Goal: Task Accomplishment & Management: Manage account settings

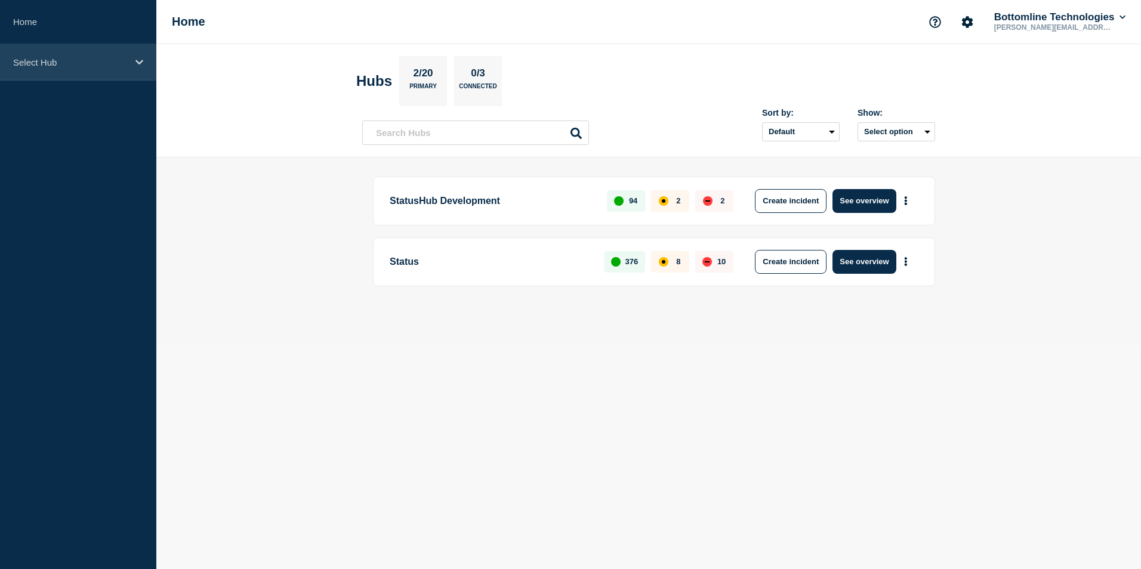
click at [137, 56] on div "Select Hub" at bounding box center [78, 62] width 156 height 36
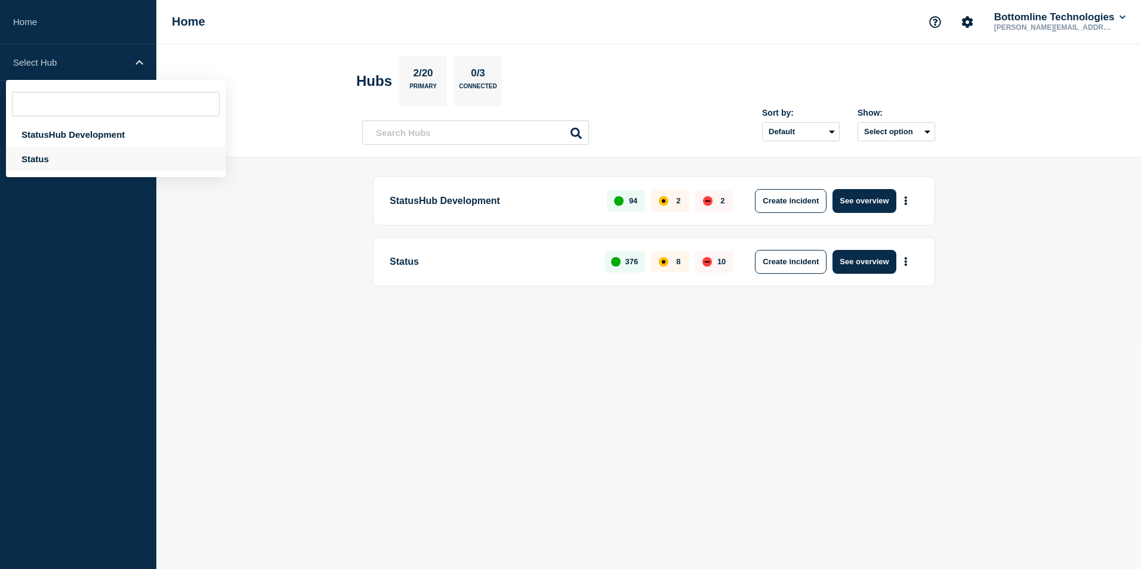
click at [43, 153] on div "Status" at bounding box center [116, 159] width 220 height 24
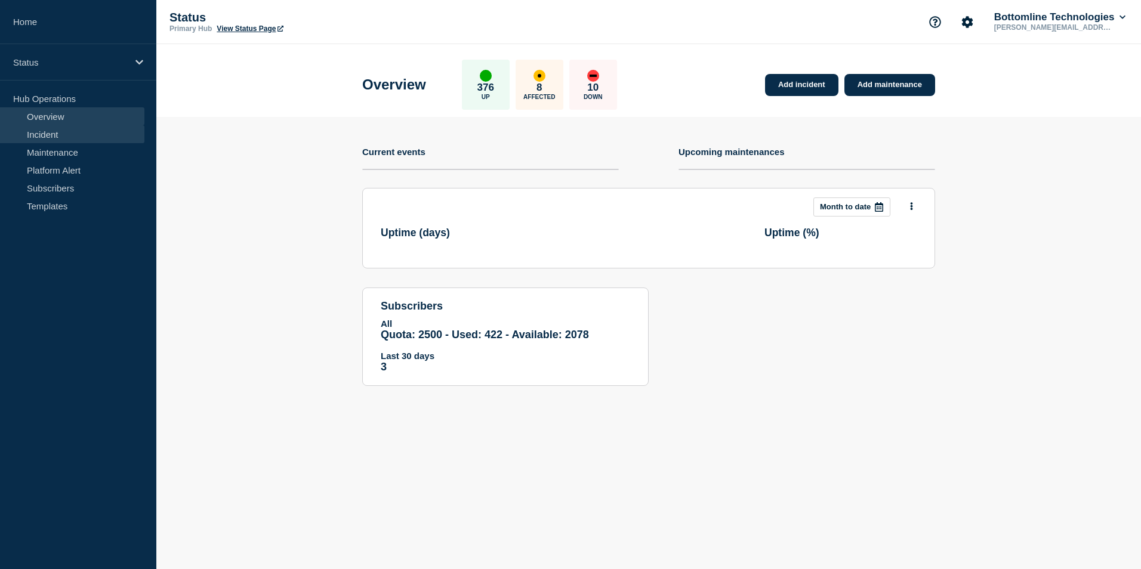
click at [41, 137] on link "Incident" at bounding box center [72, 134] width 144 height 18
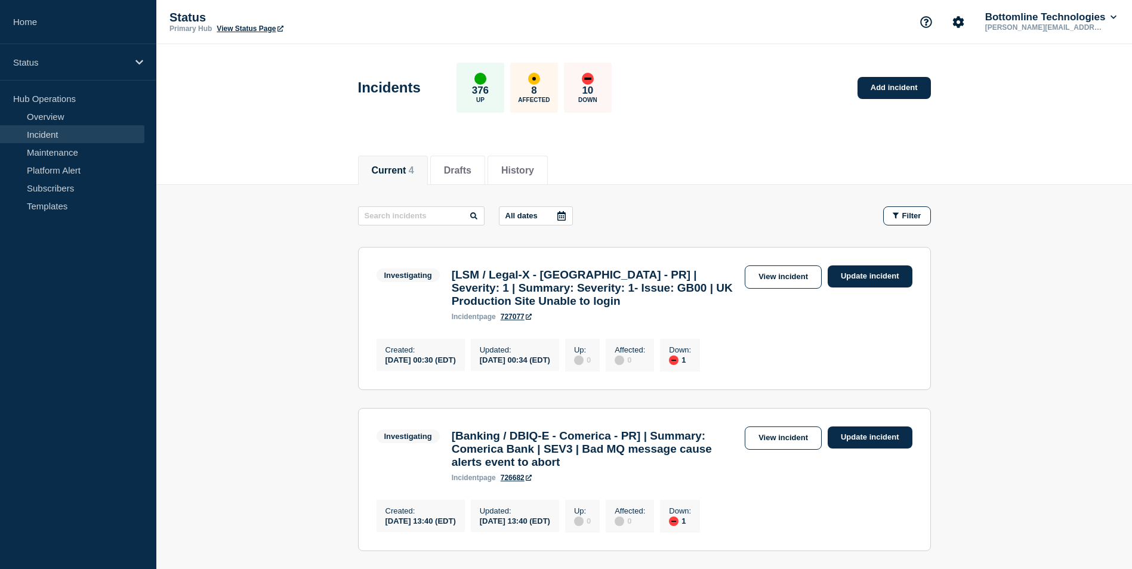
click at [1076, 328] on main "All dates Filter Investigating 1 Down [LSM / Legal-X - [GEOGRAPHIC_DATA] - PR] …" at bounding box center [644, 538] width 976 height 707
click at [860, 281] on link "Update incident" at bounding box center [870, 277] width 85 height 22
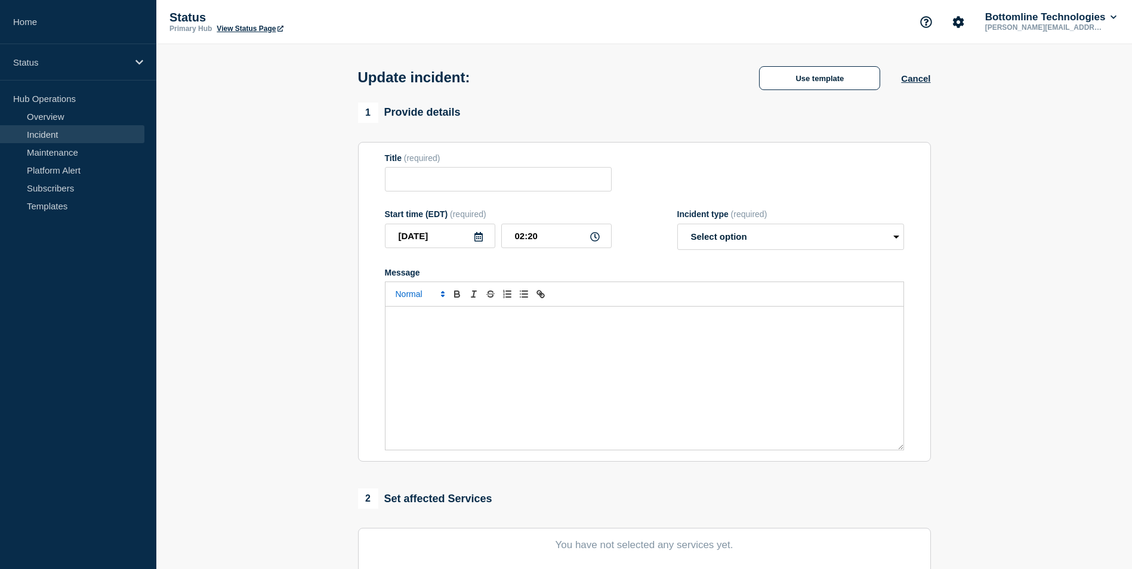
type input "[LSM / Legal-X - [GEOGRAPHIC_DATA] - PR] | Severity: 1 | Summary: Severity: 1- …"
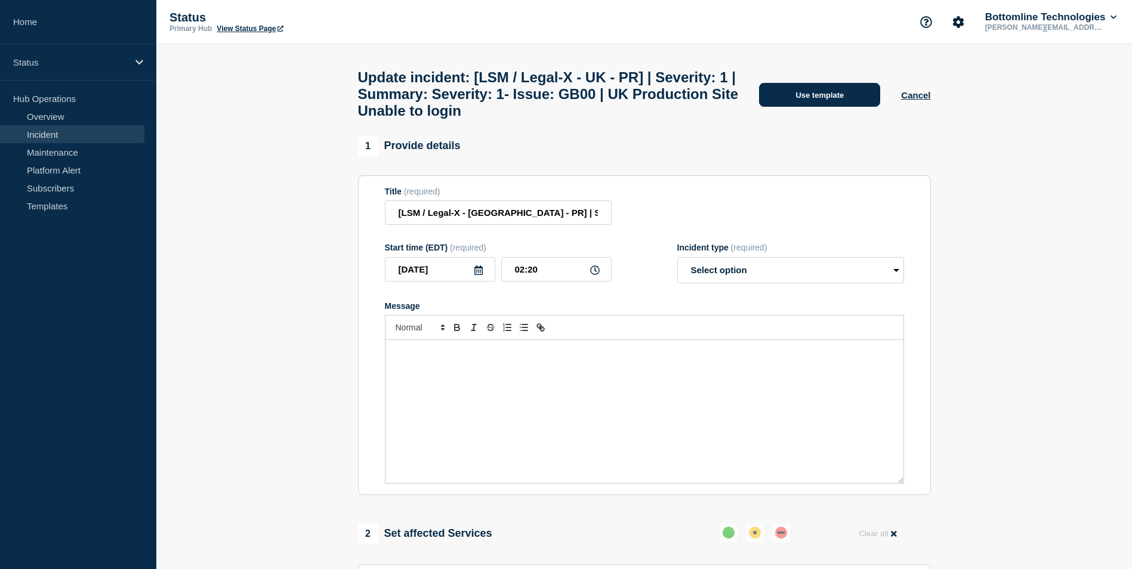
click at [806, 97] on button "Use template" at bounding box center [819, 95] width 121 height 24
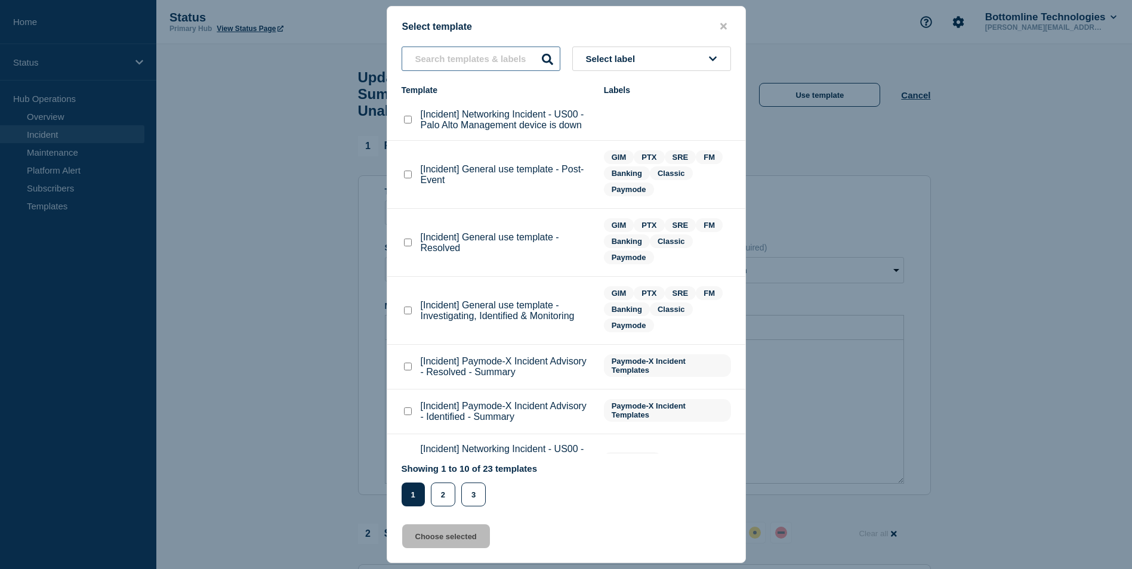
click at [436, 59] on input "text" at bounding box center [481, 59] width 159 height 24
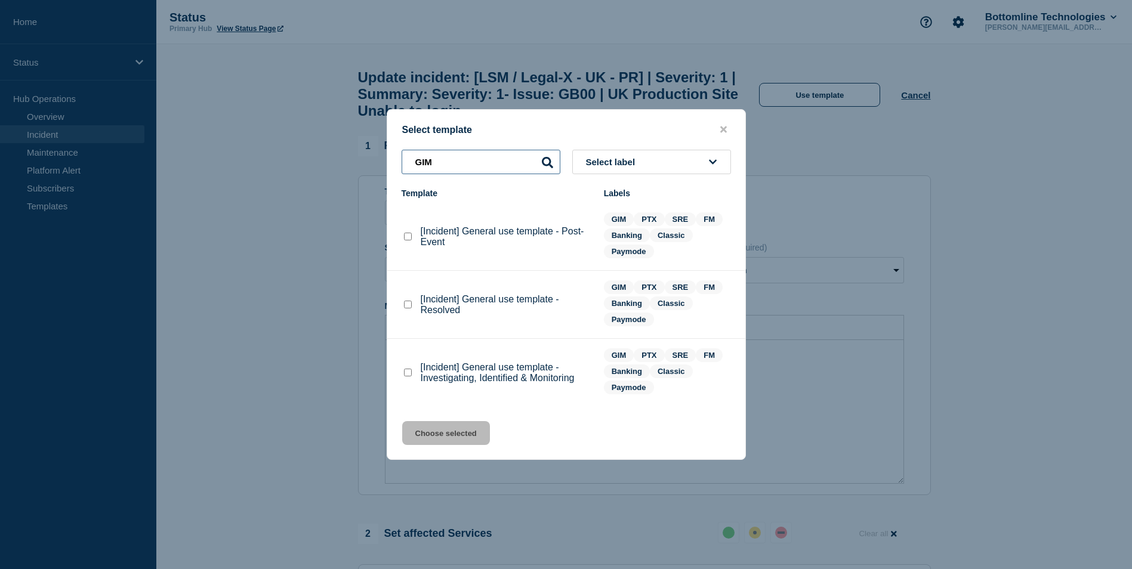
type input "GIM"
click at [407, 374] on checkbox"] "[Incident] General use template - Investigating, Identified & Monitoring checkb…" at bounding box center [408, 373] width 8 height 8
checkbox checkbox"] "true"
click at [433, 439] on button "Choose selected" at bounding box center [446, 433] width 88 height 24
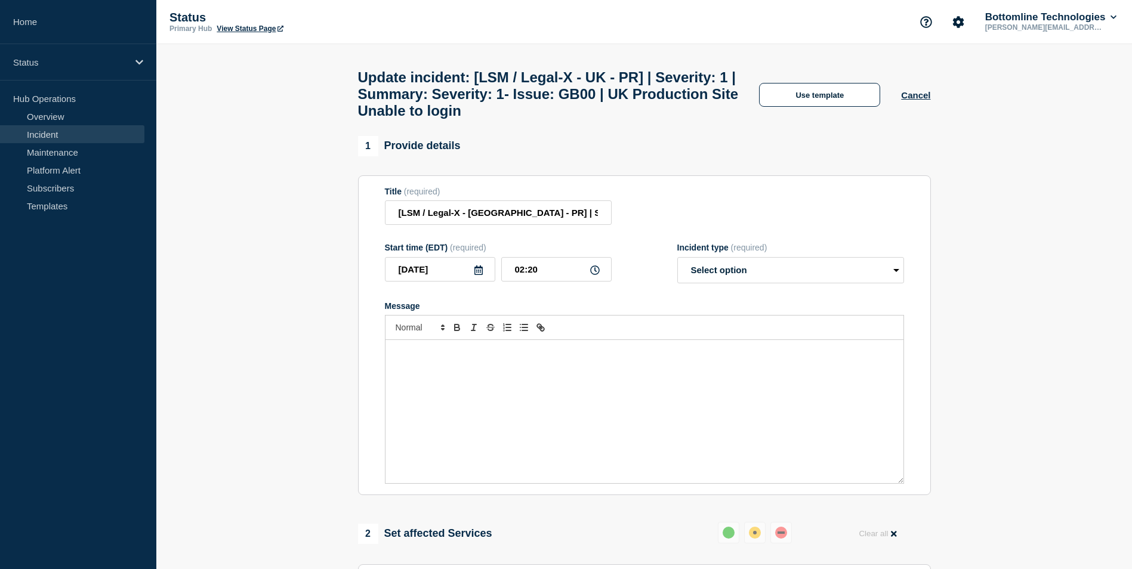
select select "investigating"
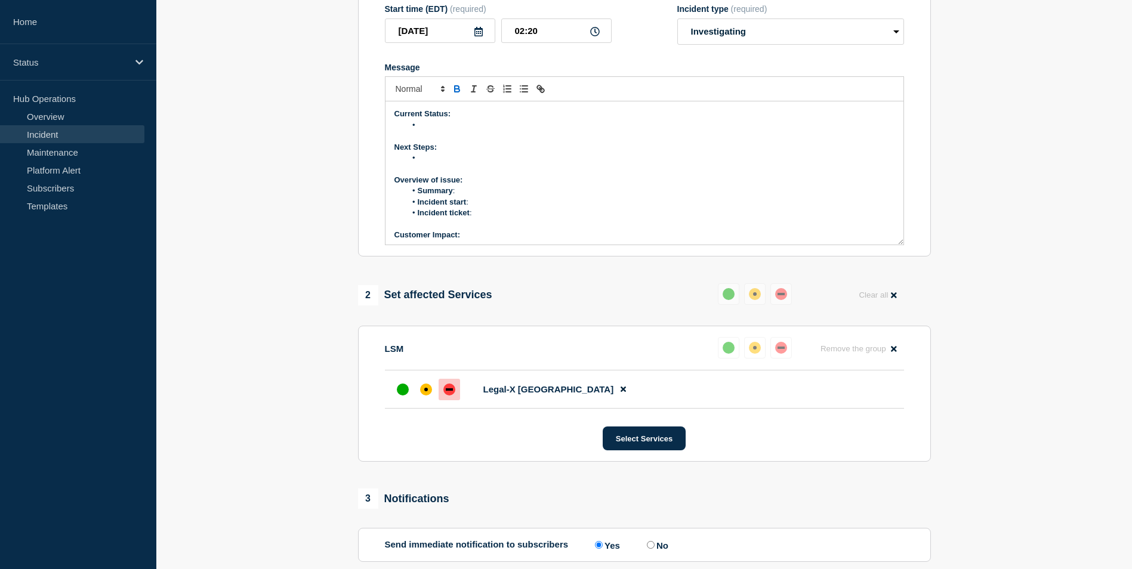
click at [426, 131] on li "Message" at bounding box center [650, 125] width 489 height 11
click at [429, 164] on li "Message" at bounding box center [650, 158] width 489 height 11
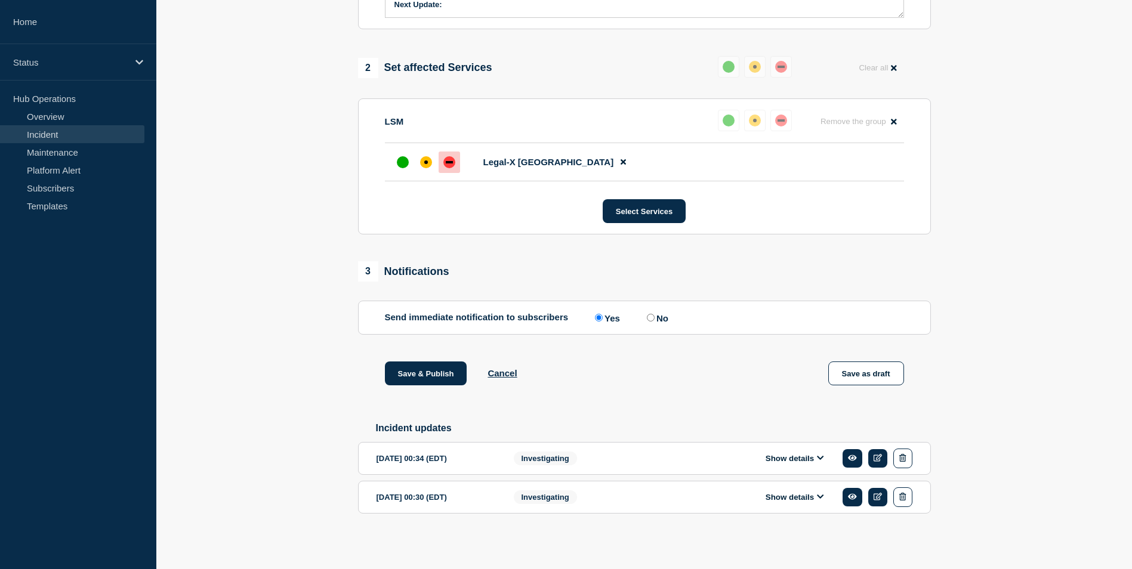
scroll to position [478, 0]
click at [817, 458] on button "Show details" at bounding box center [795, 459] width 66 height 10
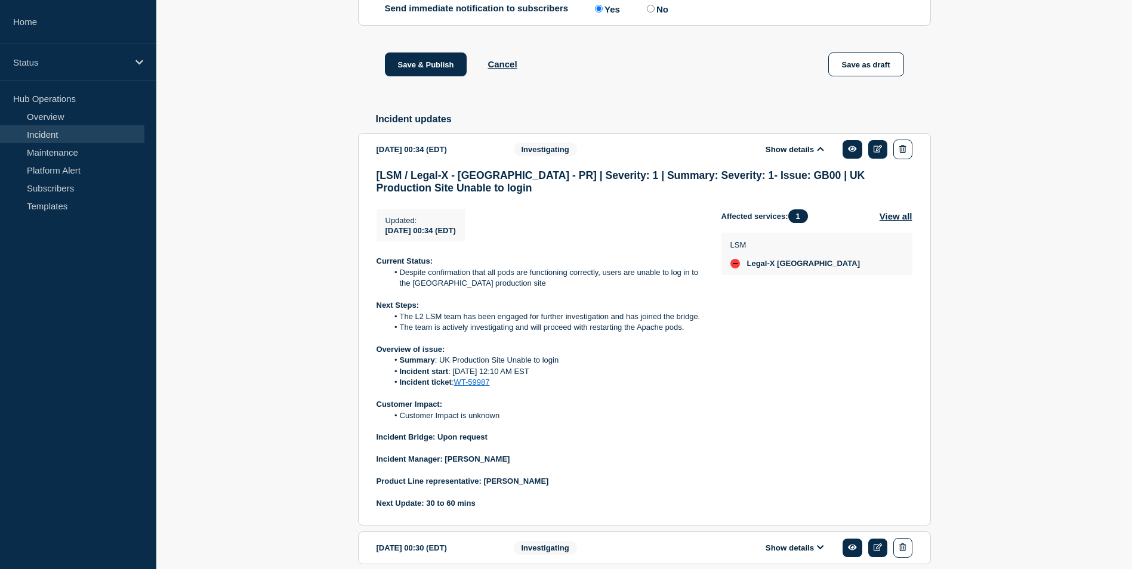
scroll to position [777, 0]
drag, startPoint x: 439, startPoint y: 374, endPoint x: 567, endPoint y: 371, distance: 128.4
click at [567, 365] on li "Summary : UK Production Site Unable to login" at bounding box center [545, 359] width 315 height 11
copy li "UK Production Site Unable to login"
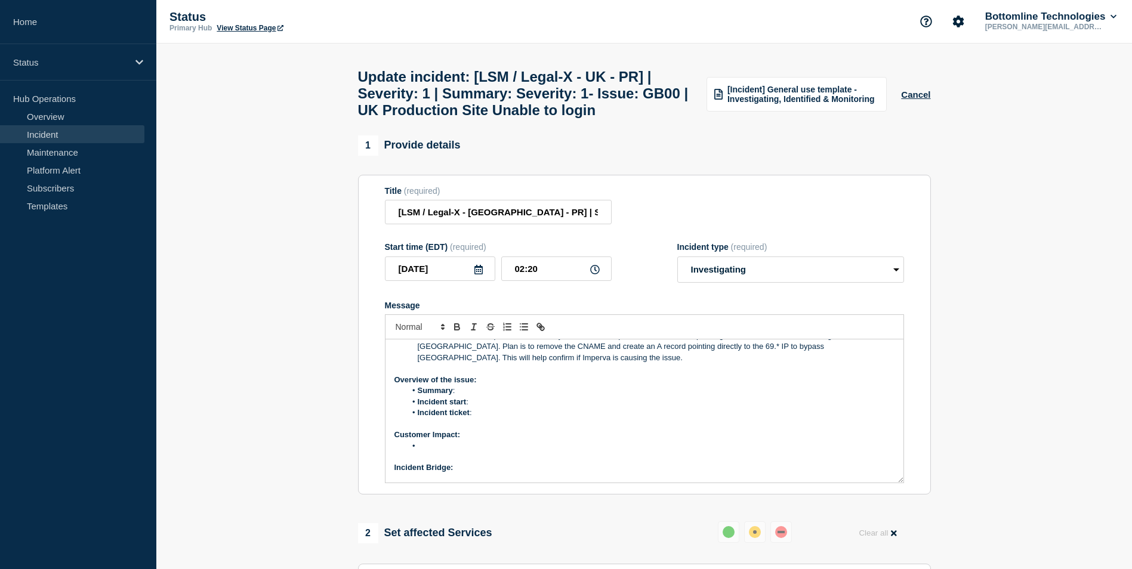
scroll to position [60, 0]
click at [473, 396] on li "Summary :" at bounding box center [650, 391] width 489 height 11
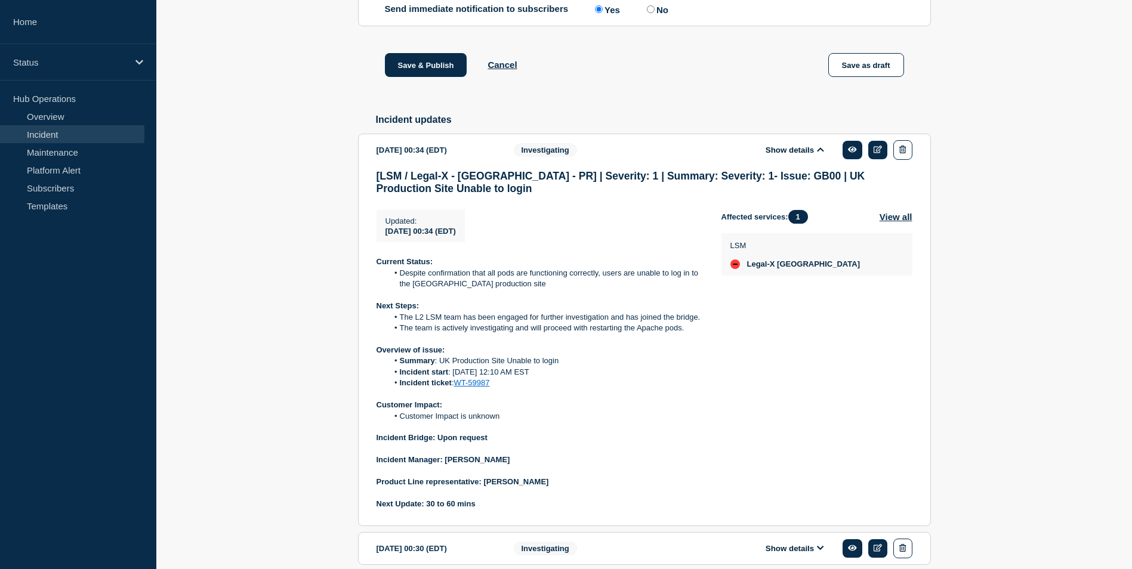
scroll to position [836, 0]
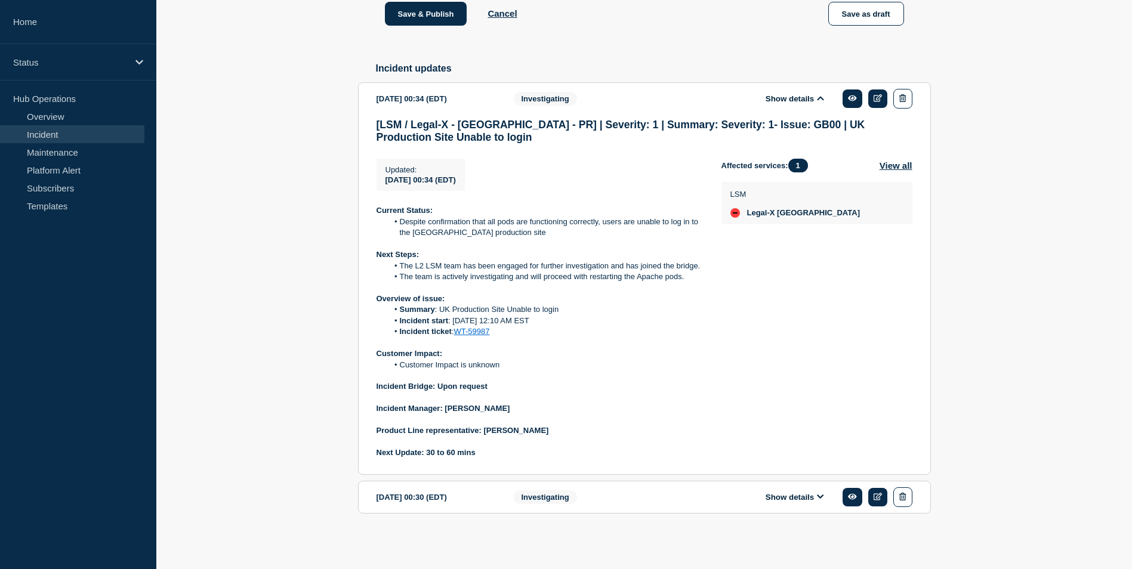
drag, startPoint x: 454, startPoint y: 324, endPoint x: 537, endPoint y: 325, distance: 83.0
click at [537, 325] on li "Incident start : [DATE] 12:10 AM EST" at bounding box center [545, 321] width 315 height 11
copy li "[DATE] 12:10 AM EST"
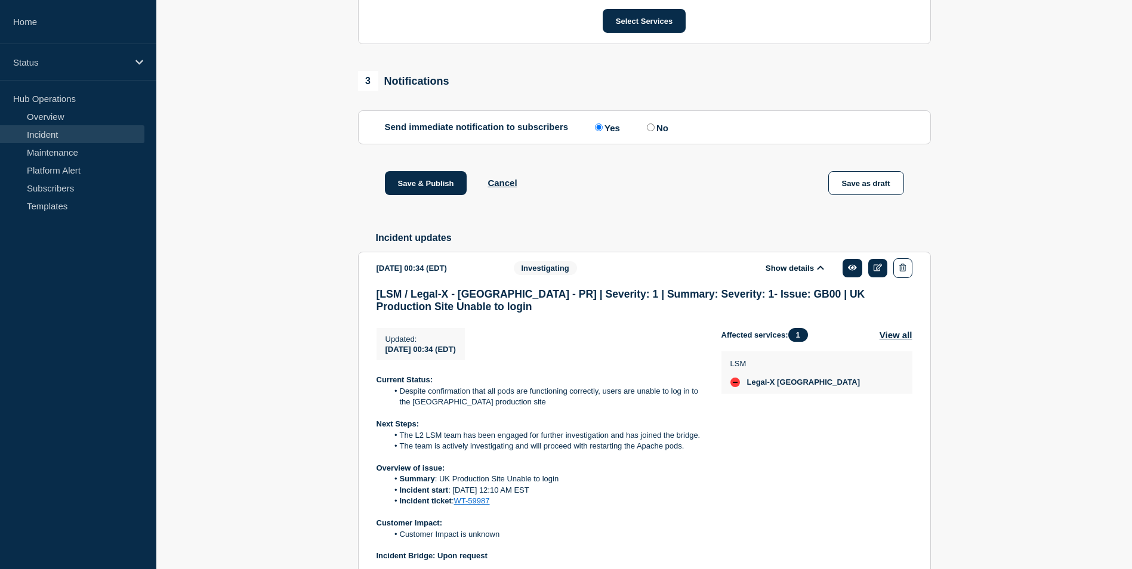
click at [586, 358] on div "Updated : [DATE] 00:34 (EDT) Updated [DATE] 00:34 (EDT) Current Status: Despite…" at bounding box center [549, 478] width 345 height 300
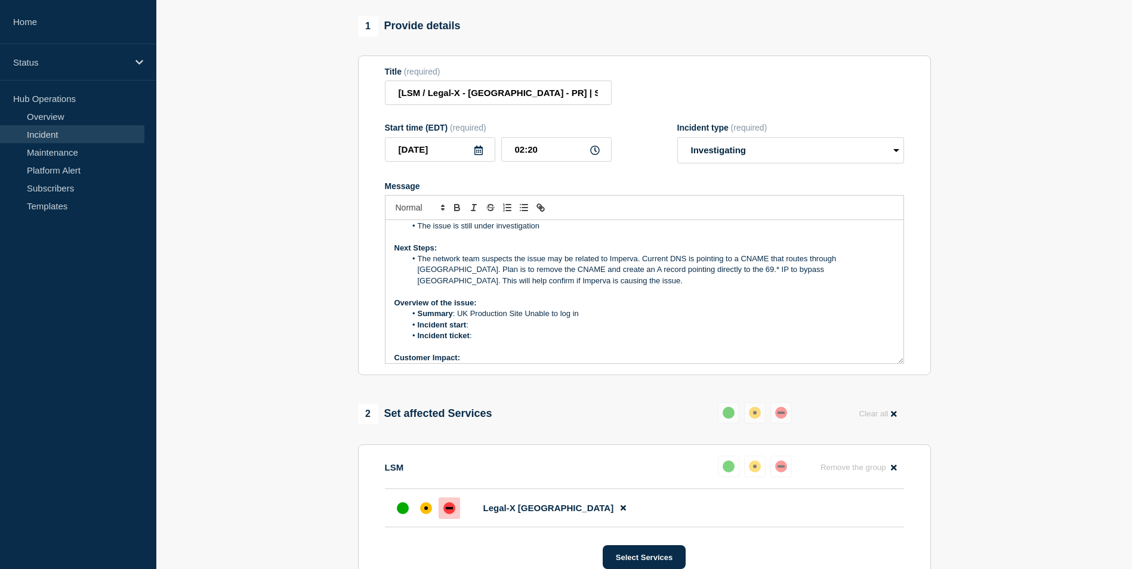
scroll to position [0, 0]
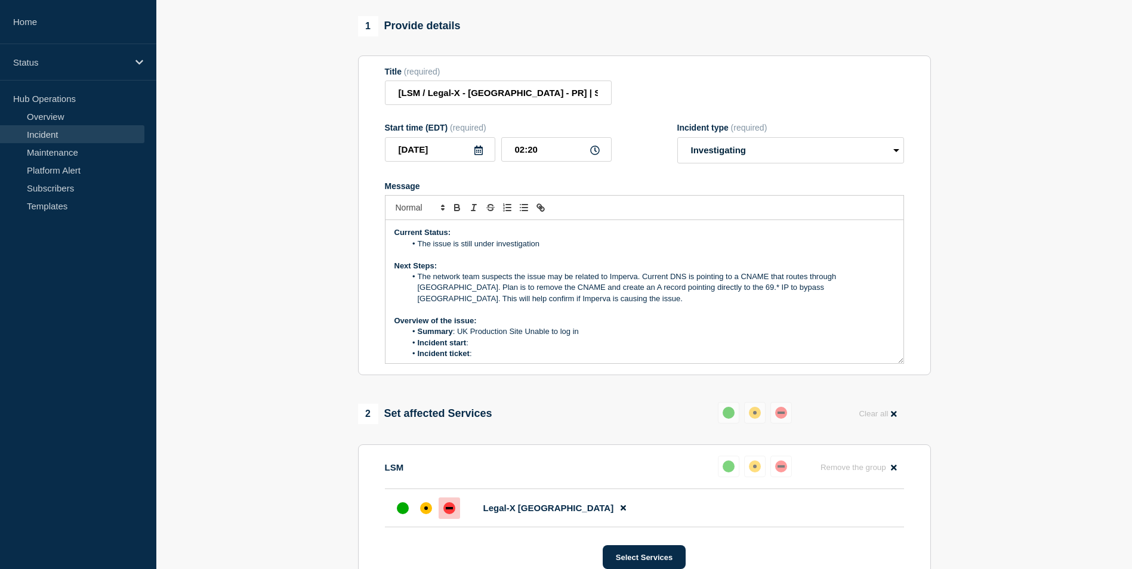
click at [473, 349] on li "Incident start :" at bounding box center [650, 343] width 489 height 11
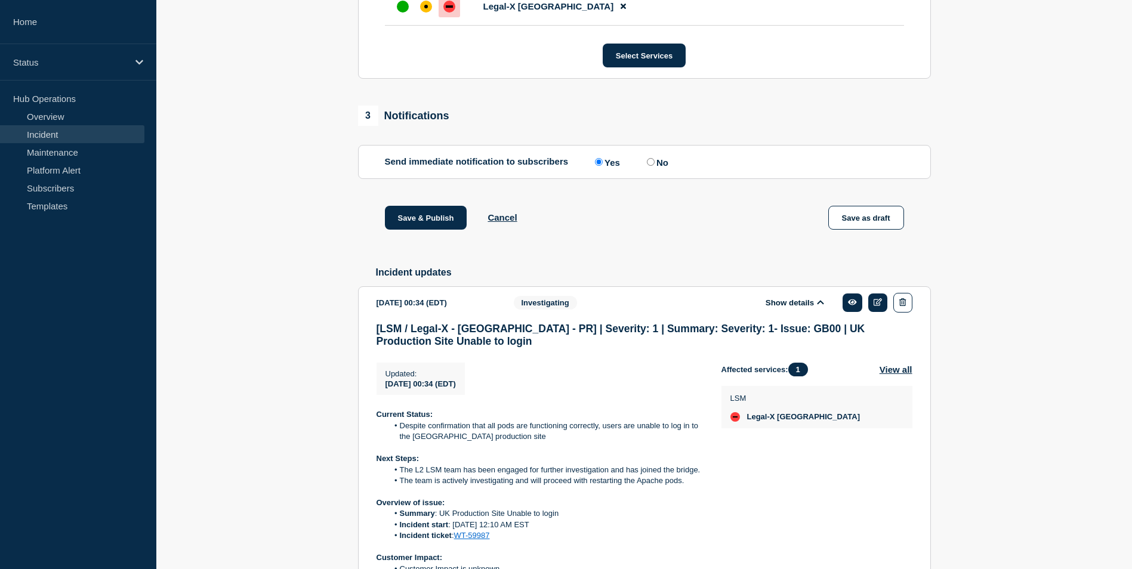
scroll to position [717, 0]
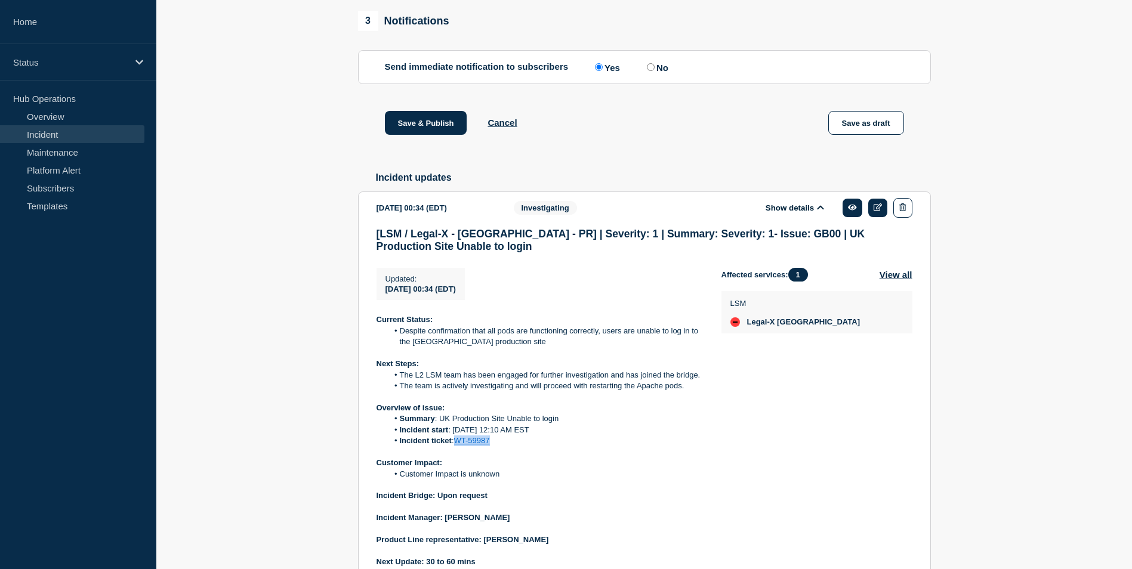
drag, startPoint x: 499, startPoint y: 459, endPoint x: 454, endPoint y: 451, distance: 46.0
click at [454, 447] on li "Incident ticket : WT-59987" at bounding box center [545, 441] width 315 height 11
copy li "WT-59987"
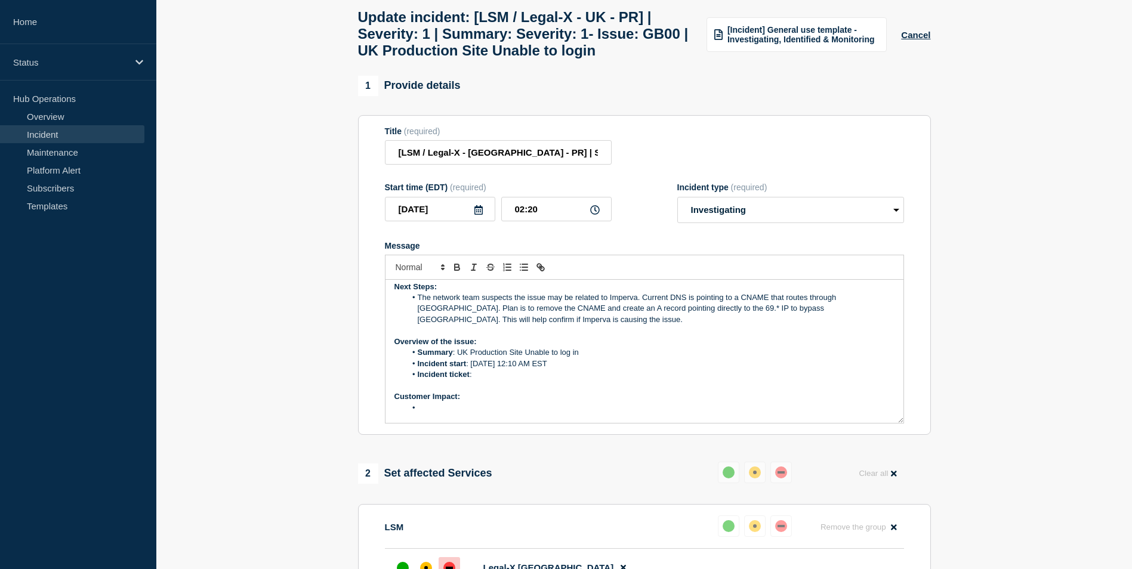
scroll to position [60, 0]
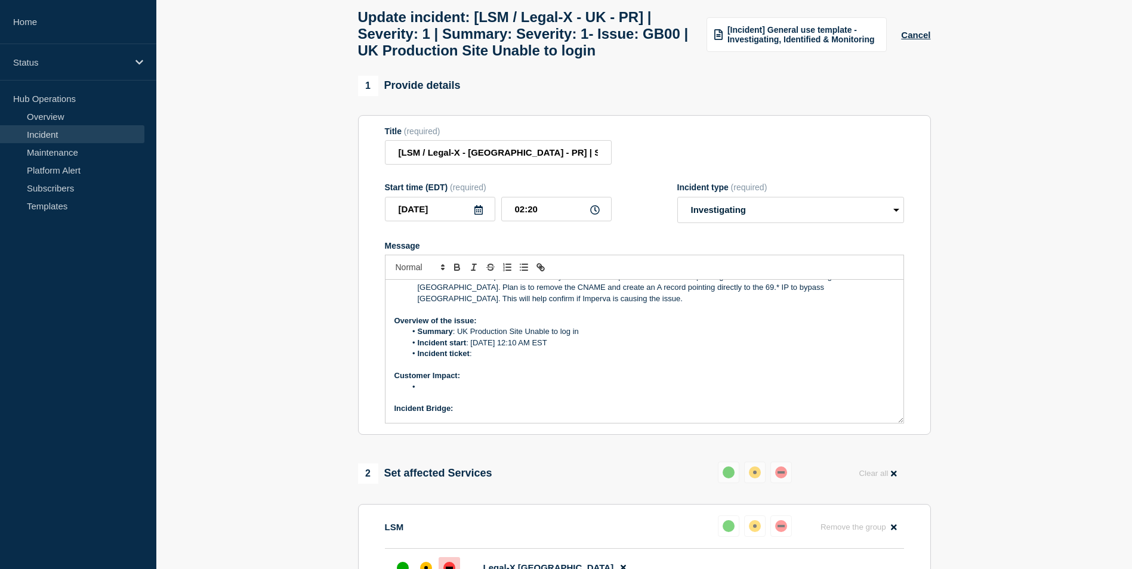
click at [482, 359] on li "Incident ticket :" at bounding box center [650, 354] width 489 height 11
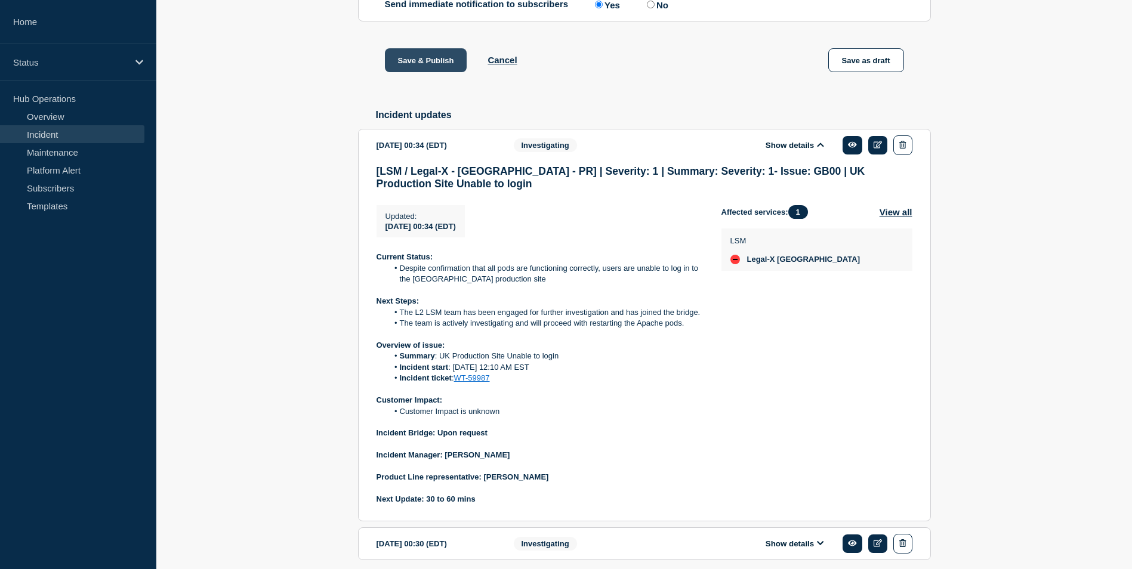
scroll to position [840, 0]
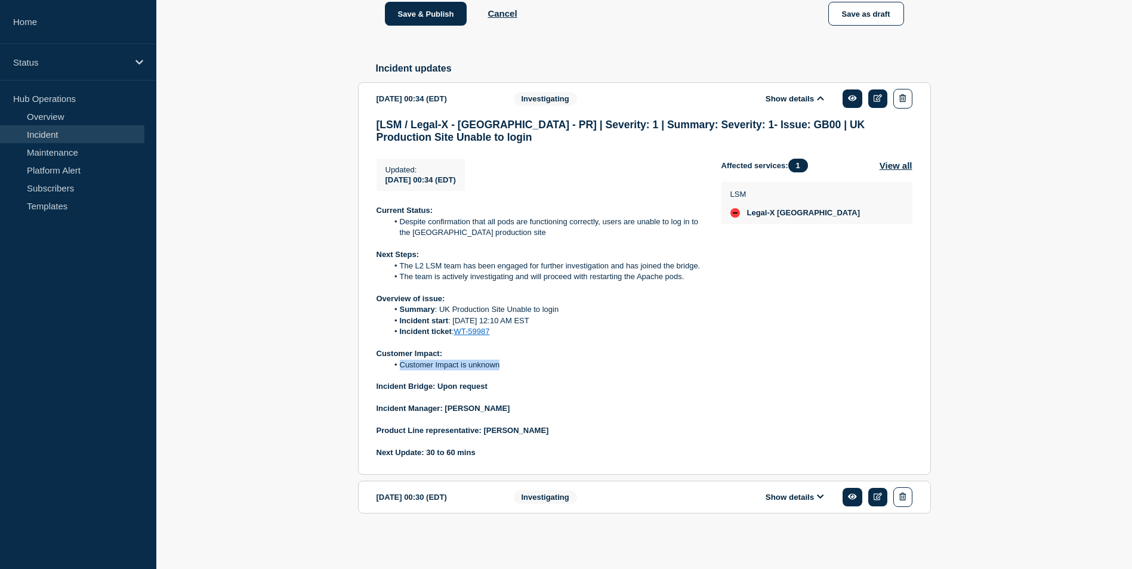
drag, startPoint x: 400, startPoint y: 367, endPoint x: 521, endPoint y: 363, distance: 121.3
click at [521, 363] on li "Customer Impact is unknown" at bounding box center [545, 365] width 315 height 11
copy li "Customer Impact is unknown"
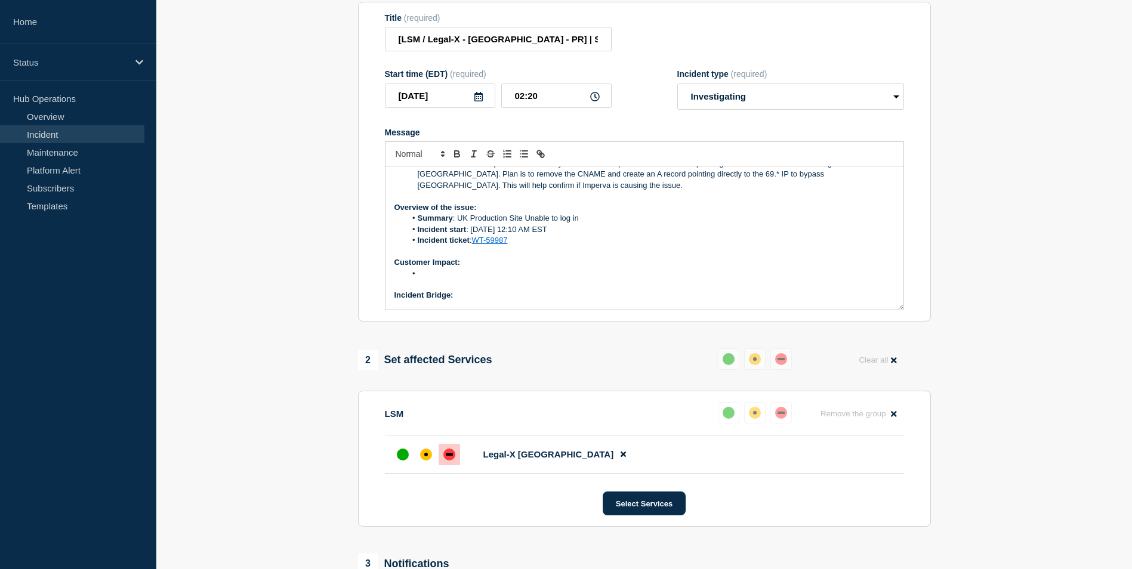
scroll to position [64, 0]
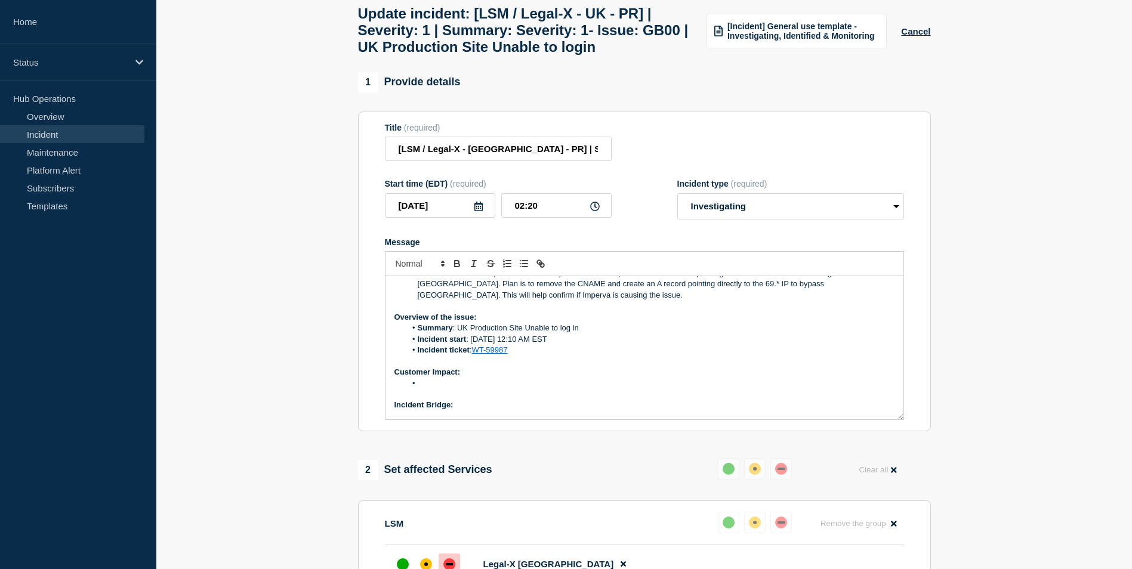
click at [433, 389] on li "Message" at bounding box center [650, 383] width 489 height 11
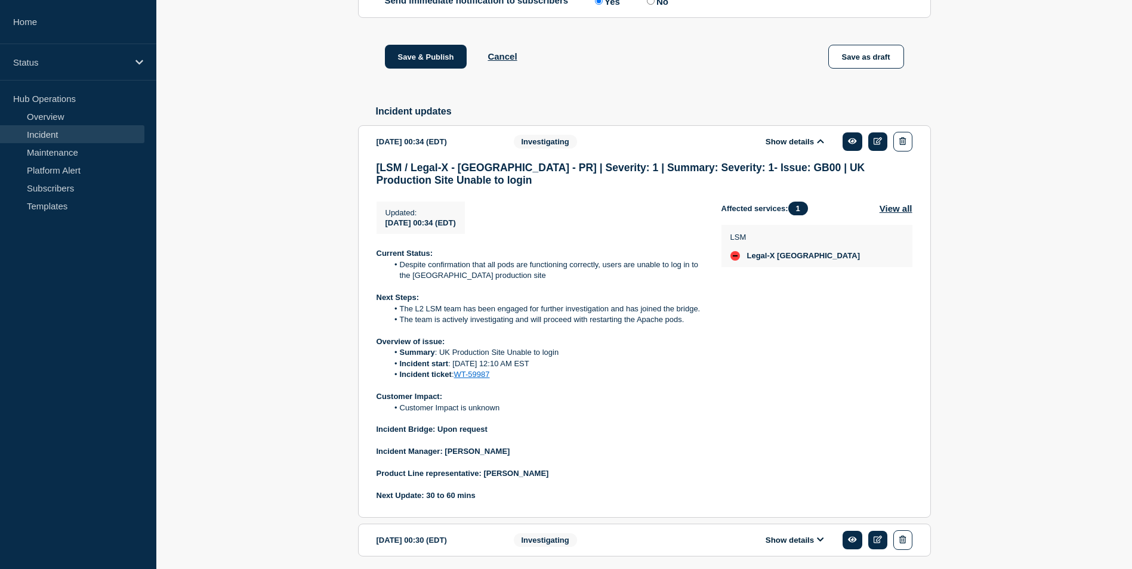
scroll to position [840, 0]
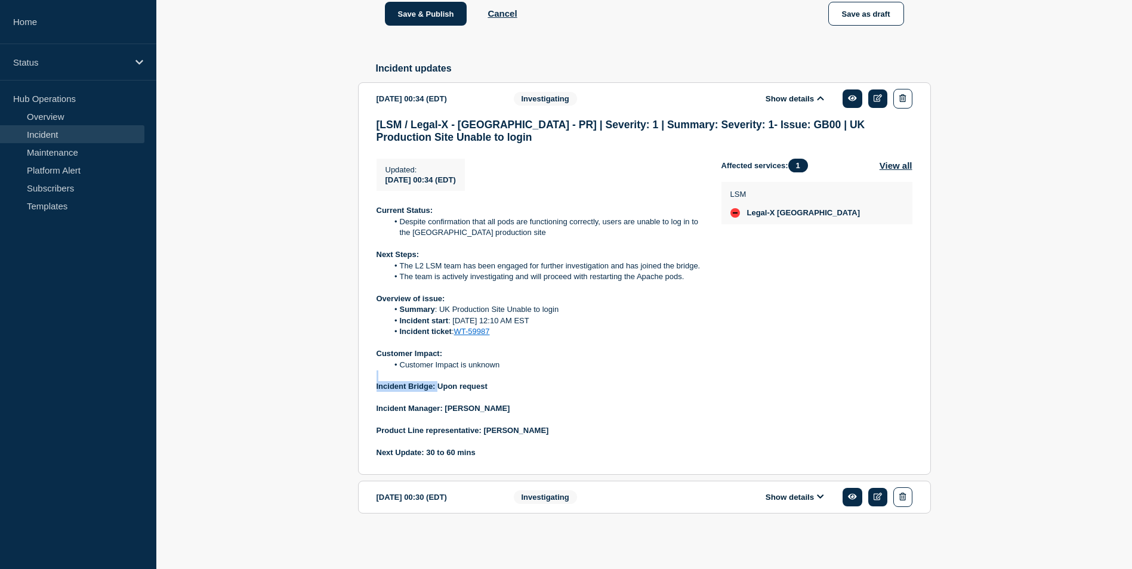
drag, startPoint x: 438, startPoint y: 387, endPoint x: 492, endPoint y: 380, distance: 54.7
click at [492, 380] on div "Current Status: Despite confirmation that all pods are functioning correctly, u…" at bounding box center [540, 331] width 326 height 253
drag, startPoint x: 492, startPoint y: 380, endPoint x: 452, endPoint y: 392, distance: 41.7
click at [455, 394] on p at bounding box center [540, 398] width 326 height 11
drag, startPoint x: 435, startPoint y: 384, endPoint x: 503, endPoint y: 387, distance: 68.1
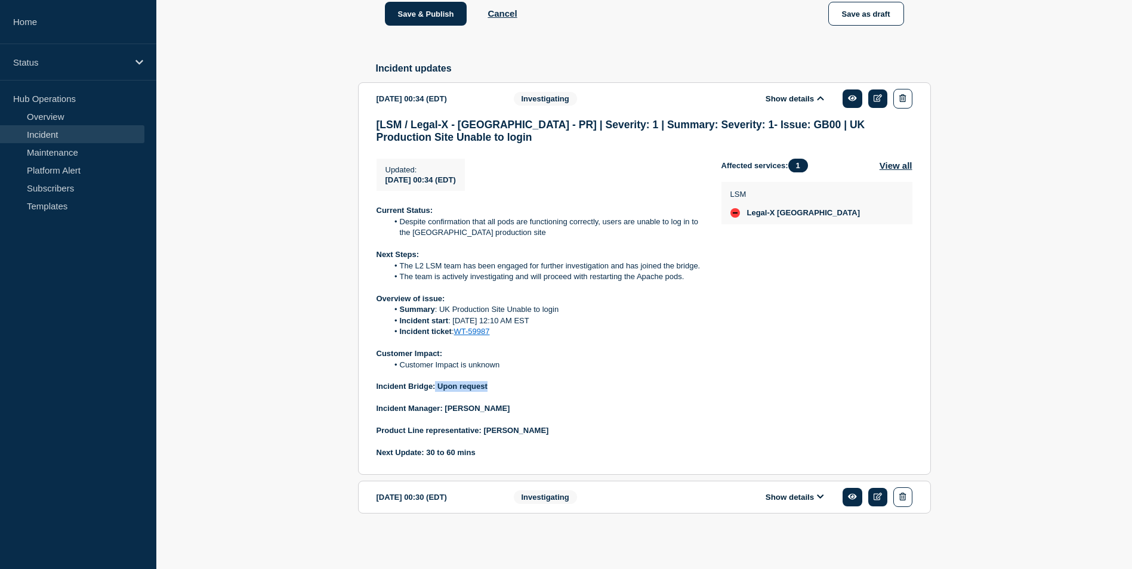
click at [503, 387] on p "Incident Bridge: Upon request" at bounding box center [540, 386] width 326 height 11
copy strong "Upon request"
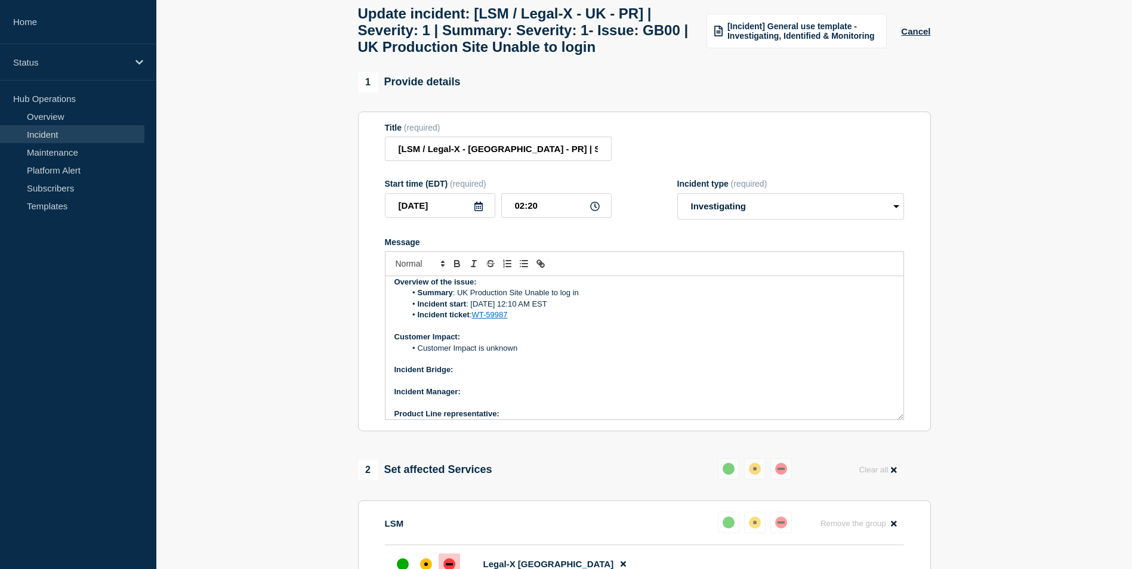
scroll to position [124, 0]
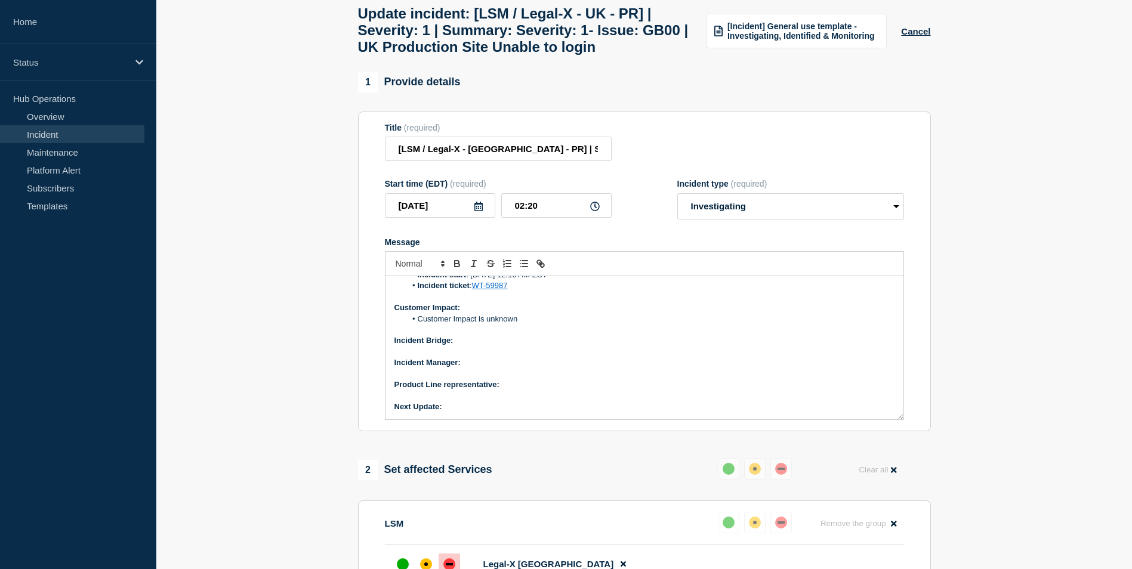
click at [458, 346] on p "Incident Bridge:" at bounding box center [645, 340] width 500 height 11
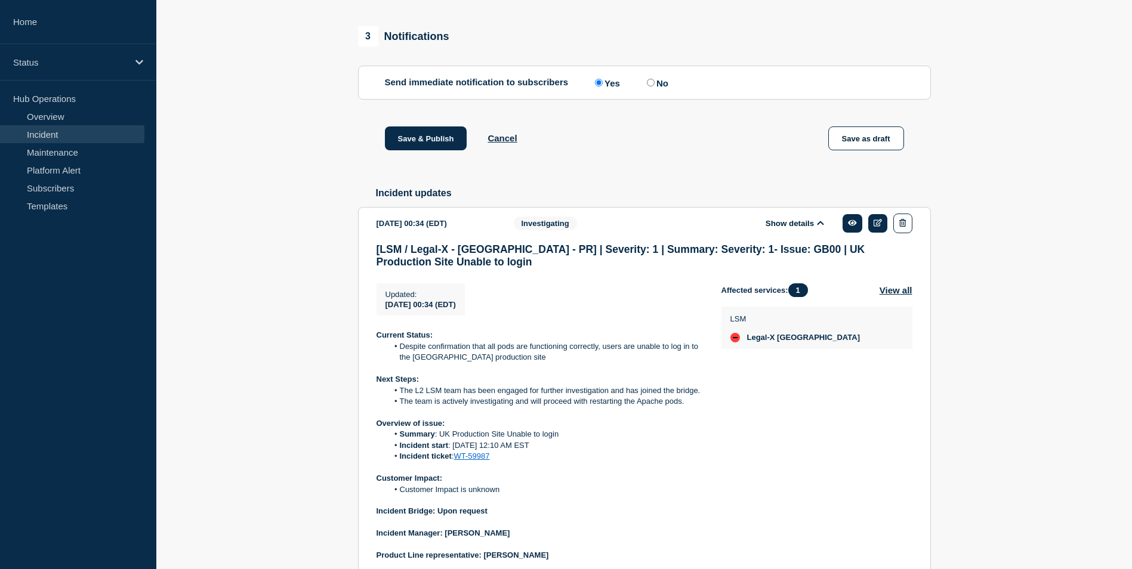
scroll to position [840, 0]
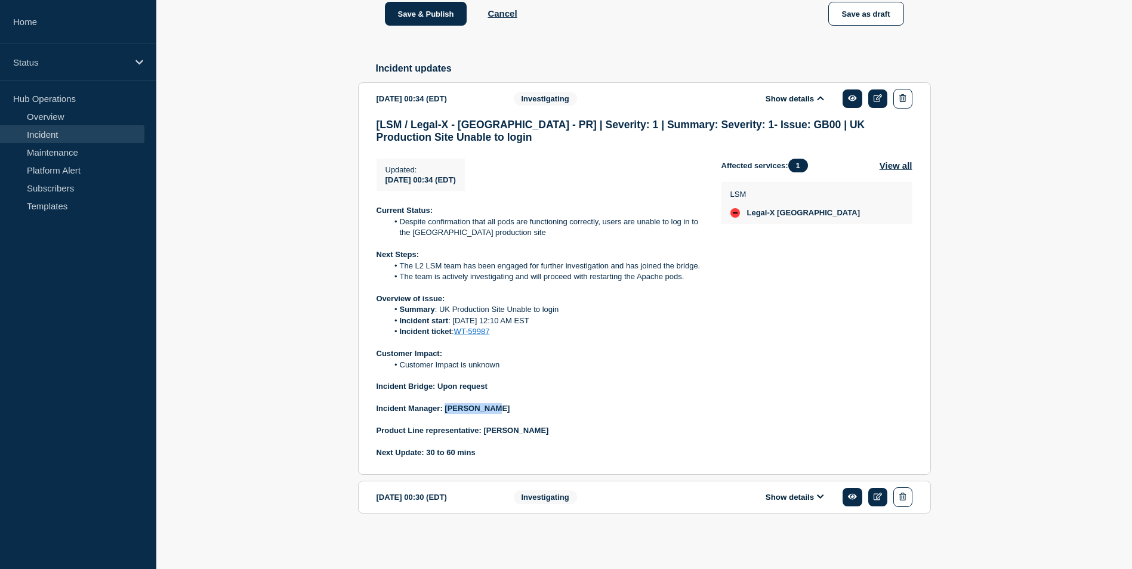
drag, startPoint x: 447, startPoint y: 411, endPoint x: 495, endPoint y: 407, distance: 47.9
click at [495, 407] on p "Incident Manager: [PERSON_NAME]" at bounding box center [540, 409] width 326 height 11
copy strong "[PERSON_NAME]"
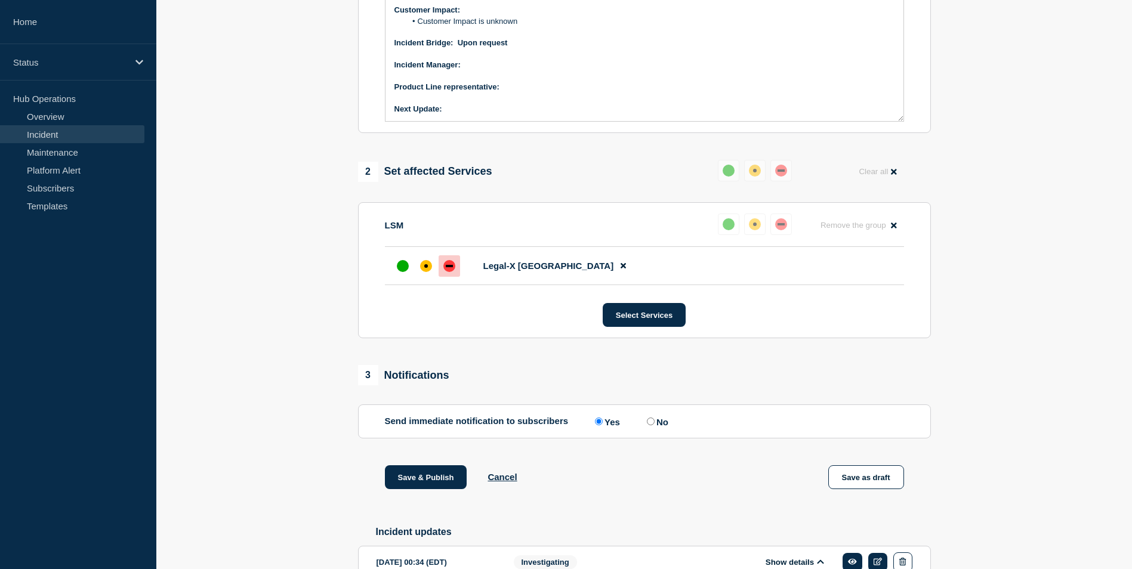
scroll to position [124, 0]
click at [467, 70] on p "Incident Manager:" at bounding box center [645, 64] width 500 height 11
click at [457, 47] on strong "Incident Bridge: Upon request" at bounding box center [451, 42] width 113 height 9
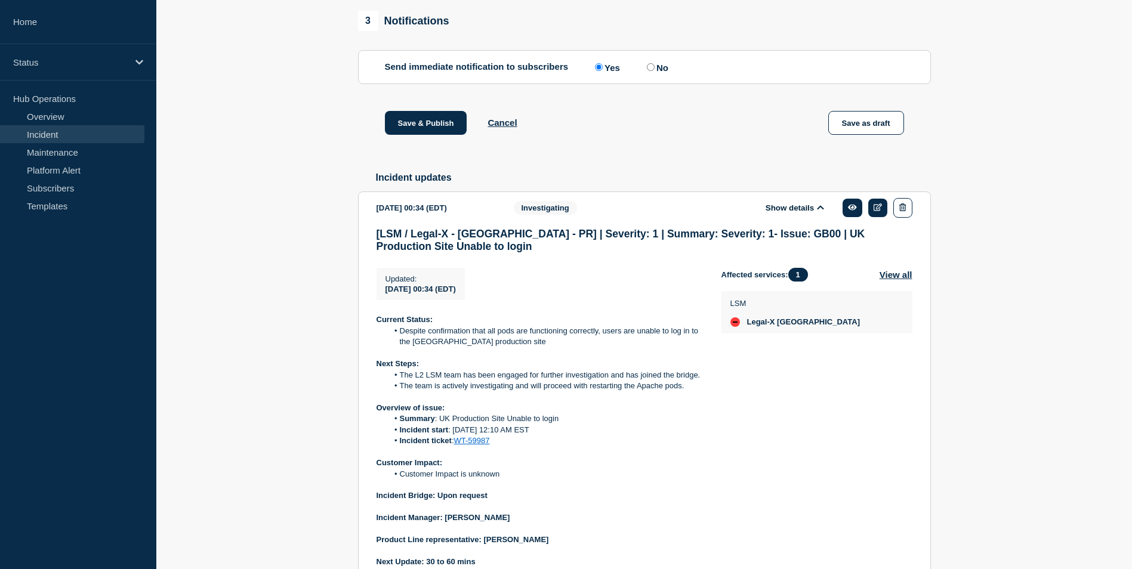
scroll to position [840, 0]
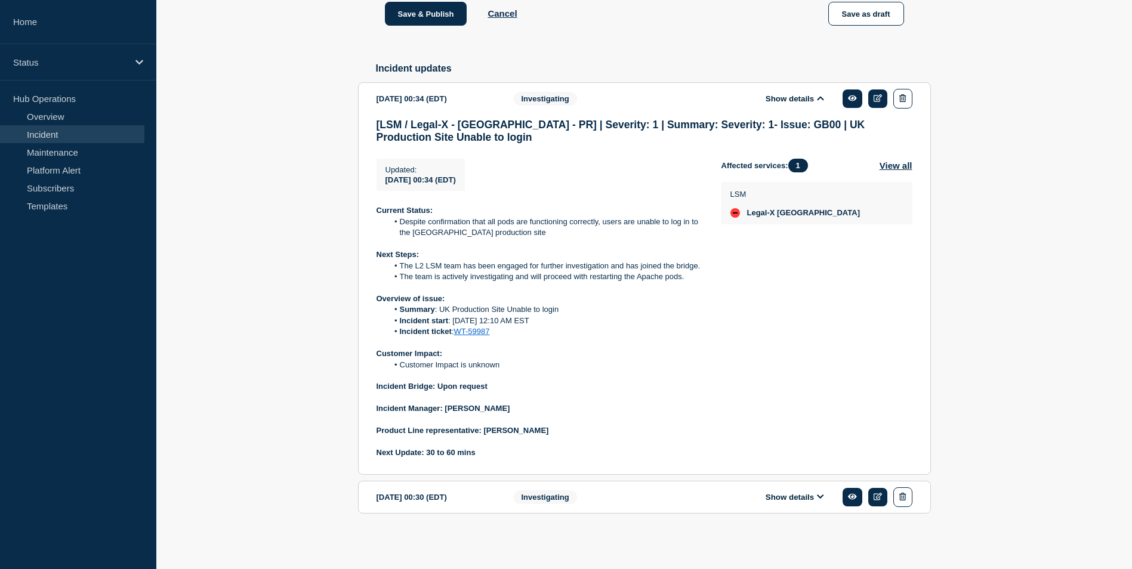
drag, startPoint x: 485, startPoint y: 429, endPoint x: 559, endPoint y: 432, distance: 74.1
click at [559, 432] on p "Product Line representative: [PERSON_NAME]" at bounding box center [540, 431] width 326 height 11
copy strong "[PERSON_NAME]"
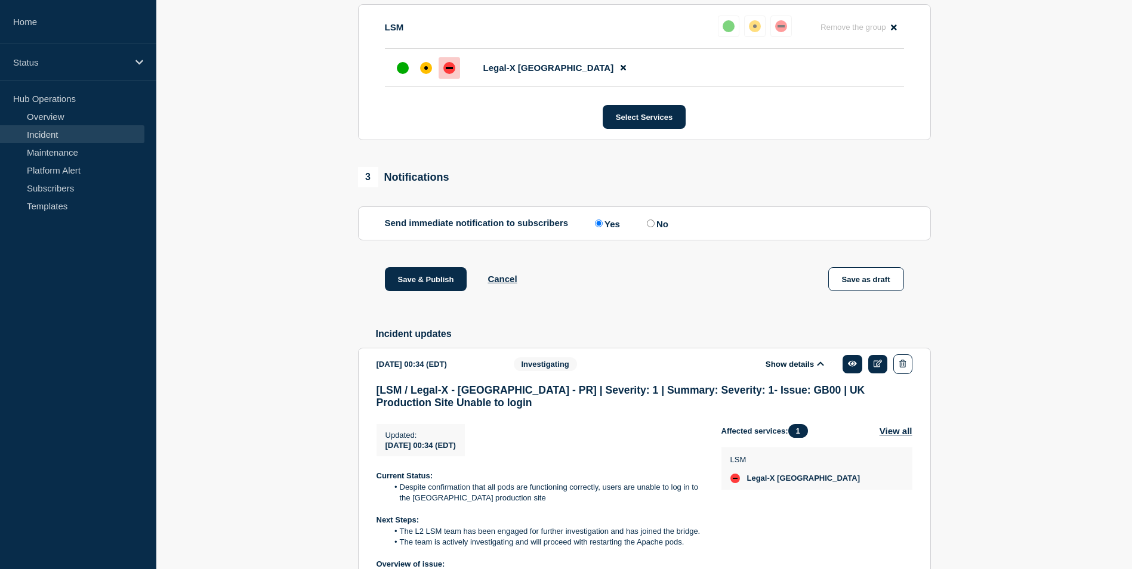
scroll to position [422, 0]
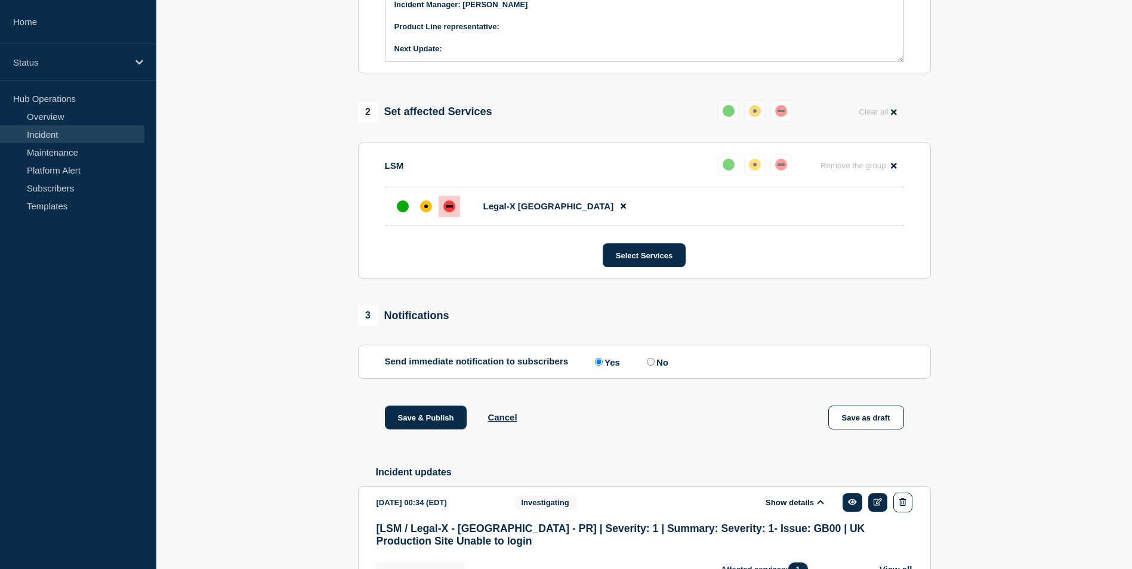
click at [507, 32] on p "Product Line representative:" at bounding box center [645, 26] width 500 height 11
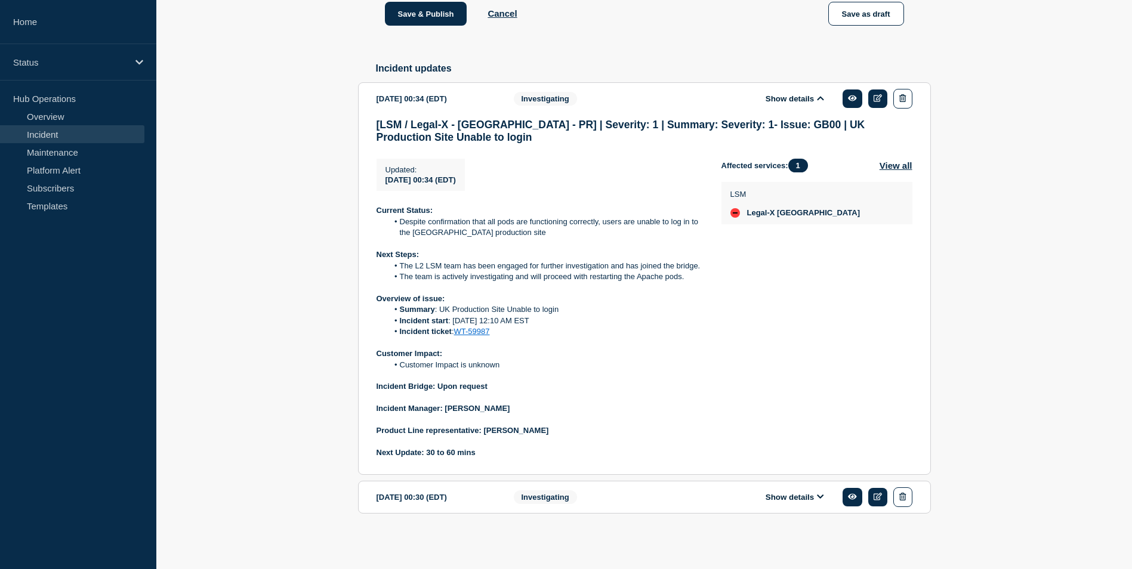
scroll to position [840, 0]
drag, startPoint x: 426, startPoint y: 452, endPoint x: 478, endPoint y: 456, distance: 52.1
click at [478, 456] on p "Next Update: 30 to 60 mins" at bounding box center [540, 453] width 326 height 11
copy strong "30 to 60 mins"
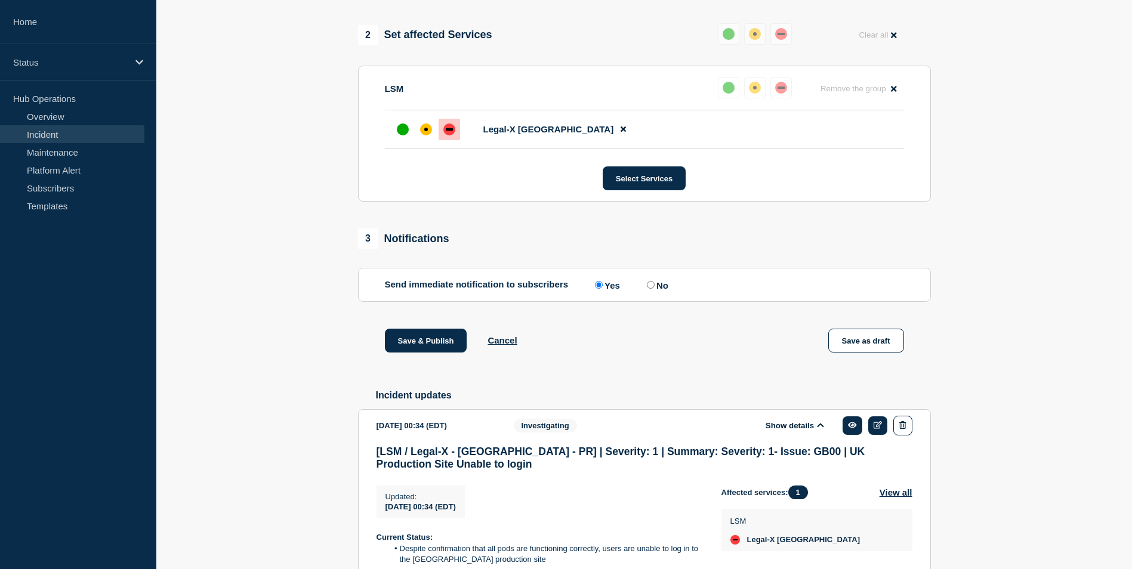
scroll to position [422, 0]
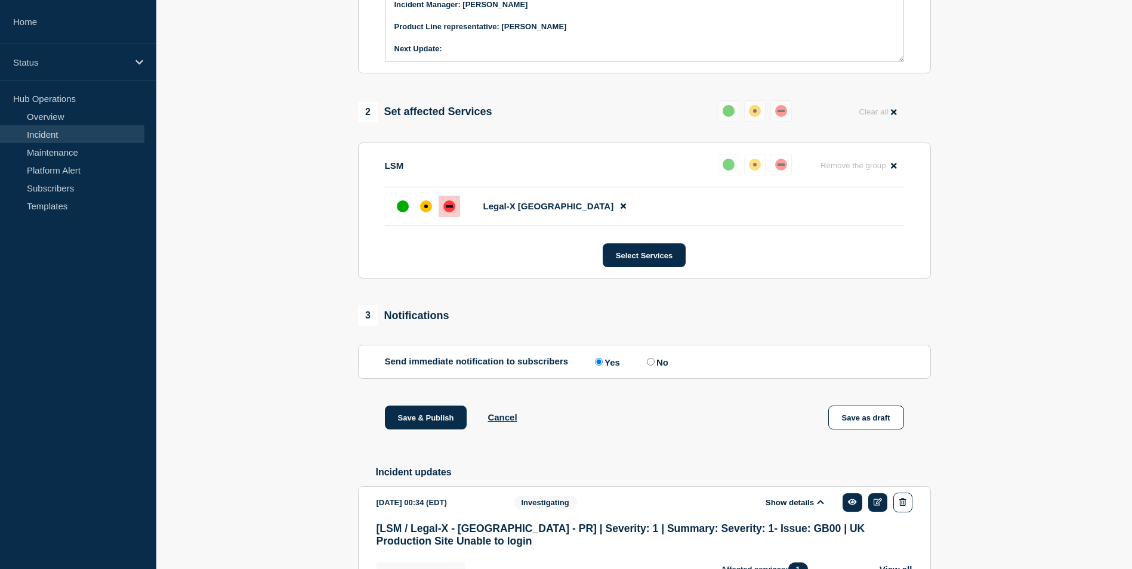
click at [460, 54] on p "Next Update:" at bounding box center [645, 49] width 500 height 11
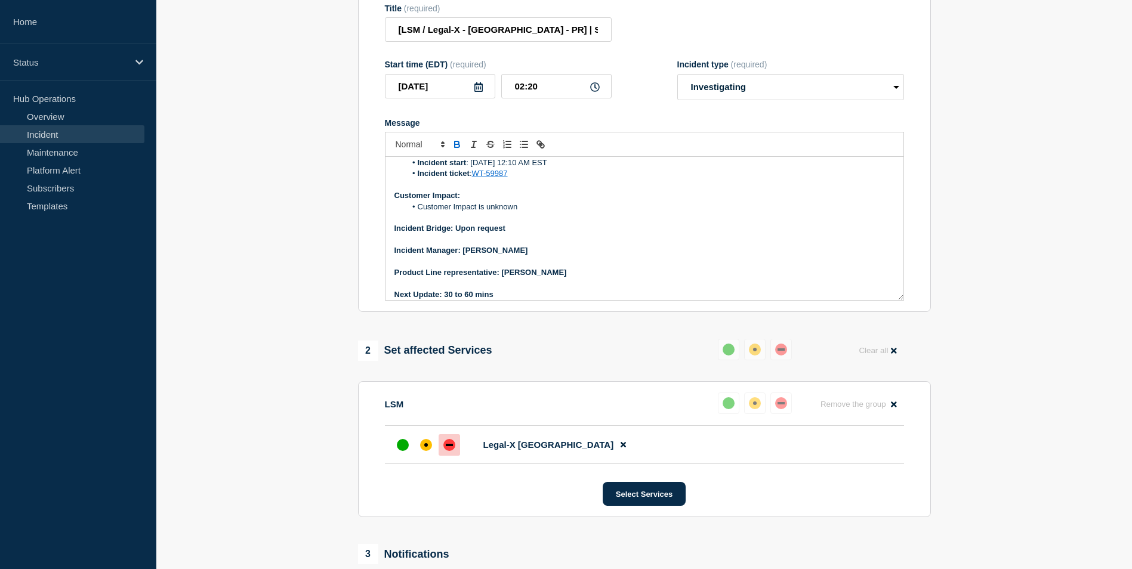
scroll to position [124, 0]
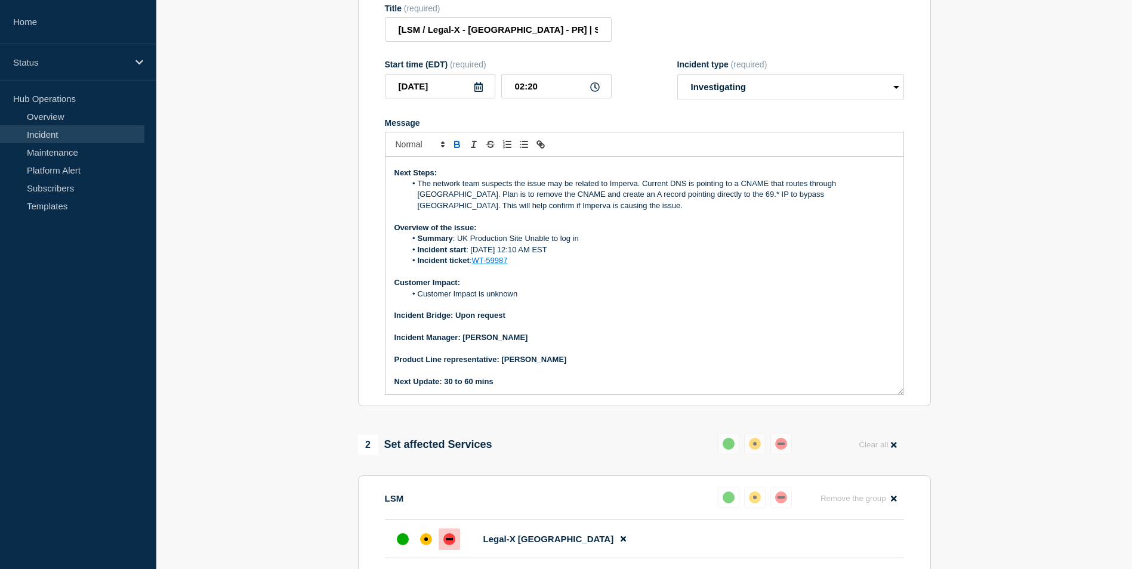
drag, startPoint x: 898, startPoint y: 306, endPoint x: 897, endPoint y: 398, distance: 91.9
click at [910, 400] on section "Title (required) [LSM / Legal-X - UK - PR] | Severity: 1 | Summary: Severity: 1…" at bounding box center [644, 199] width 573 height 415
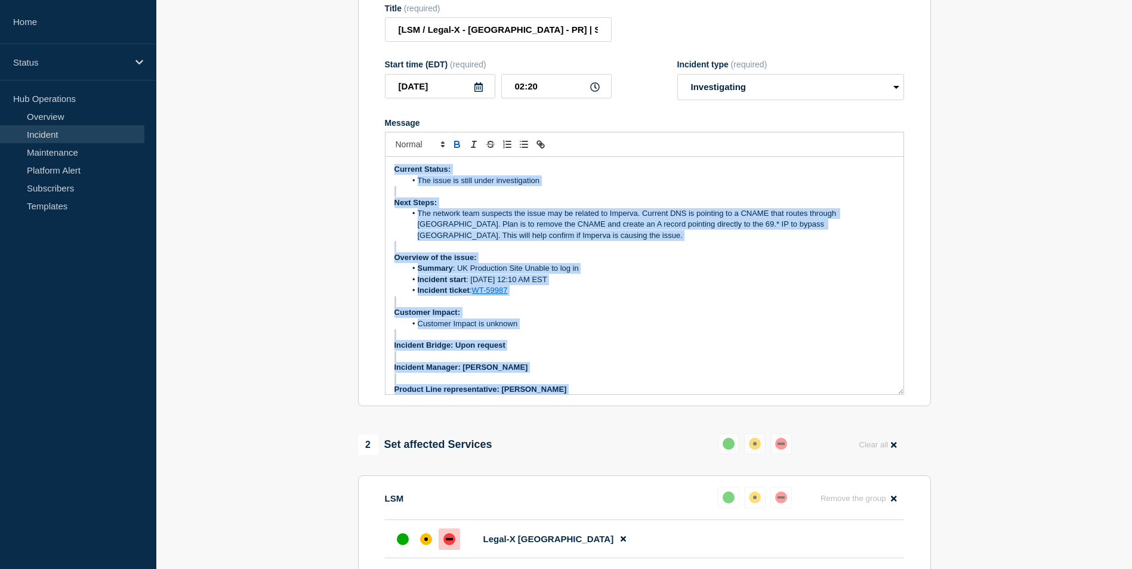
scroll to position [30, 0]
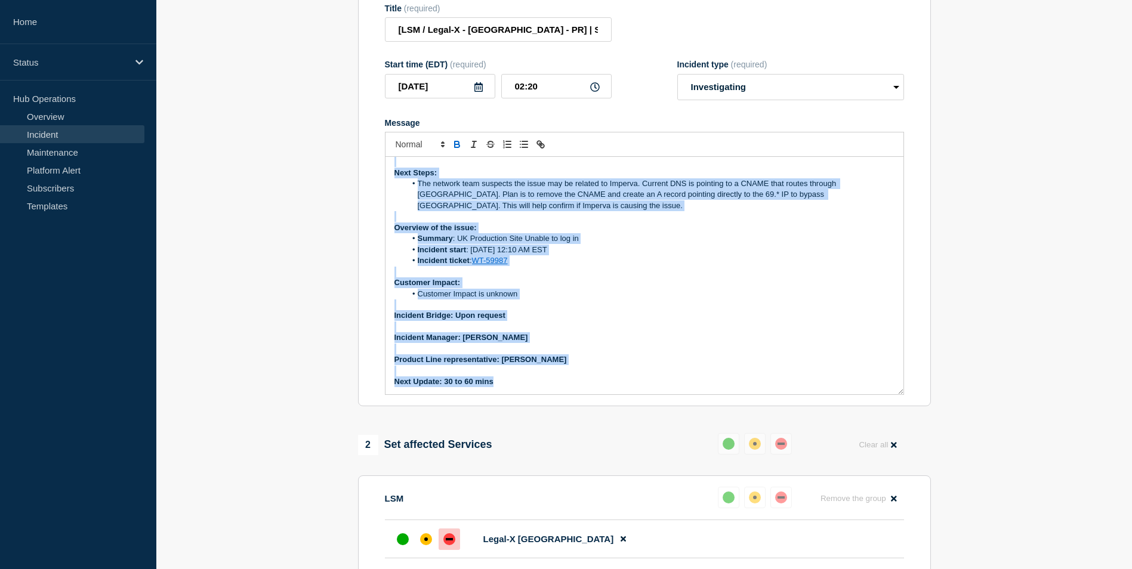
drag, startPoint x: 394, startPoint y: 179, endPoint x: 516, endPoint y: 390, distance: 243.4
copy div "Current Status: The issue is still under investigation Next Steps: The network …"
click at [625, 321] on p "Incident Bridge: Upon request" at bounding box center [645, 315] width 500 height 11
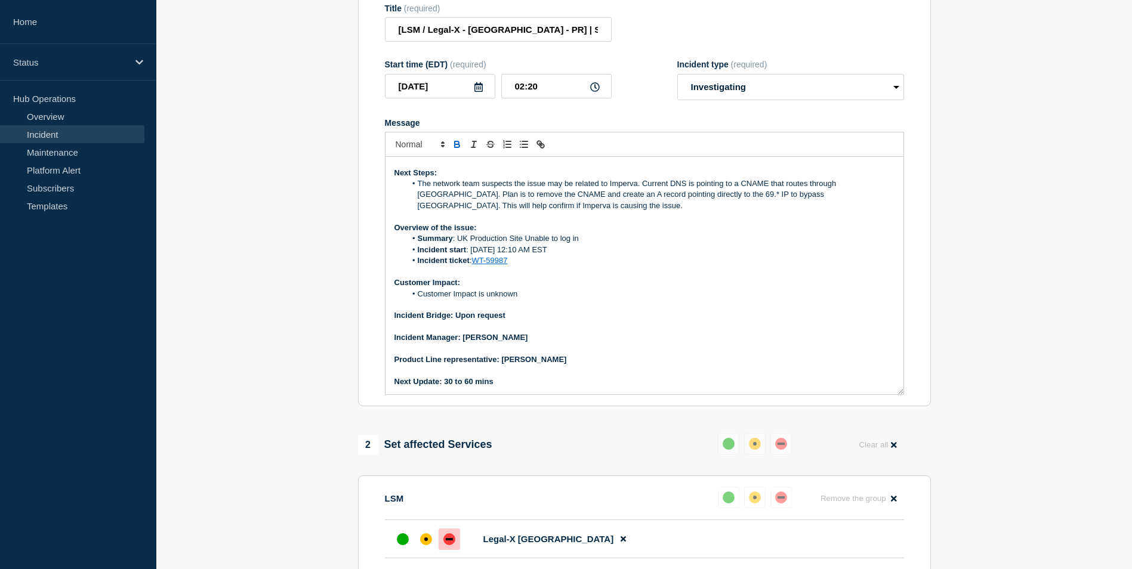
click at [712, 278] on p "Message" at bounding box center [645, 272] width 500 height 11
click at [415, 190] on li "The network team suspects the issue may be related to Imperva. Current DNS is p…" at bounding box center [650, 194] width 489 height 33
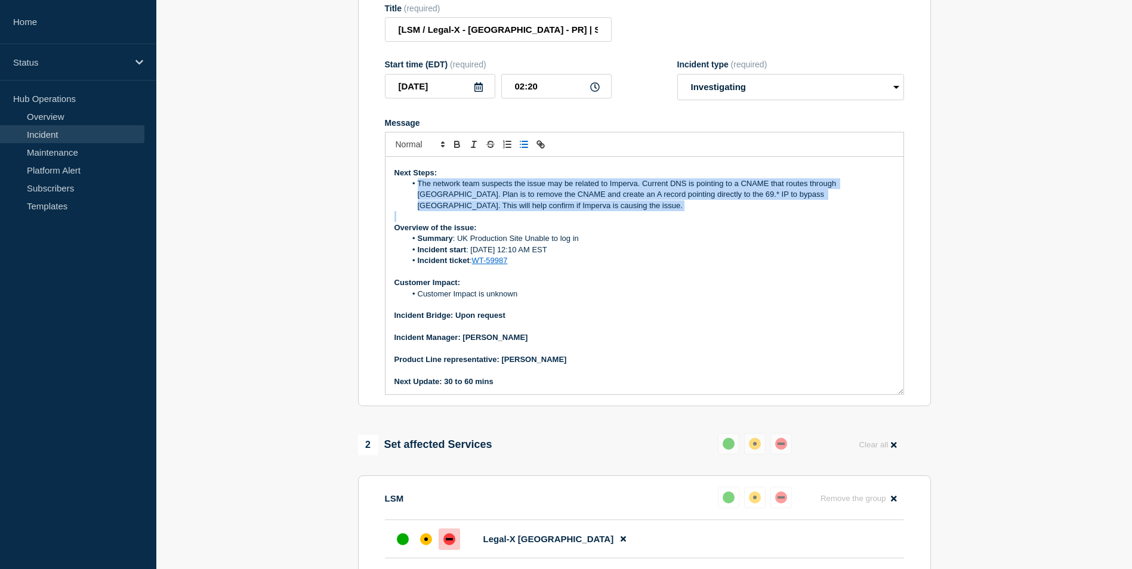
click at [415, 190] on li "The network team suspects the issue may be related to Imperva. Current DNS is p…" at bounding box center [650, 194] width 489 height 33
drag, startPoint x: 415, startPoint y: 190, endPoint x: 458, endPoint y: 205, distance: 45.1
click at [429, 197] on li "The network team suspects the issue may be related to Imperva. Current DNS is p…" at bounding box center [650, 194] width 489 height 33
drag, startPoint x: 458, startPoint y: 205, endPoint x: 482, endPoint y: 211, distance: 24.5
click at [460, 206] on li "The network team suspects the issue may be related to Imperva. Current DNS is p…" at bounding box center [650, 194] width 489 height 33
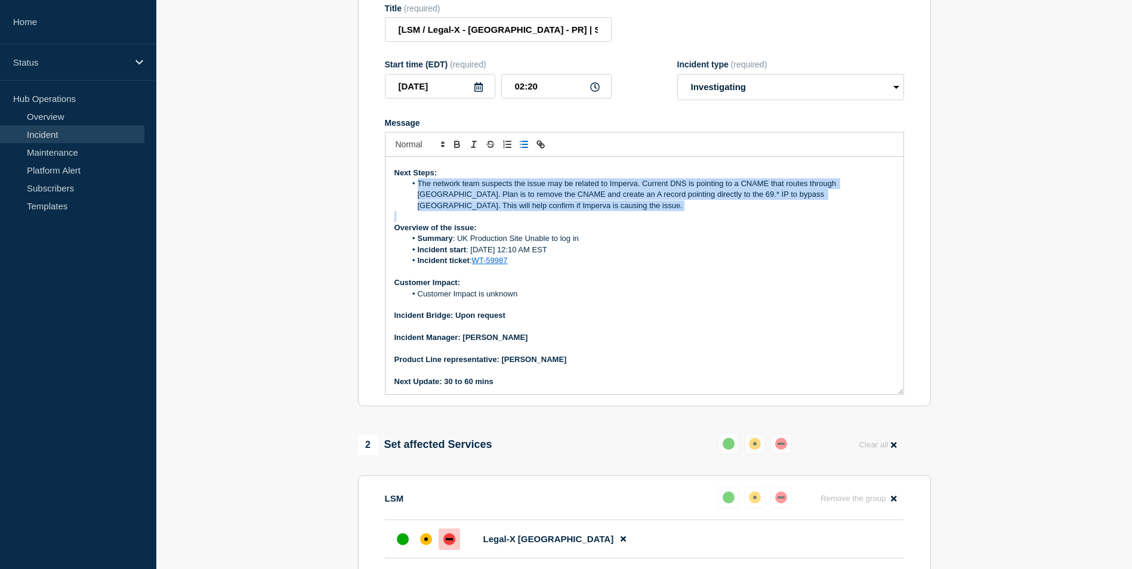
click at [482, 211] on li "The network team suspects the issue may be related to Imperva. Current DNS is p…" at bounding box center [650, 194] width 489 height 33
drag, startPoint x: 482, startPoint y: 211, endPoint x: 492, endPoint y: 224, distance: 17.1
click at [479, 211] on li "The network team suspects the issue may be related to Imperva. Current DNS is p…" at bounding box center [650, 194] width 489 height 33
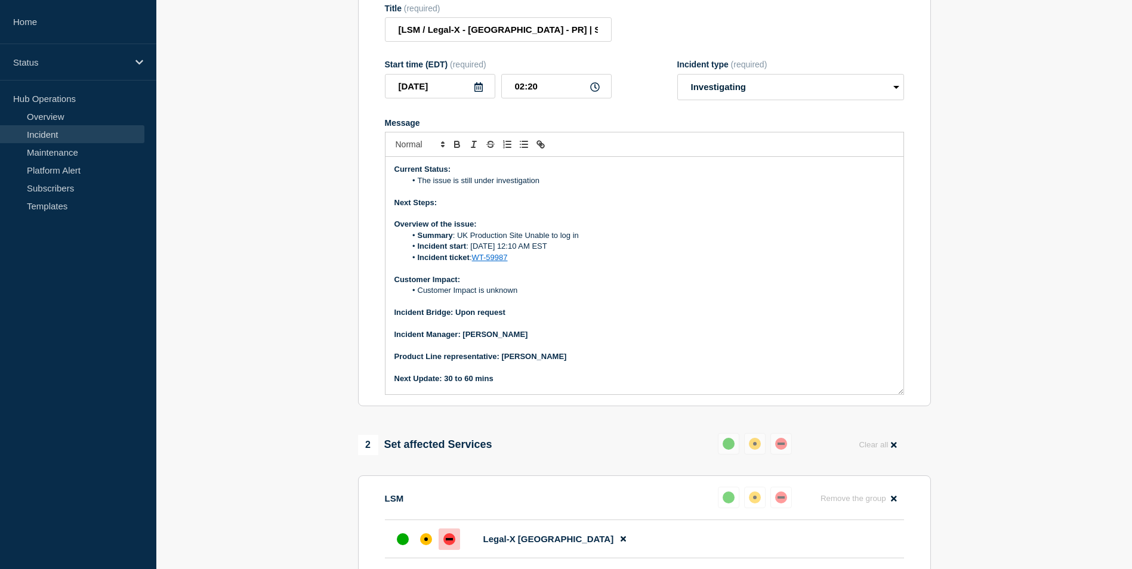
click at [517, 230] on p "Overview of the issue:" at bounding box center [645, 224] width 500 height 11
drag, startPoint x: 517, startPoint y: 230, endPoint x: 475, endPoint y: 229, distance: 42.4
click at [480, 230] on p "Overview of the issue:" at bounding box center [645, 224] width 500 height 11
click at [521, 150] on icon "Toggle bulleted list" at bounding box center [524, 144] width 11 height 11
click at [448, 208] on p "Next Steps:" at bounding box center [645, 203] width 500 height 11
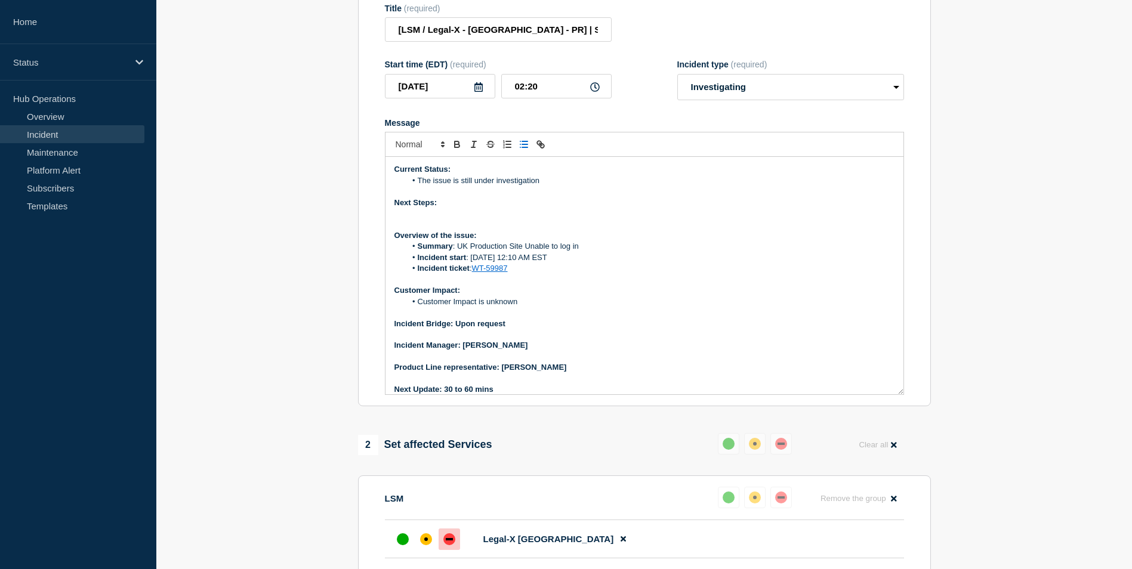
click at [530, 150] on button "Toggle bulleted list" at bounding box center [524, 144] width 17 height 14
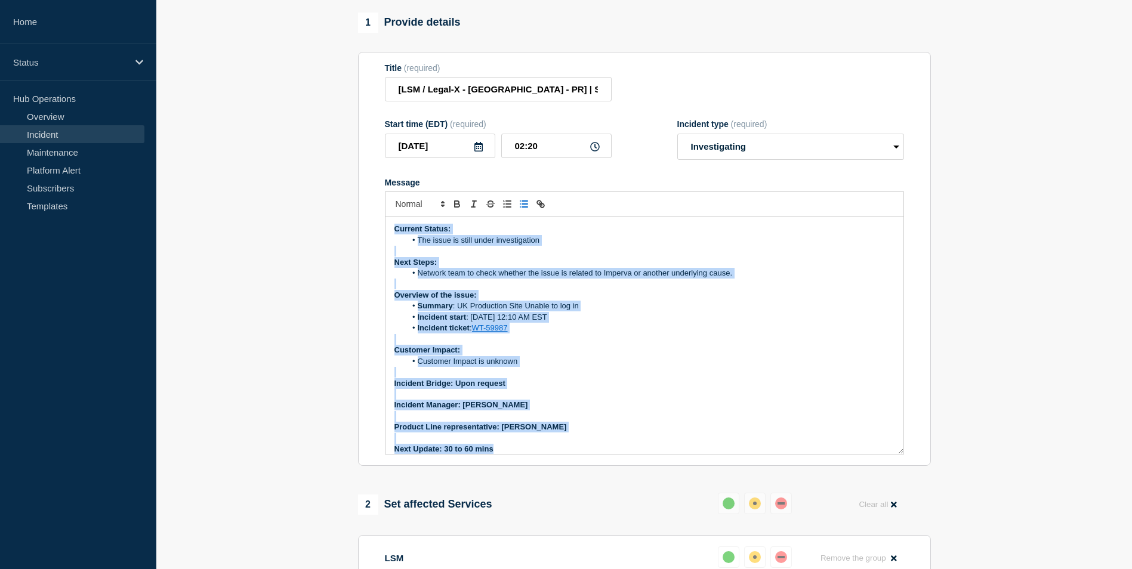
scroll to position [8, 0]
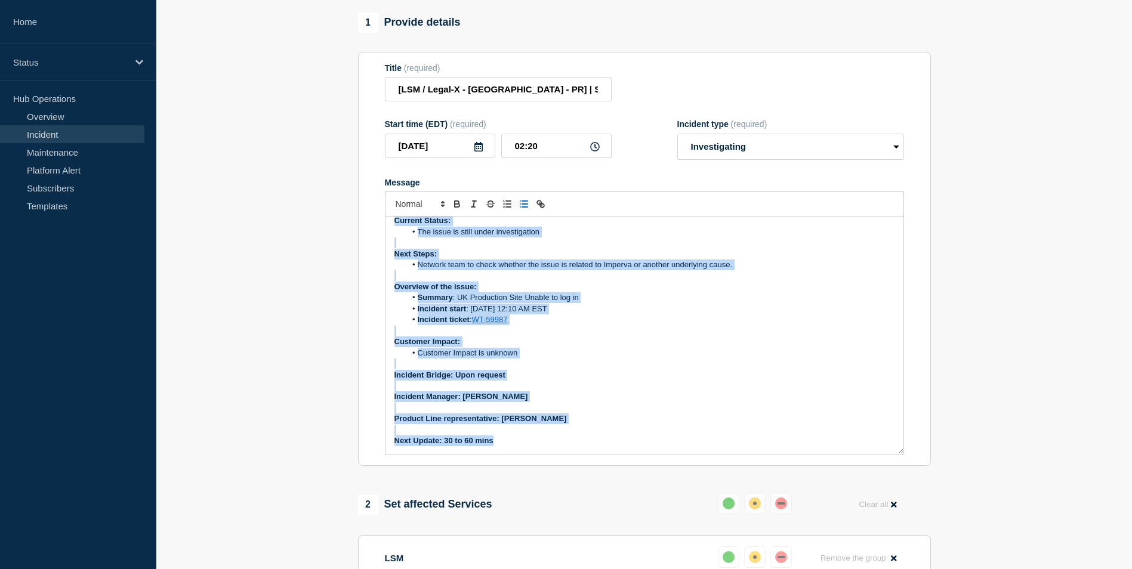
drag, startPoint x: 393, startPoint y: 238, endPoint x: 513, endPoint y: 479, distance: 269.4
copy div "Current Status: The issue is still under investigation Next Steps: Network team…"
click at [666, 392] on p "Message" at bounding box center [645, 386] width 500 height 11
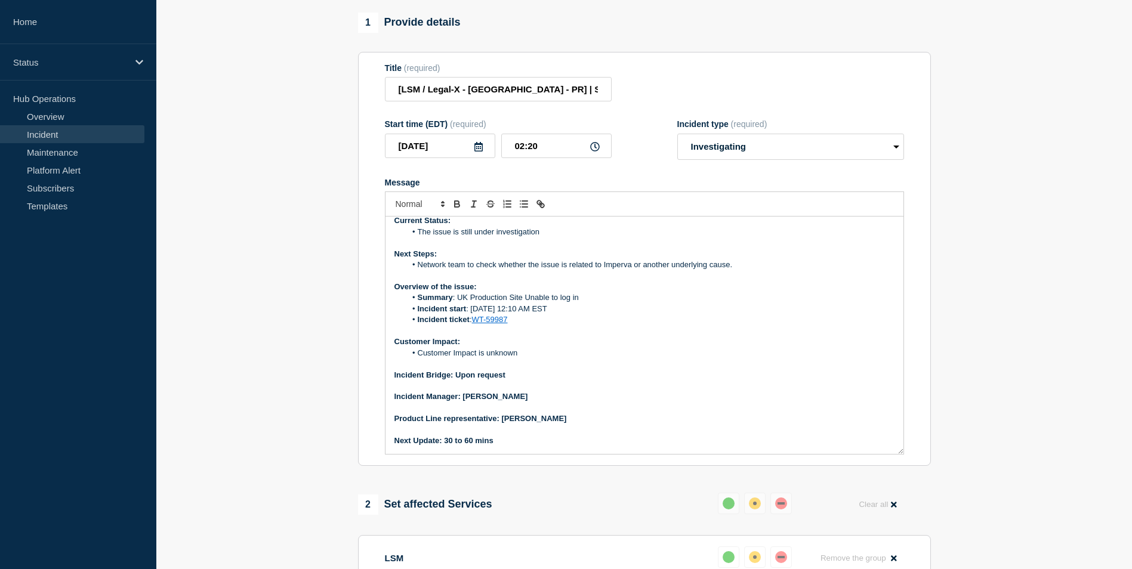
click at [611, 359] on li "Customer Impact is unknown" at bounding box center [650, 353] width 489 height 11
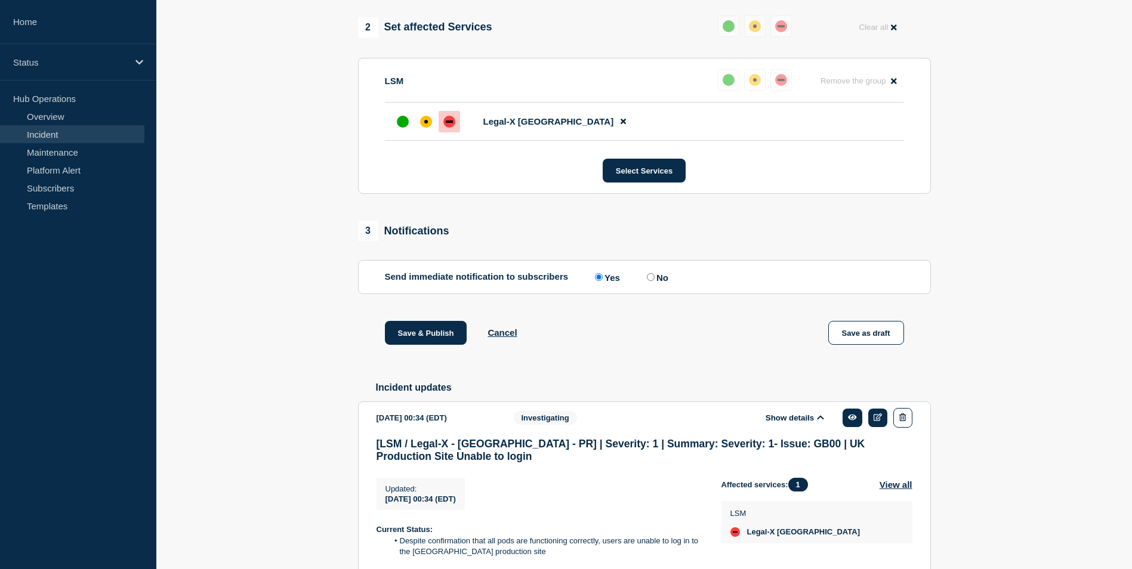
scroll to position [780, 0]
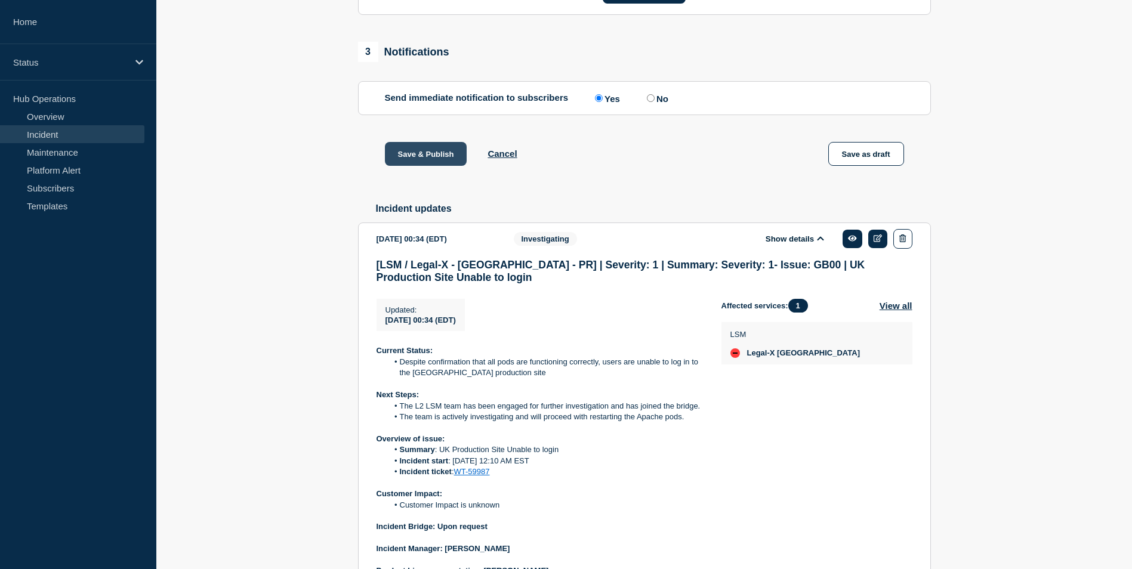
click at [418, 163] on button "Save & Publish" at bounding box center [426, 154] width 82 height 24
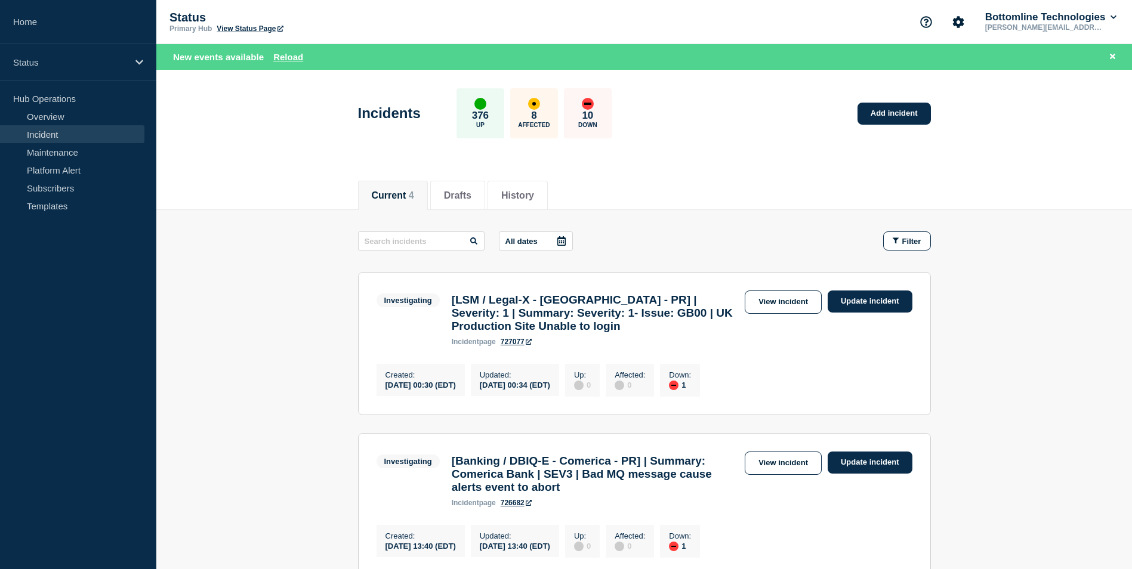
click at [1073, 338] on main "All dates Filter Investigating 1 Down [LSM / Legal-X - [GEOGRAPHIC_DATA] - PR] …" at bounding box center [644, 563] width 976 height 707
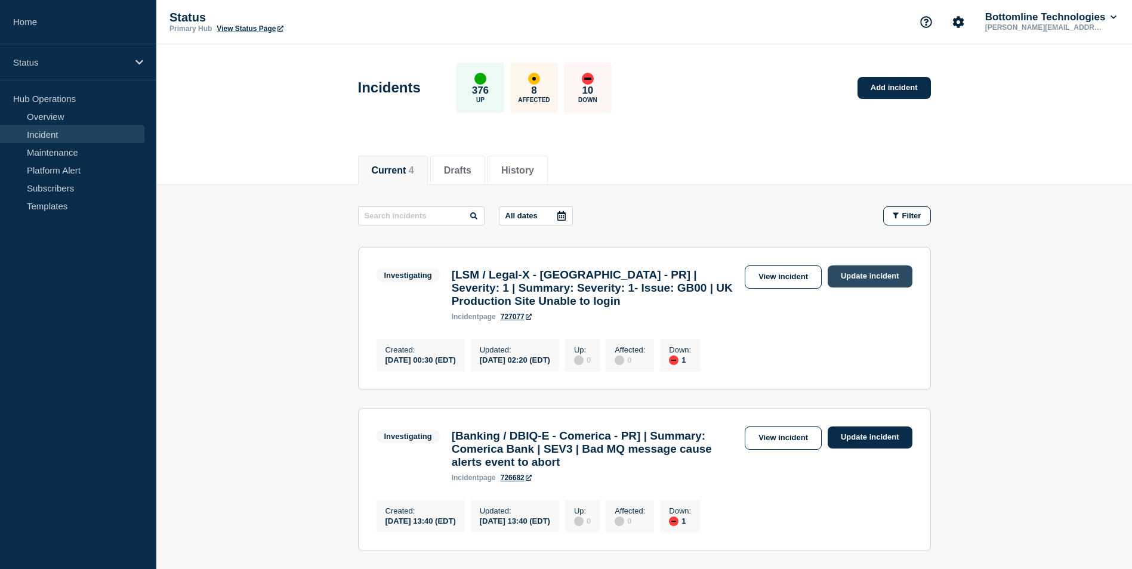
click at [864, 278] on link "Update incident" at bounding box center [870, 277] width 85 height 22
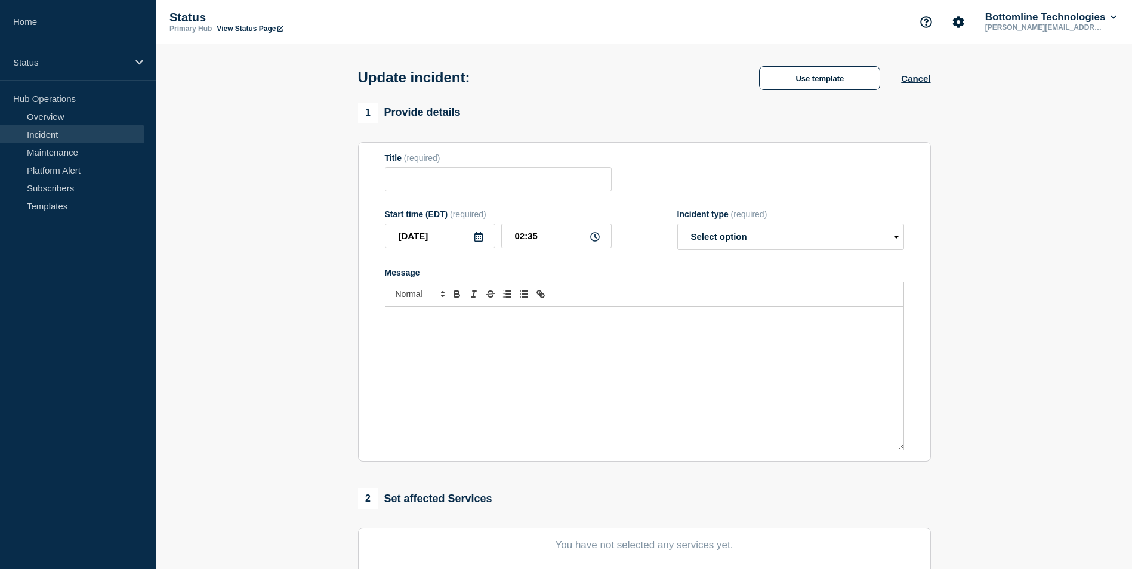
type input "[LSM / Legal-X - [GEOGRAPHIC_DATA] - PR] | Severity: 1 | Summary: Severity: 1- …"
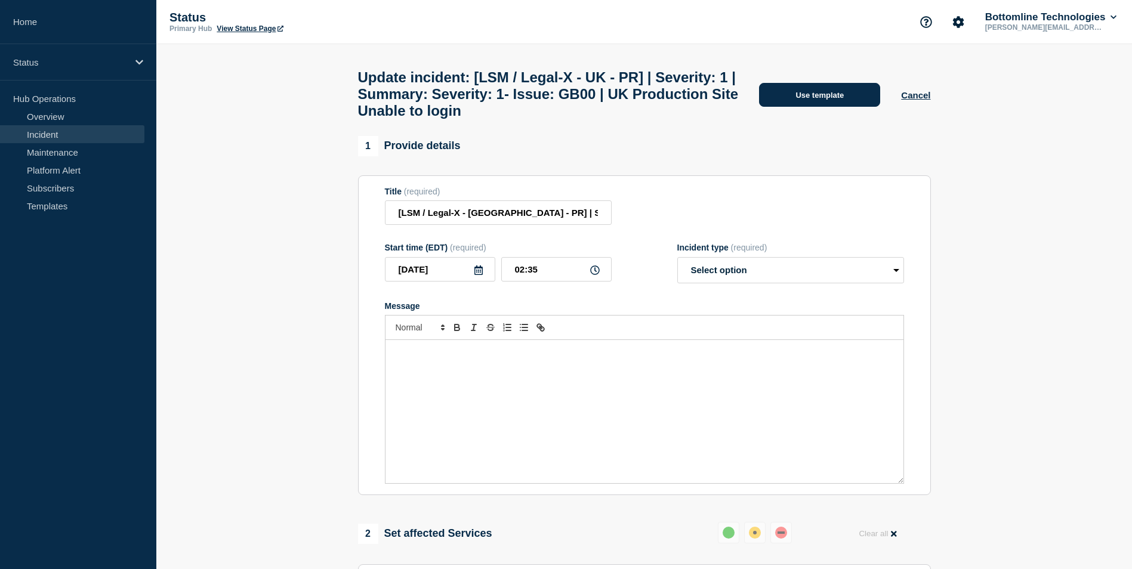
click at [836, 98] on button "Use template" at bounding box center [819, 95] width 121 height 24
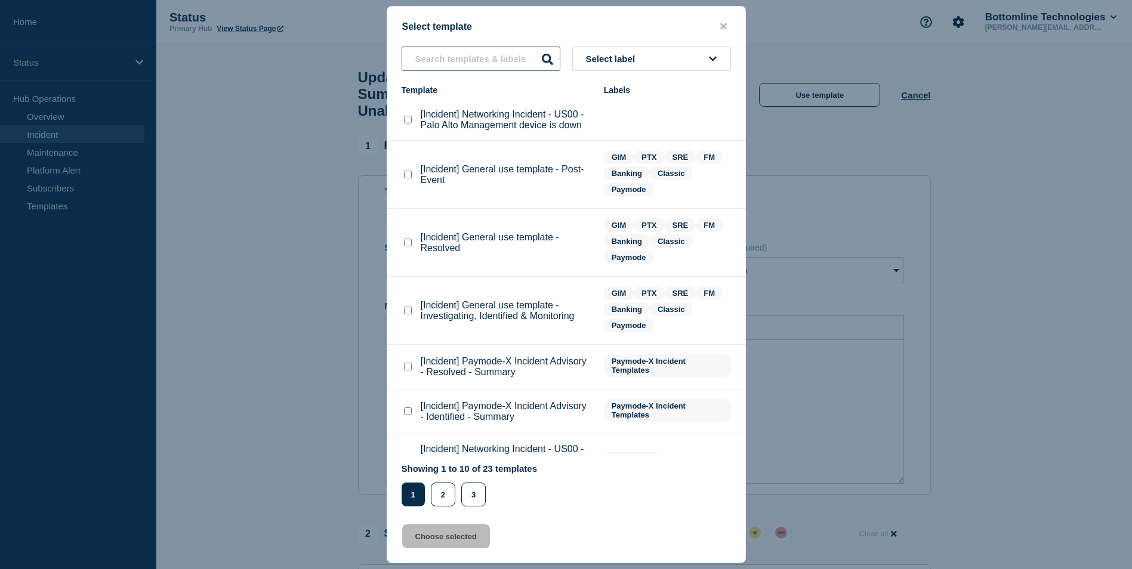
click at [448, 61] on input "text" at bounding box center [481, 59] width 159 height 24
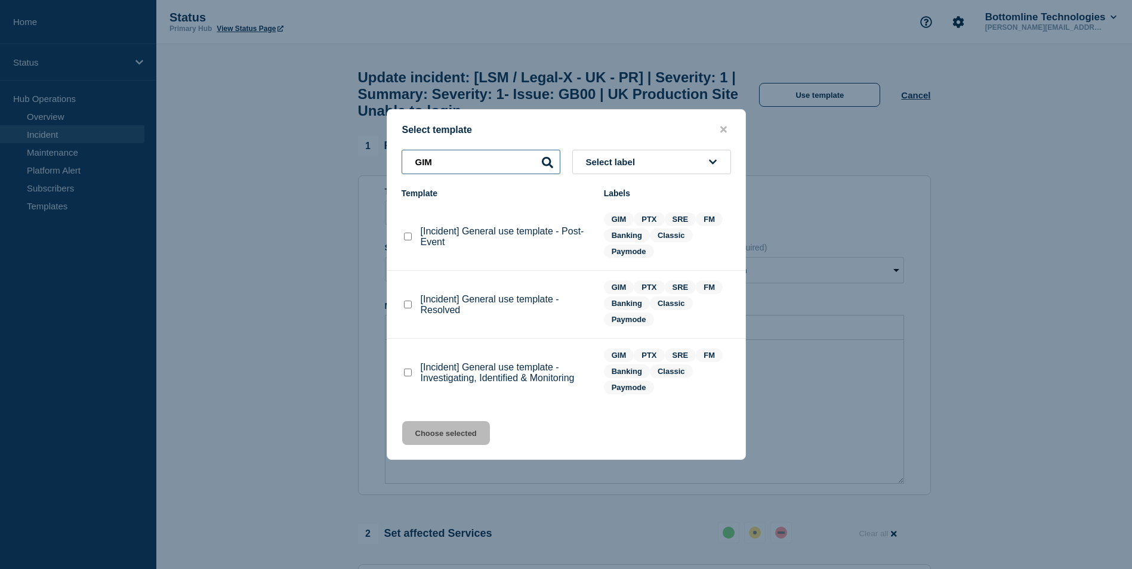
type input "GIM"
click at [408, 303] on checkbox"] "[Incident] General use template - Resolved checkbox" at bounding box center [408, 305] width 8 height 8
checkbox checkbox"] "true"
click at [445, 438] on button "Choose selected" at bounding box center [446, 433] width 88 height 24
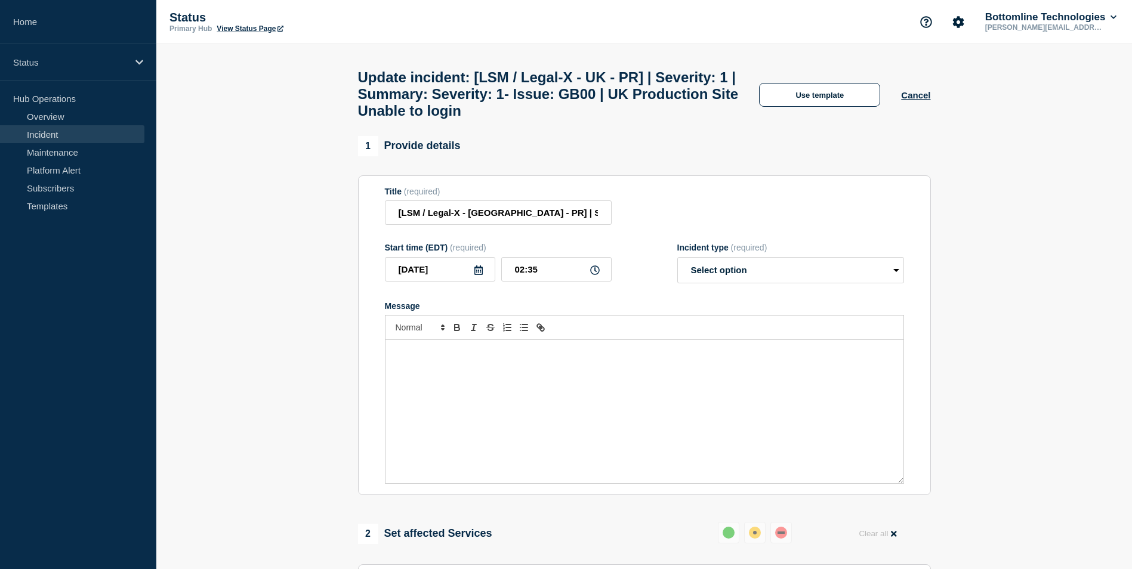
select select "resolved"
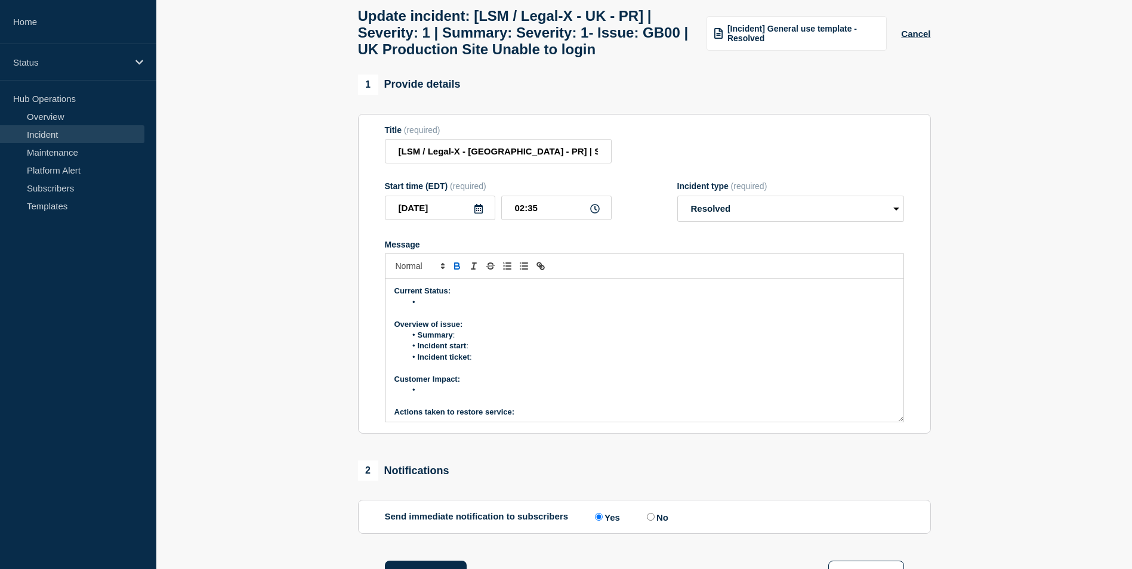
scroll to position [119, 0]
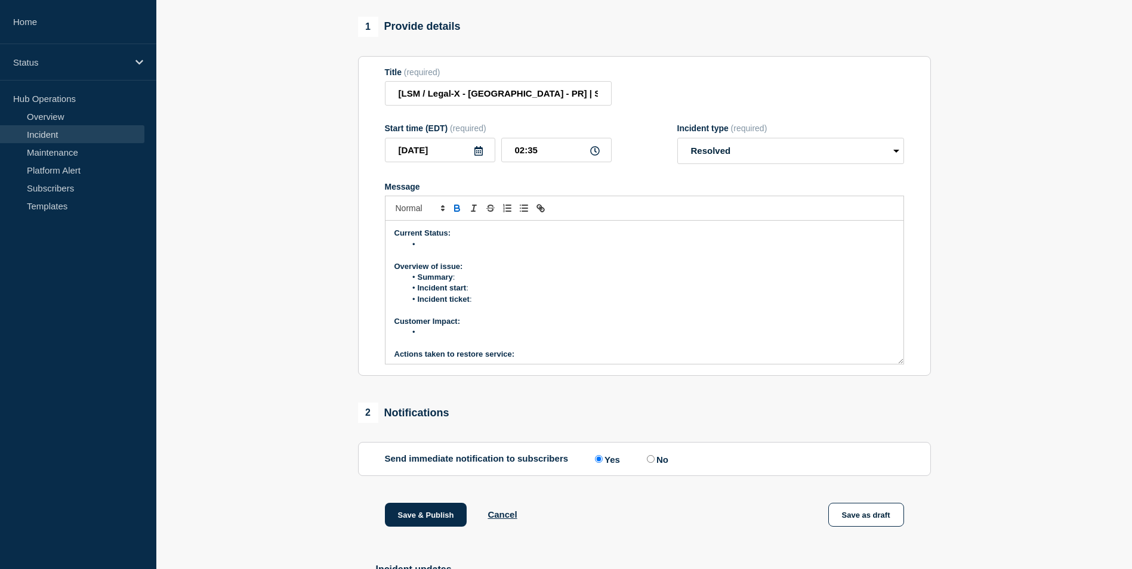
click at [452, 250] on li "Message" at bounding box center [650, 244] width 489 height 11
drag, startPoint x: 506, startPoint y: 275, endPoint x: 464, endPoint y: 279, distance: 41.5
click at [478, 282] on div "Current Status: The issue is resolved now Overview of issue: Summary : Incident…" at bounding box center [645, 292] width 518 height 143
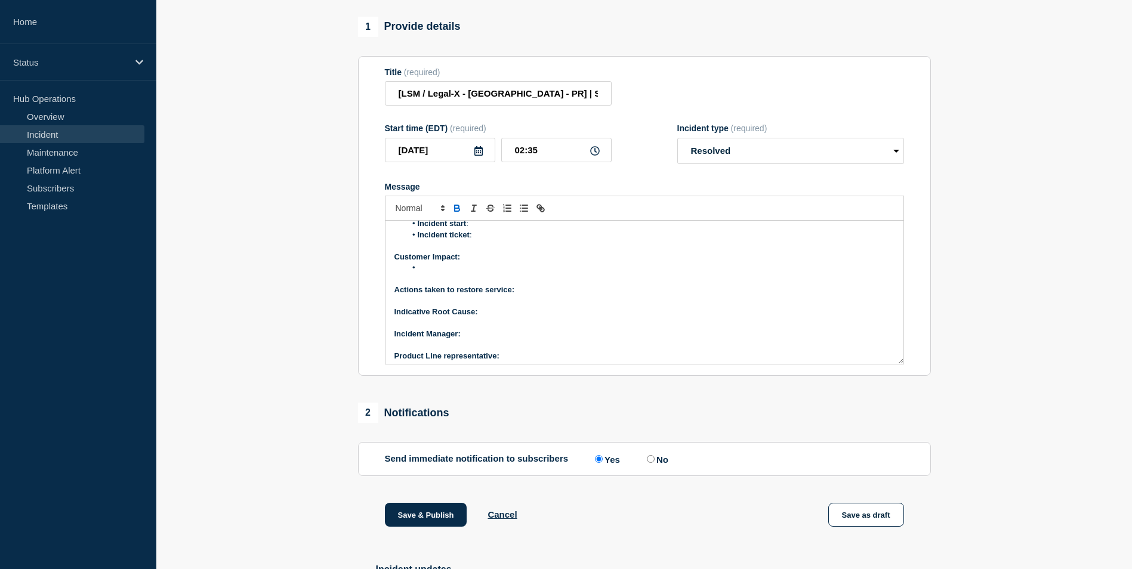
scroll to position [69, 0]
click at [519, 291] on p "Actions taken to restore service:" at bounding box center [645, 285] width 500 height 11
drag, startPoint x: 548, startPoint y: 210, endPoint x: 524, endPoint y: 216, distance: 24.5
click at [527, 213] on span at bounding box center [469, 208] width 159 height 14
click at [524, 214] on icon "Toggle bulleted list" at bounding box center [524, 208] width 11 height 11
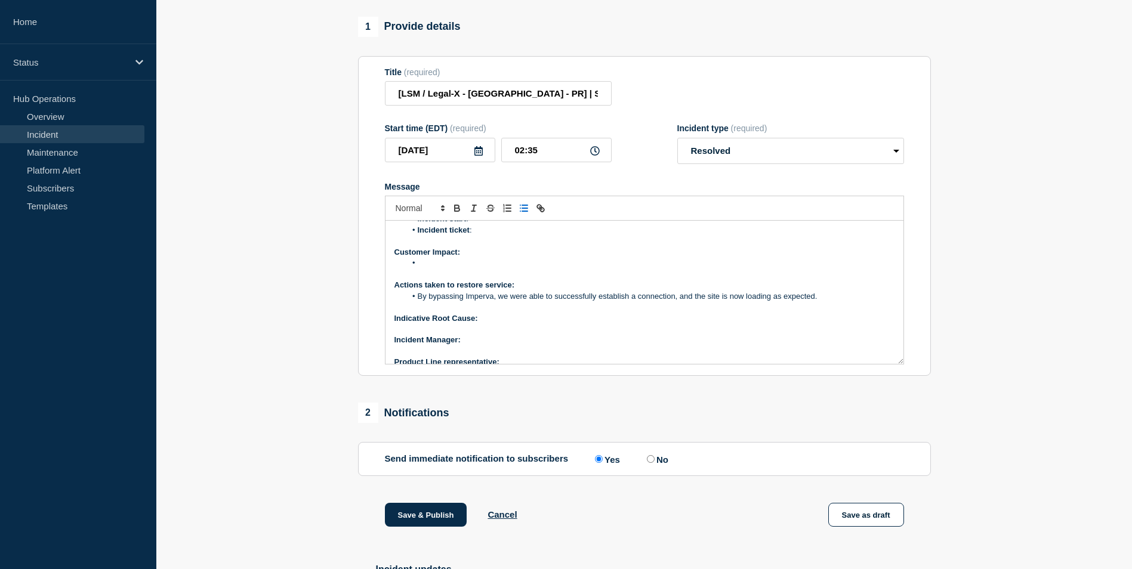
scroll to position [81, 0]
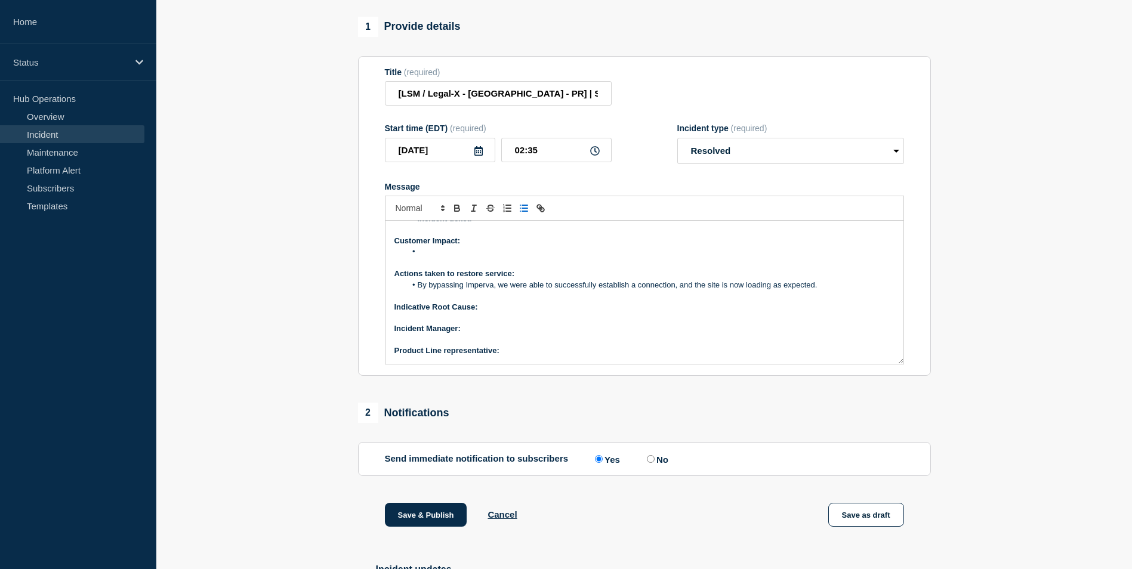
click at [490, 313] on p "Indicative Root Cause:" at bounding box center [645, 307] width 500 height 11
click at [467, 334] on p "﻿Incident Manager:" at bounding box center [645, 329] width 500 height 11
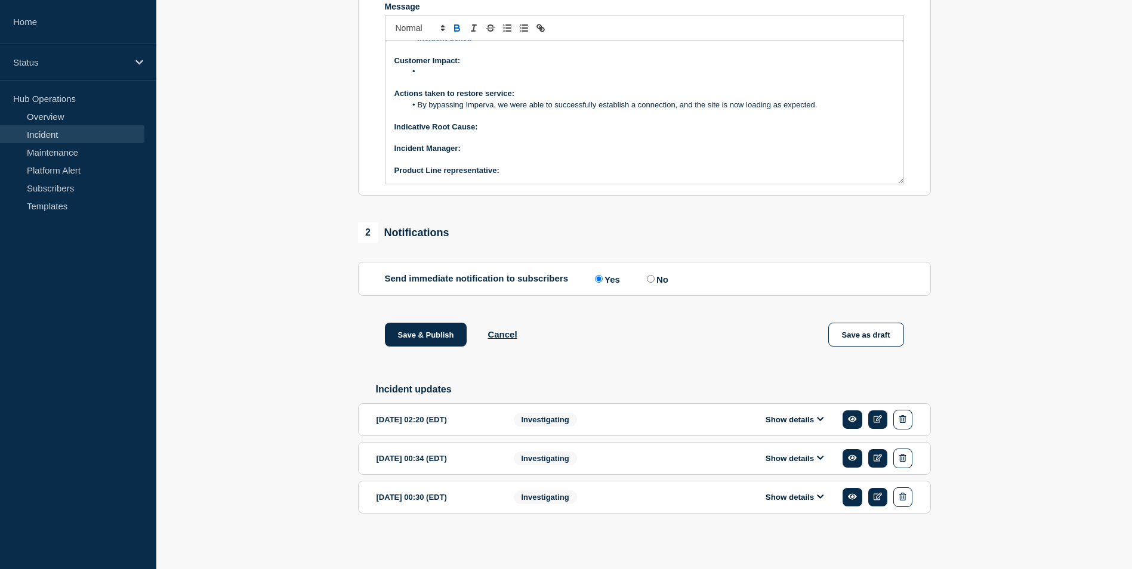
scroll to position [312, 0]
click at [820, 424] on button "Show details" at bounding box center [795, 420] width 66 height 10
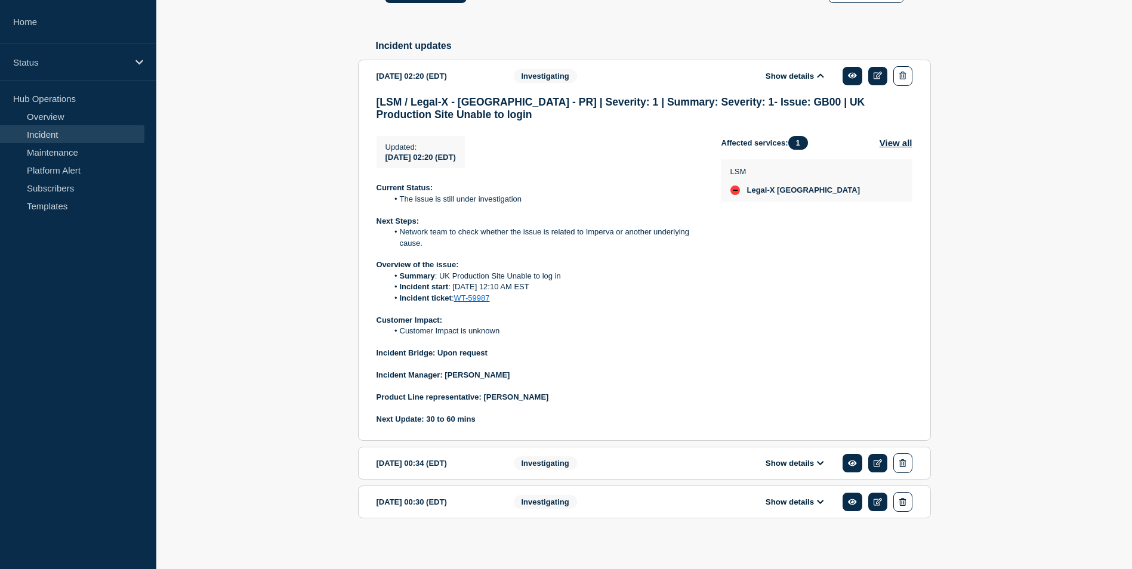
scroll to position [662, 0]
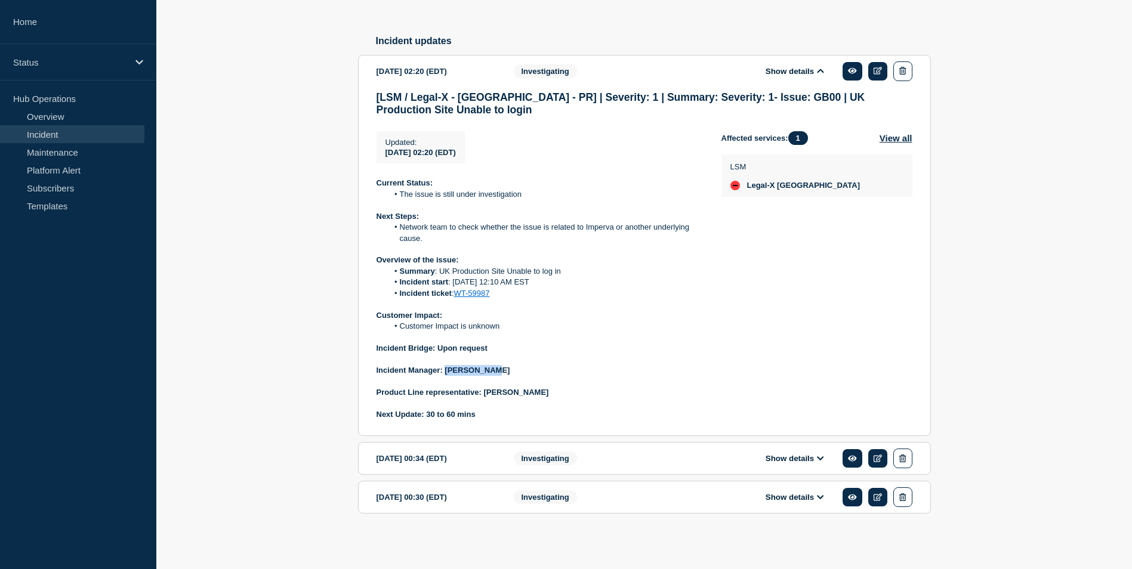
drag, startPoint x: 446, startPoint y: 370, endPoint x: 492, endPoint y: 374, distance: 46.7
click at [492, 374] on p "Incident Manager: [PERSON_NAME]" at bounding box center [540, 370] width 326 height 11
copy strong "[PERSON_NAME]"
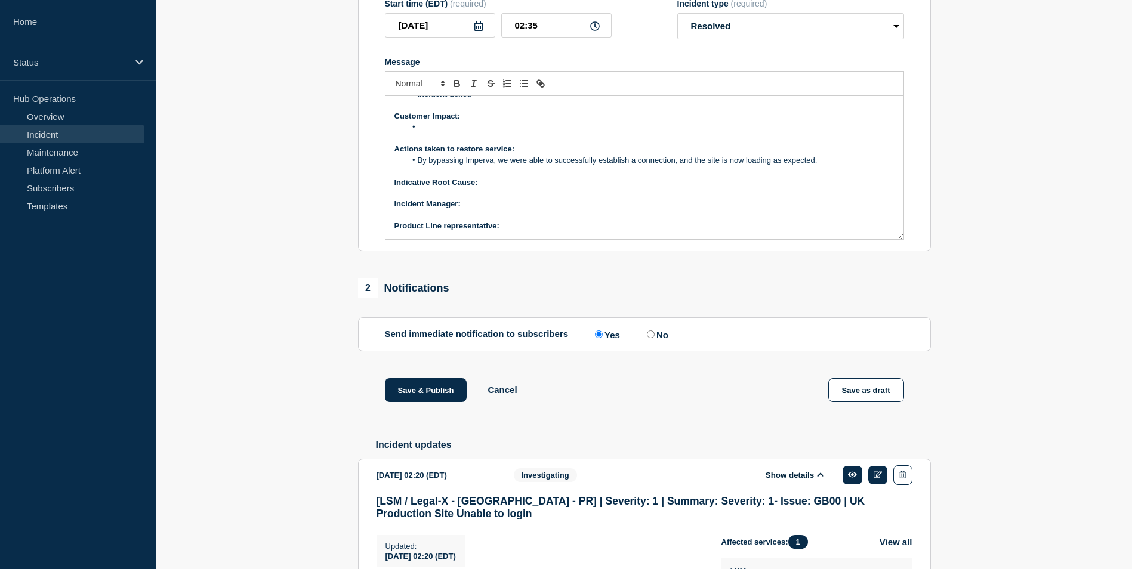
scroll to position [65, 0]
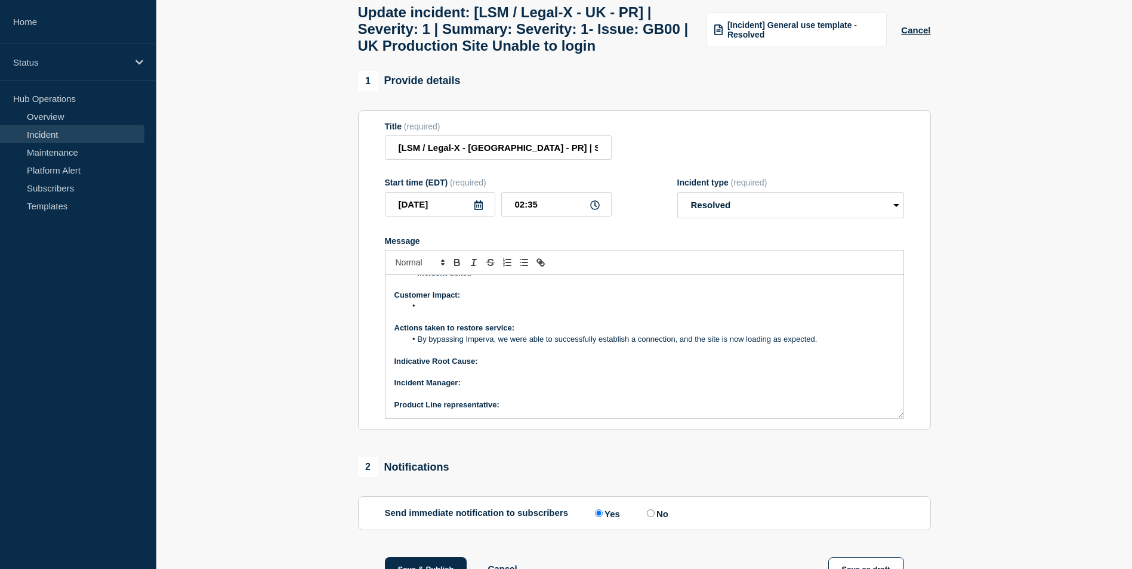
click at [474, 389] on p "﻿Incident Manager:" at bounding box center [645, 383] width 500 height 11
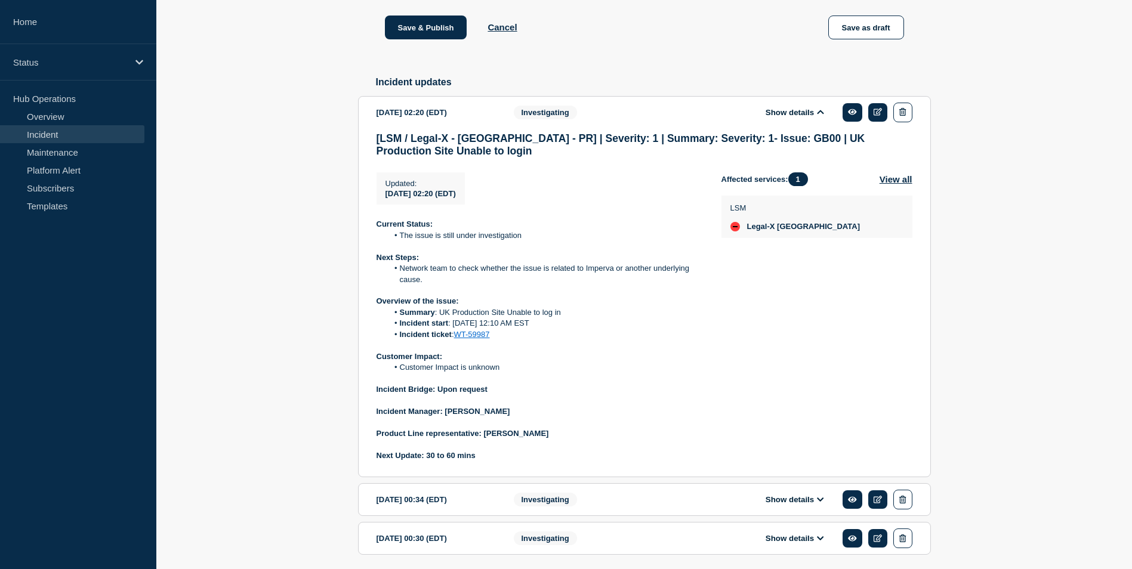
scroll to position [662, 0]
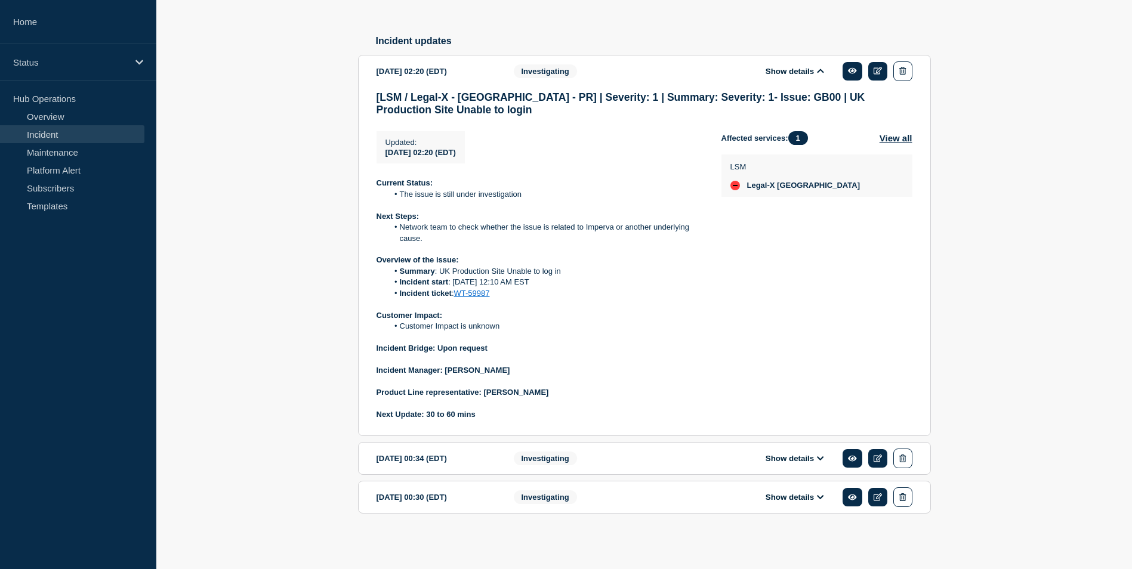
drag, startPoint x: 483, startPoint y: 393, endPoint x: 550, endPoint y: 408, distance: 69.2
click at [562, 390] on p "Product Line representative: [PERSON_NAME]" at bounding box center [540, 392] width 326 height 11
copy strong "[PERSON_NAME]"
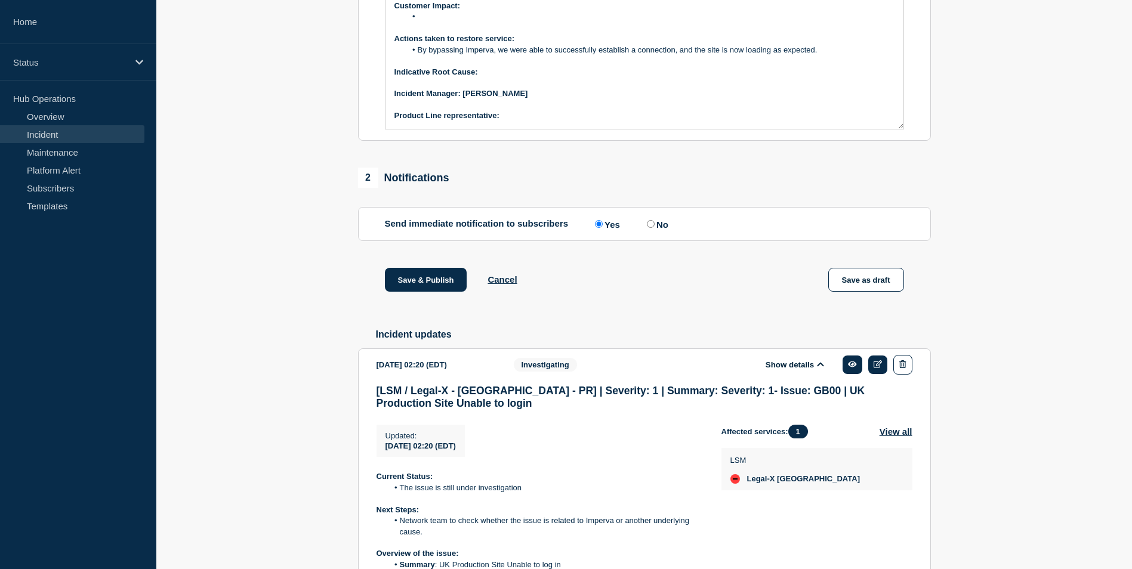
scroll to position [244, 0]
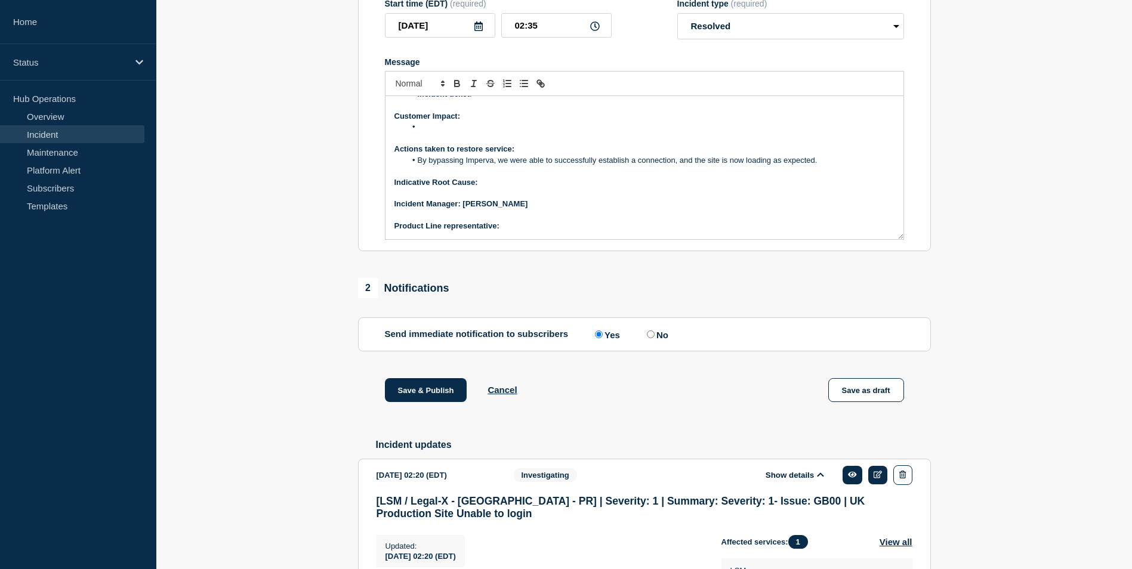
click at [512, 232] on p "Product Line representative:" at bounding box center [645, 226] width 500 height 11
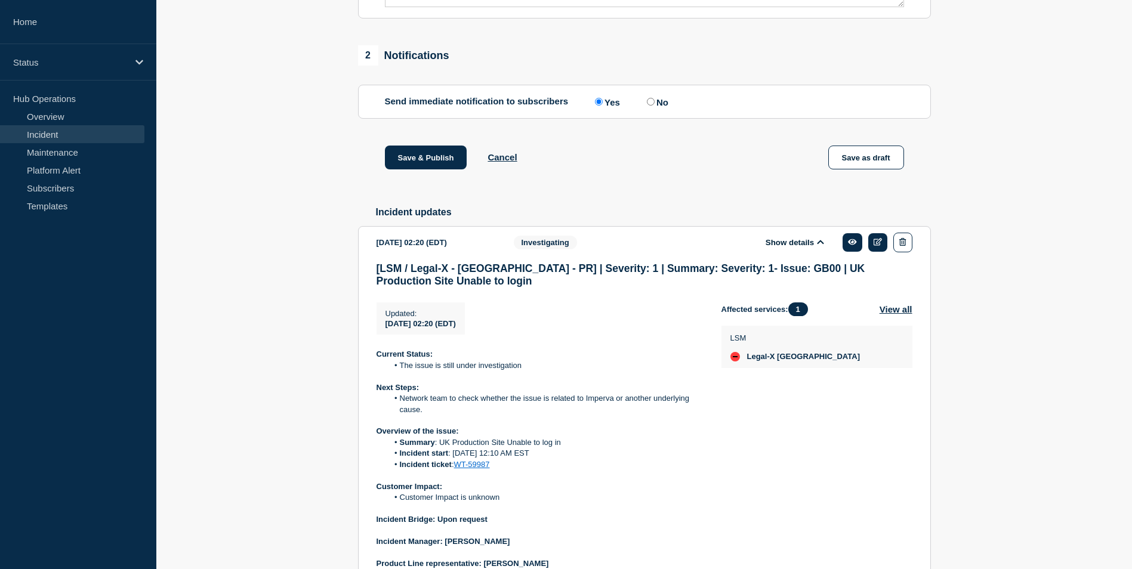
scroll to position [602, 0]
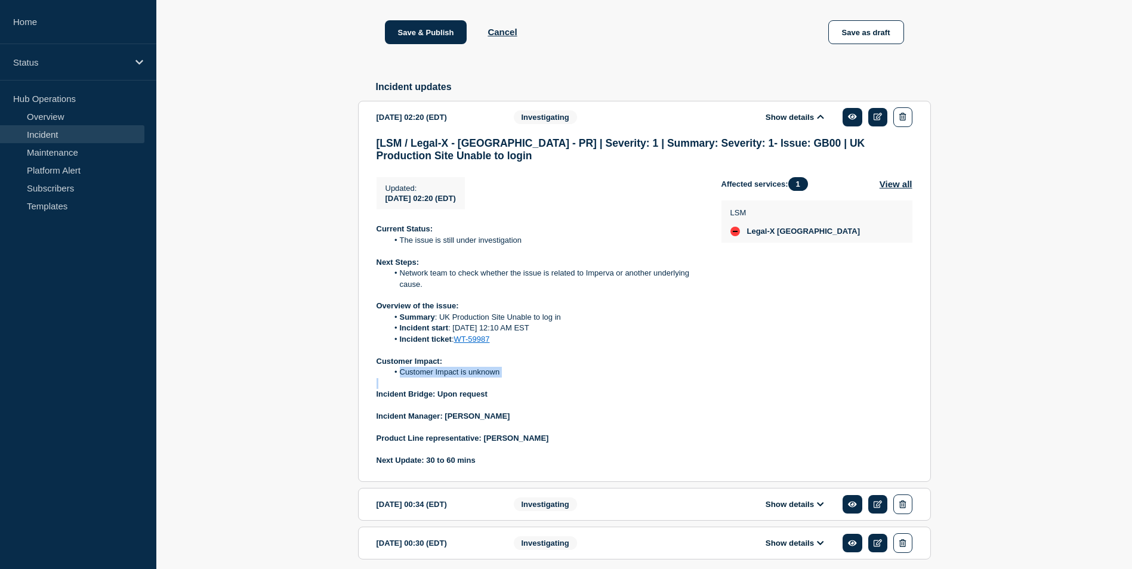
drag, startPoint x: 400, startPoint y: 387, endPoint x: 520, endPoint y: 395, distance: 120.2
click at [520, 395] on div "Current Status: The issue is still under investigation Next Steps: Network team…" at bounding box center [540, 345] width 326 height 242
copy li "Customer Impact is unknown"
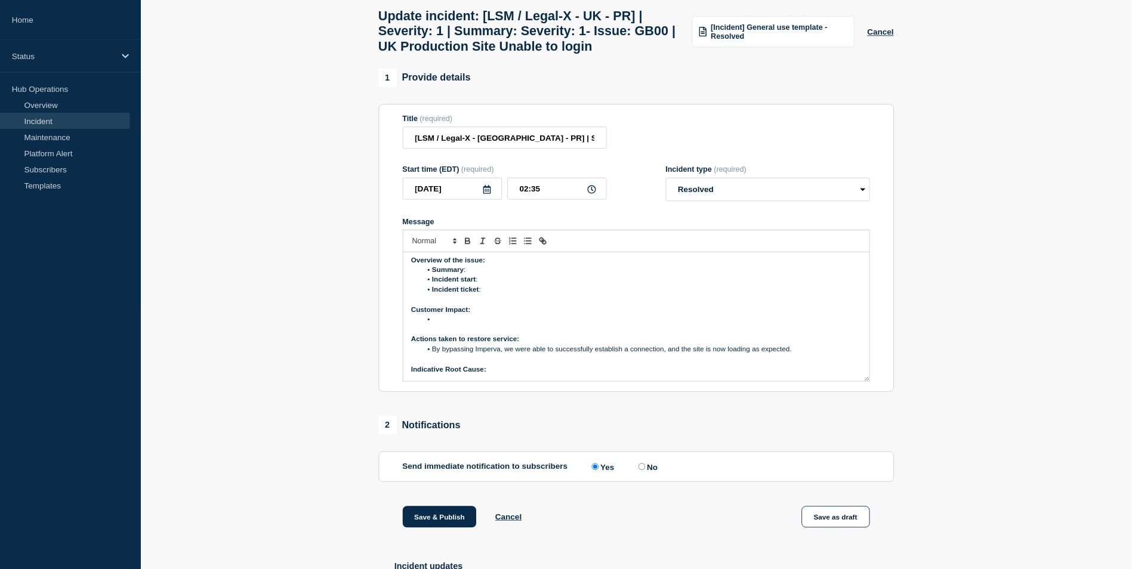
scroll to position [14, 0]
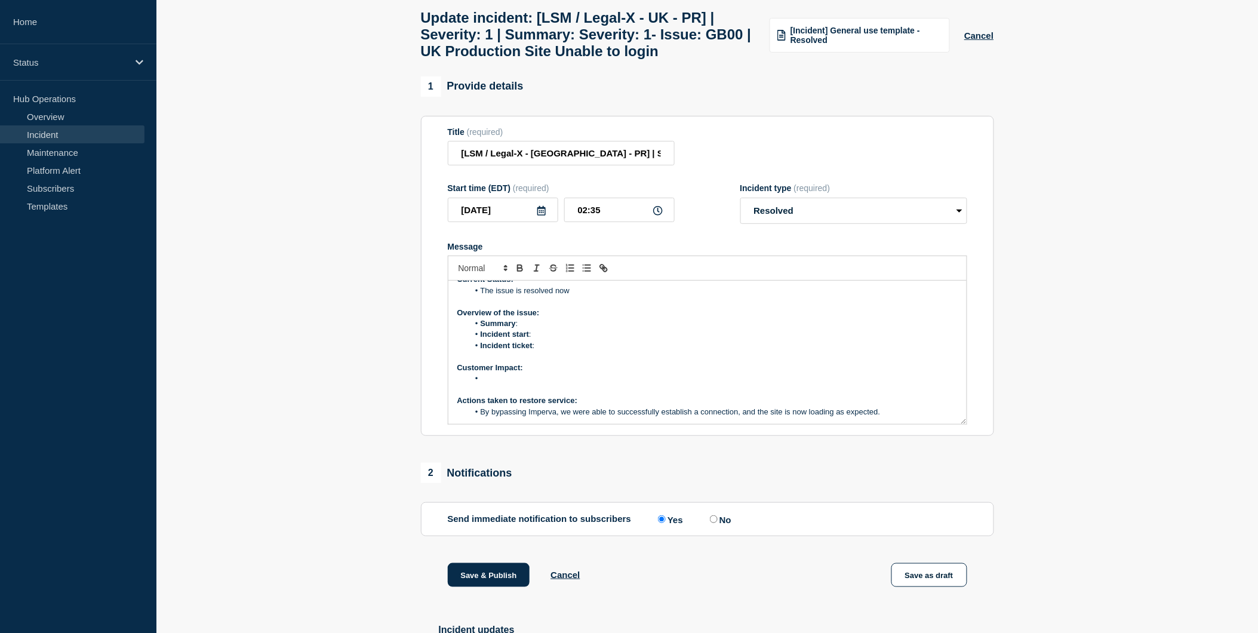
click at [486, 384] on li "Message" at bounding box center [713, 378] width 489 height 11
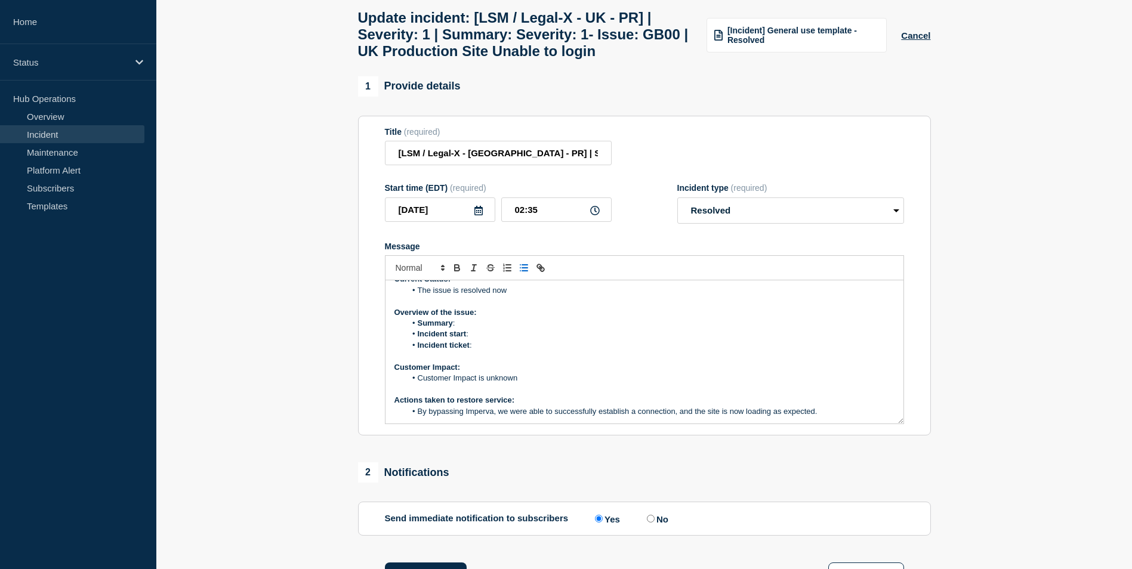
click at [578, 384] on li "Customer Impact is unknown" at bounding box center [650, 378] width 489 height 11
drag, startPoint x: 504, startPoint y: 389, endPoint x: 721, endPoint y: 351, distance: 219.5
click at [721, 351] on li "Incident ticket :" at bounding box center [650, 345] width 489 height 11
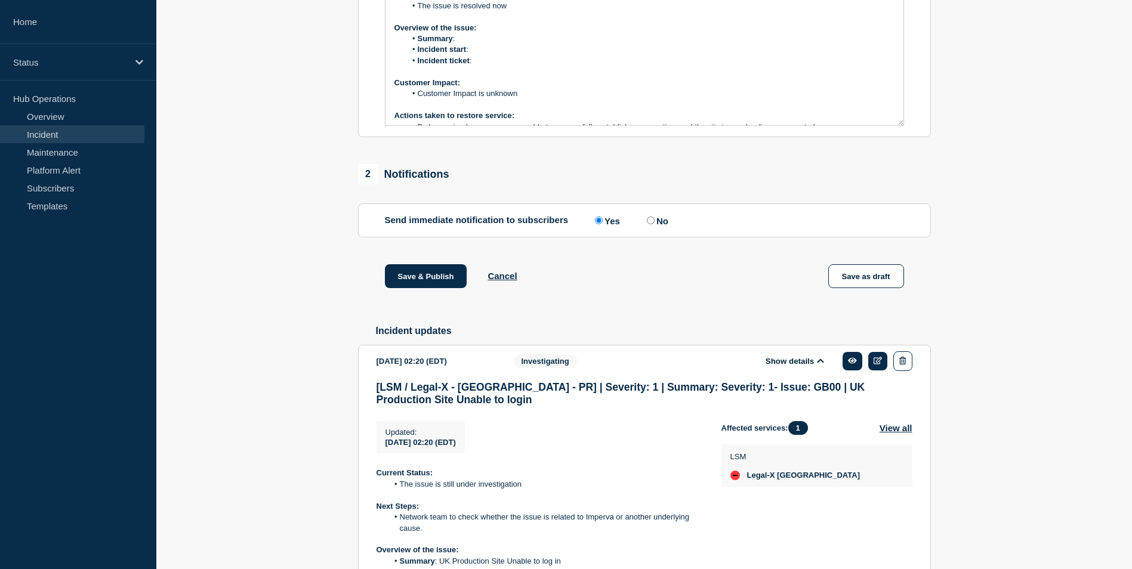
scroll to position [478, 0]
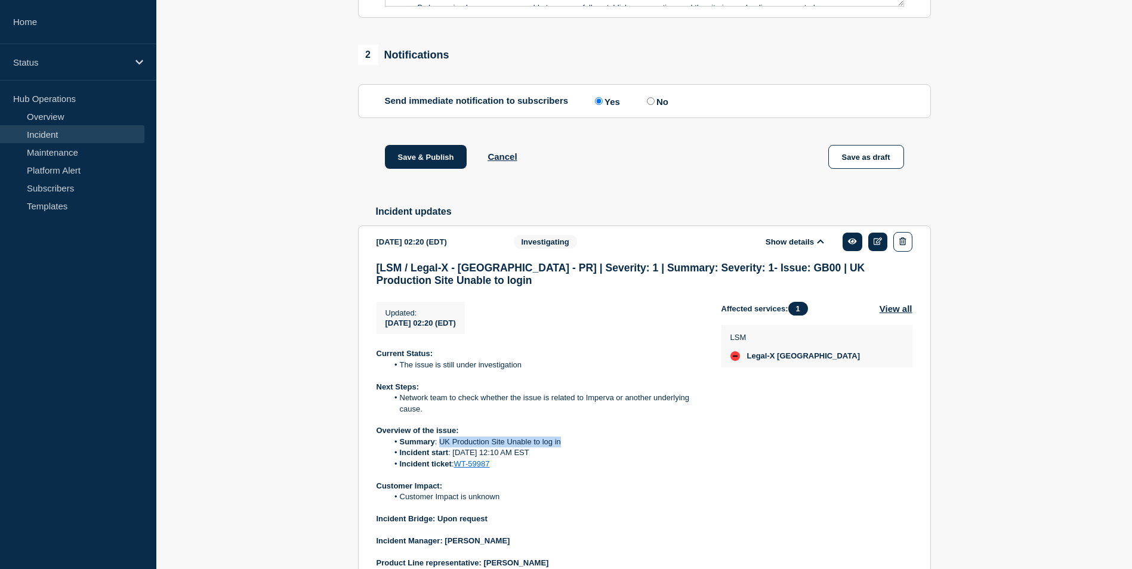
drag, startPoint x: 440, startPoint y: 458, endPoint x: 568, endPoint y: 451, distance: 127.9
click at [568, 448] on li "Summary : UK Production Site Unable to log in" at bounding box center [545, 442] width 315 height 11
copy li "UK Production Site Unable to log in"
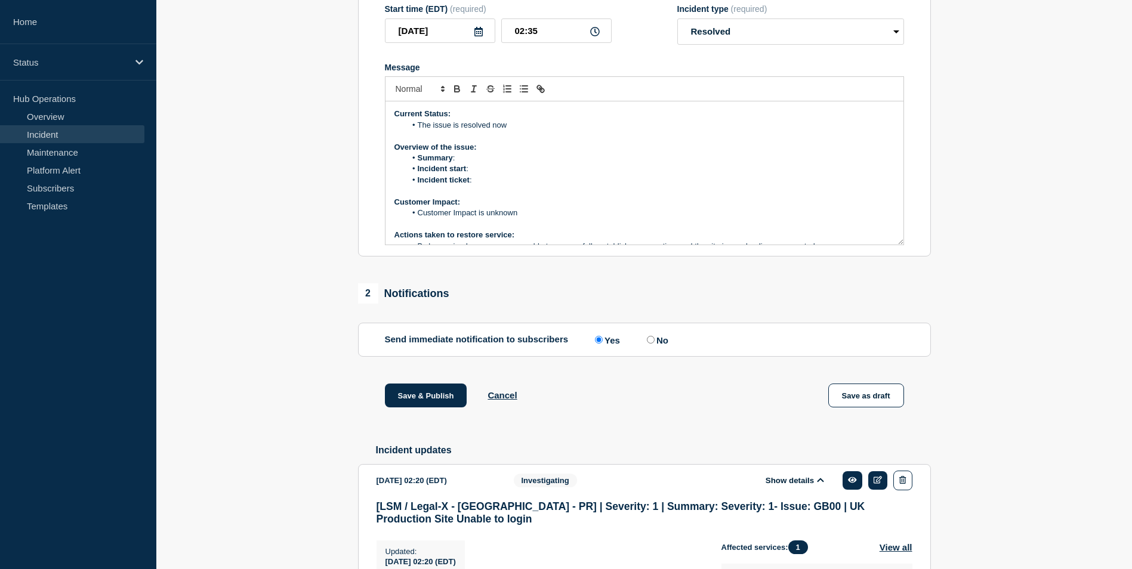
scroll to position [60, 0]
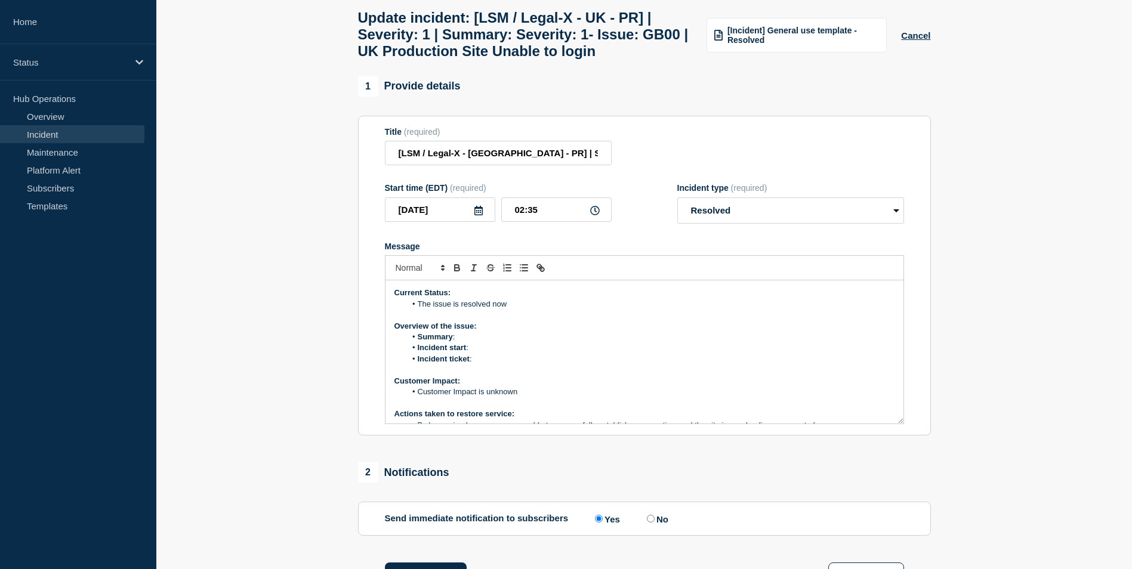
click at [480, 343] on li "Summary :" at bounding box center [650, 337] width 489 height 11
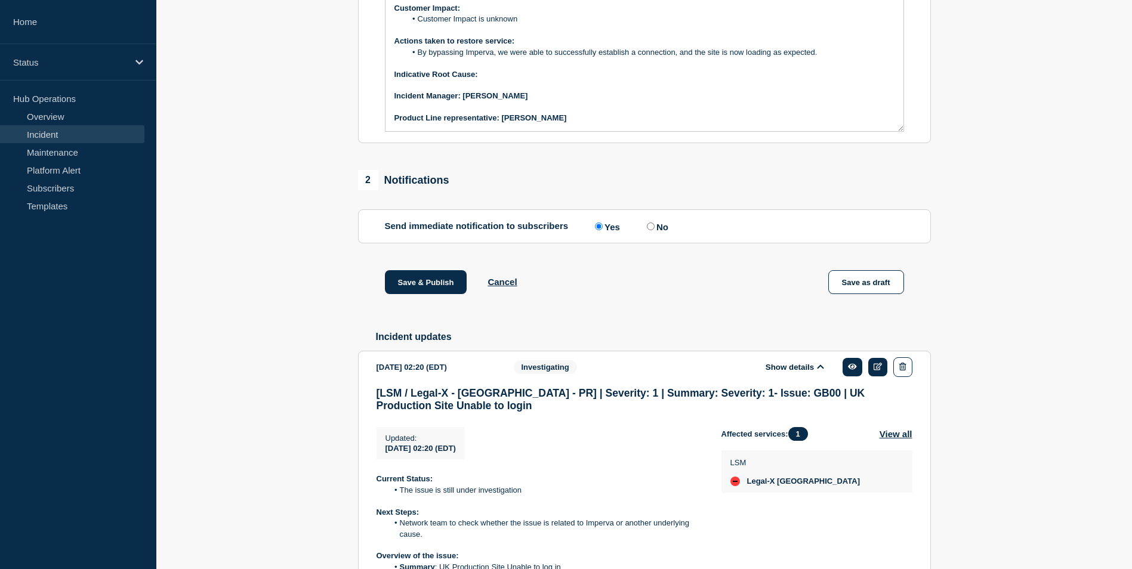
scroll to position [478, 0]
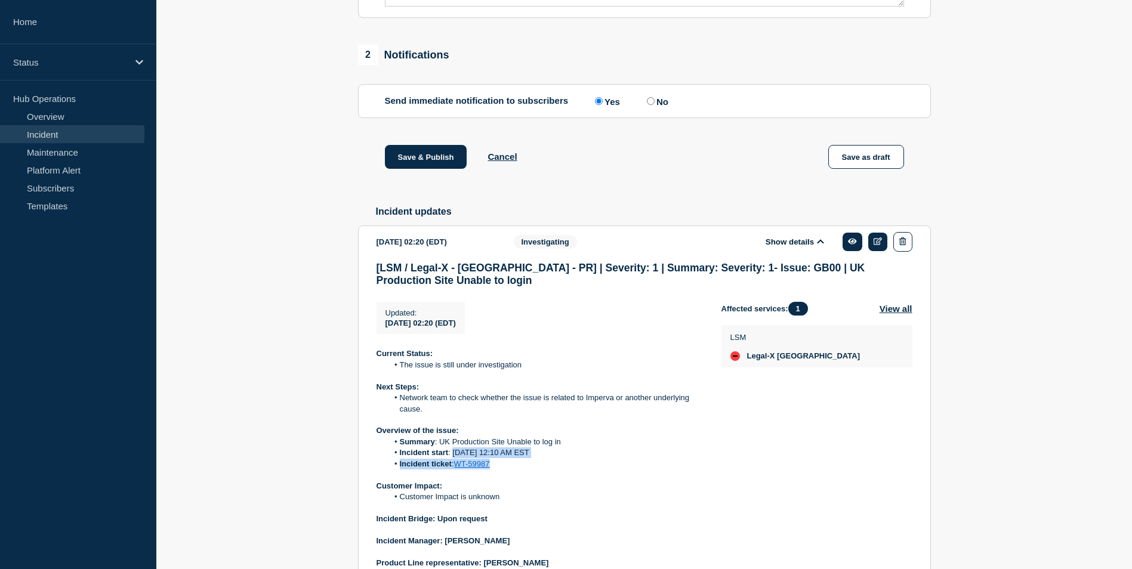
drag, startPoint x: 452, startPoint y: 465, endPoint x: 563, endPoint y: 474, distance: 111.4
click at [563, 470] on ol "Summary : UK Production Site Unable to log in Incident start : 2nd Oct 12:10 AM…" at bounding box center [540, 453] width 326 height 33
drag, startPoint x: 563, startPoint y: 474, endPoint x: 527, endPoint y: 498, distance: 43.5
click at [531, 492] on p "Customer Impact:" at bounding box center [540, 486] width 326 height 11
drag, startPoint x: 453, startPoint y: 467, endPoint x: 536, endPoint y: 466, distance: 83.0
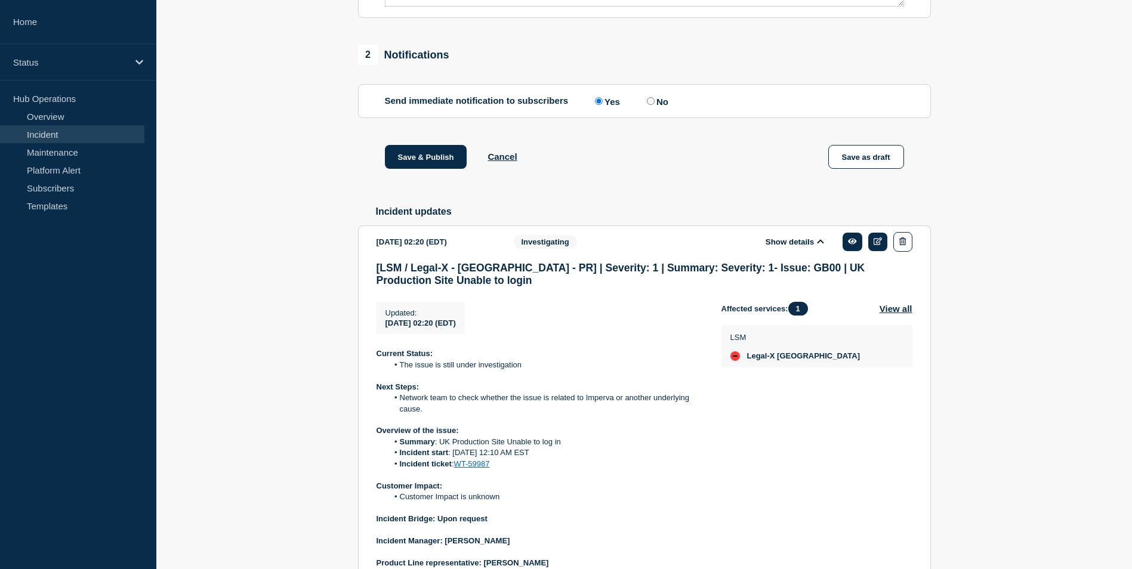
click at [536, 458] on li "Incident start : [DATE] 12:10 AM EST" at bounding box center [545, 453] width 315 height 11
copy li "[DATE] 12:10 AM EST"
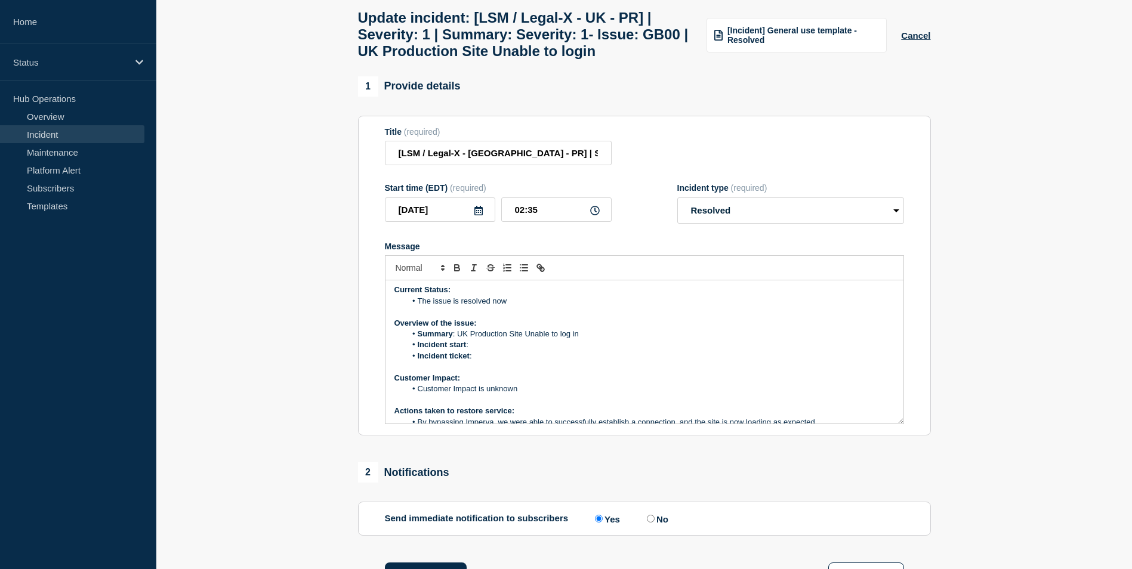
scroll to position [0, 0]
click at [472, 353] on li "Incident start :" at bounding box center [650, 348] width 489 height 11
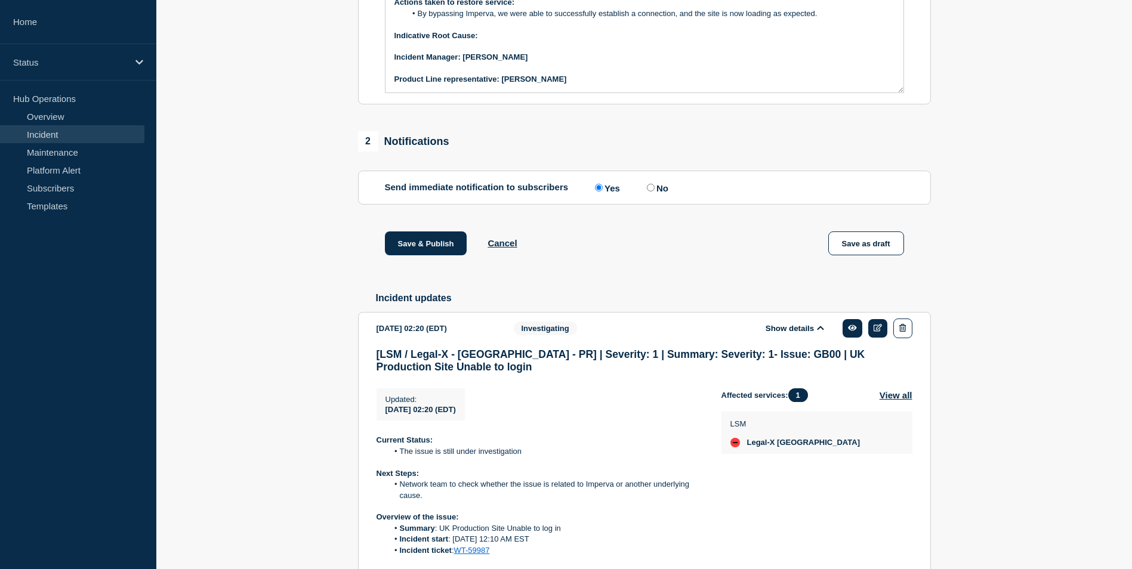
scroll to position [597, 0]
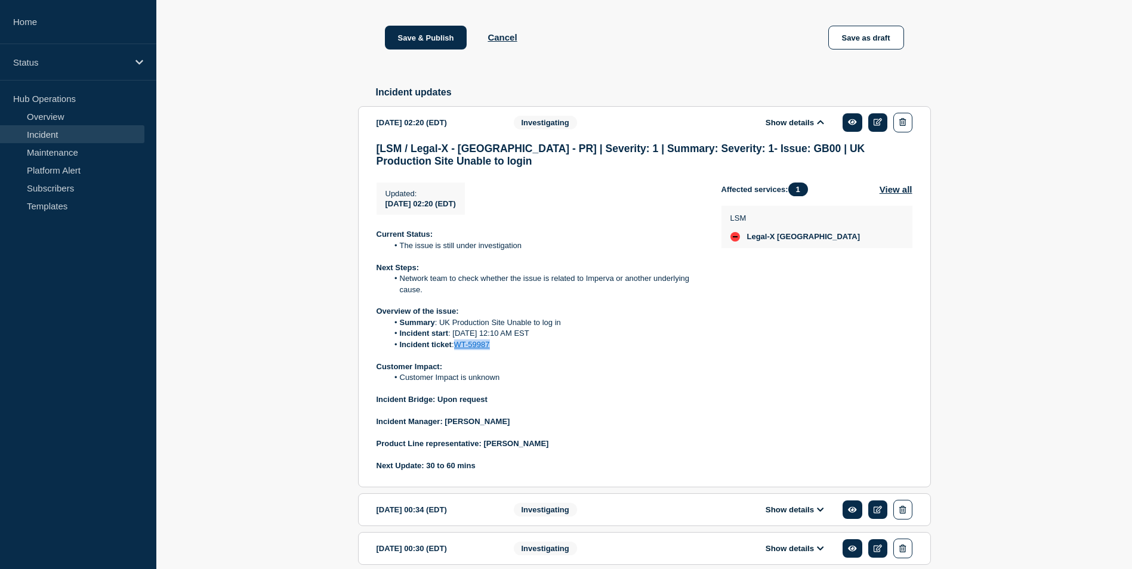
drag, startPoint x: 496, startPoint y: 359, endPoint x: 455, endPoint y: 363, distance: 40.8
click at [455, 350] on li "Incident ticket : WT-59987" at bounding box center [545, 345] width 315 height 11
copy link "WT-59987"
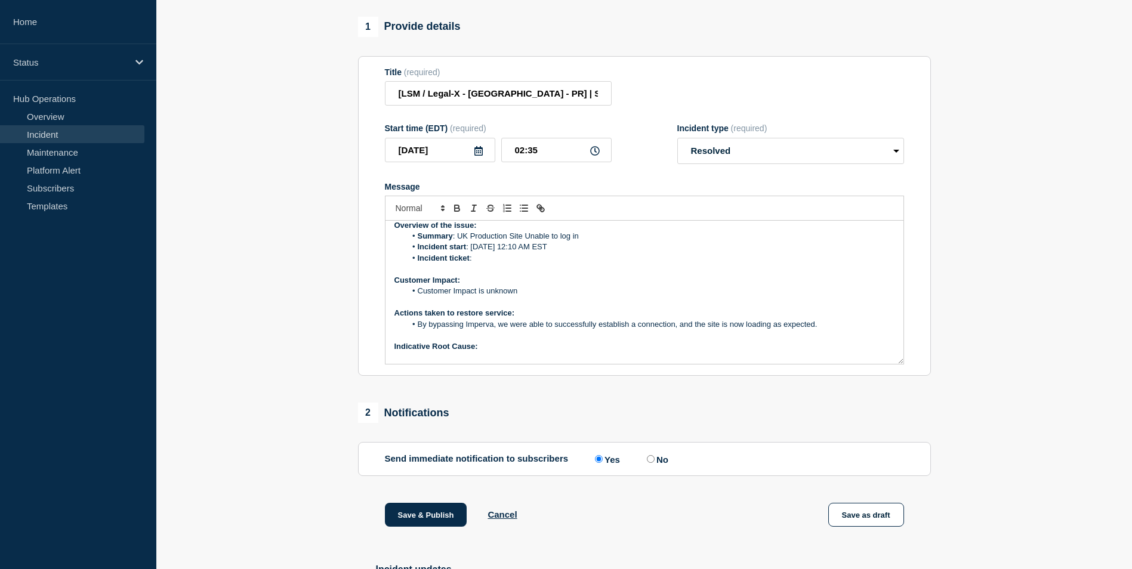
scroll to position [0, 0]
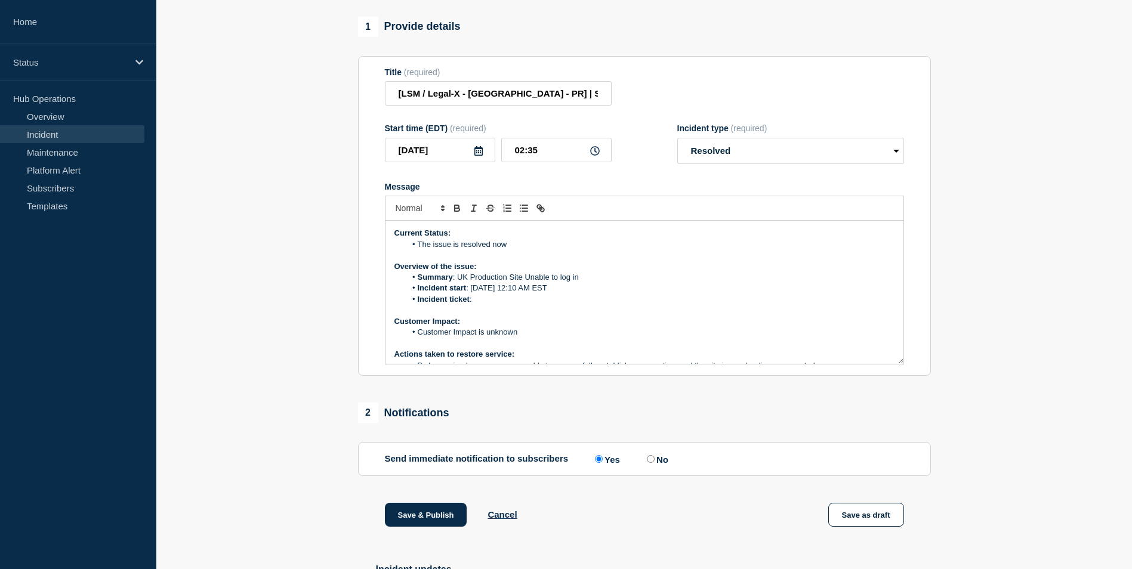
click at [484, 305] on li "Incident ticket :" at bounding box center [650, 299] width 489 height 11
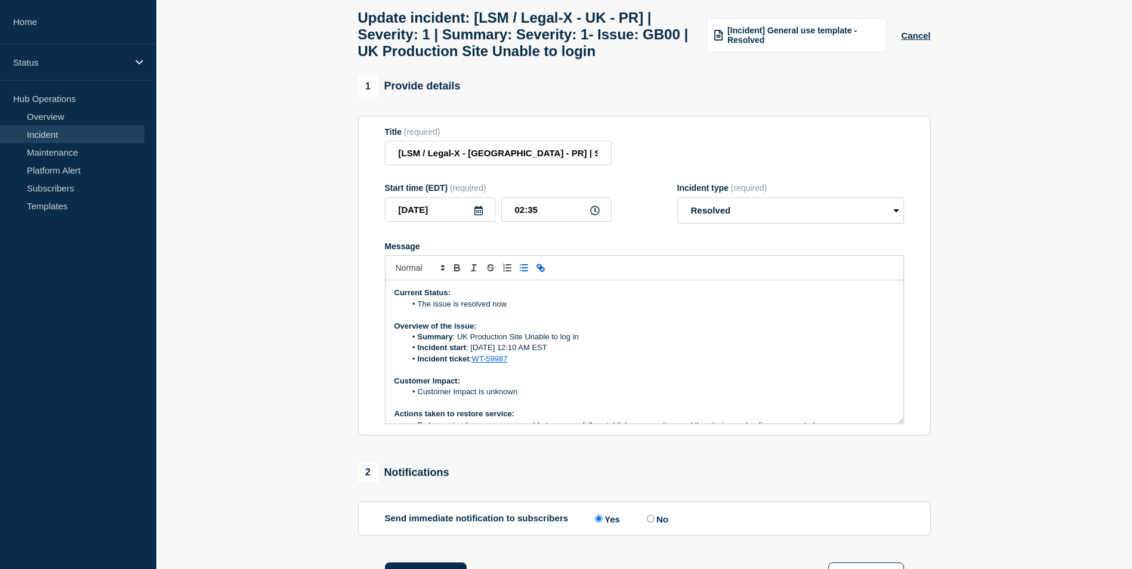
scroll to position [81, 0]
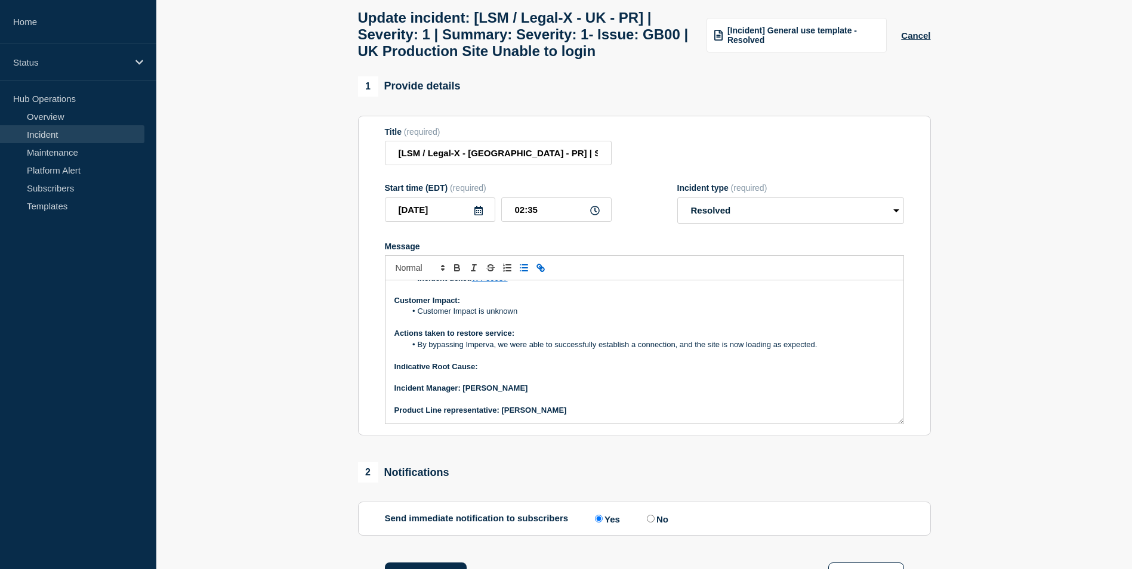
drag, startPoint x: 395, startPoint y: 303, endPoint x: 734, endPoint y: 443, distance: 366.9
click at [733, 436] on section "Title (required) [LSM / Legal-X - UK - PR] | Severity: 1 | Summary: Severity: 1…" at bounding box center [644, 276] width 573 height 321
copy div "Current Status: The issue is resolved now Overview of the issue: Summary : UK P…"
click at [645, 405] on p "Message" at bounding box center [645, 400] width 500 height 11
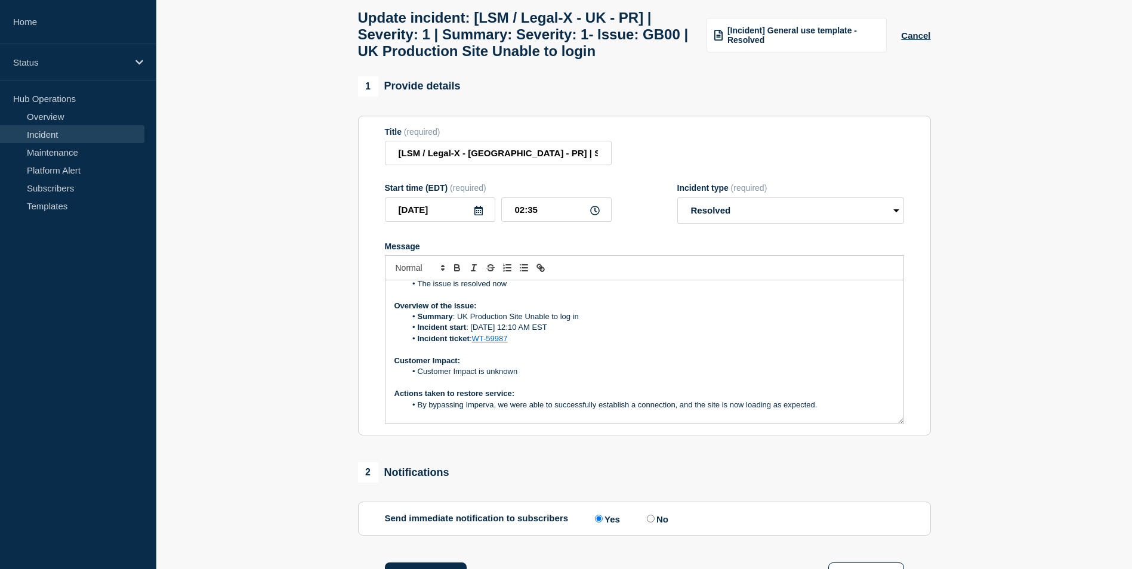
scroll to position [0, 0]
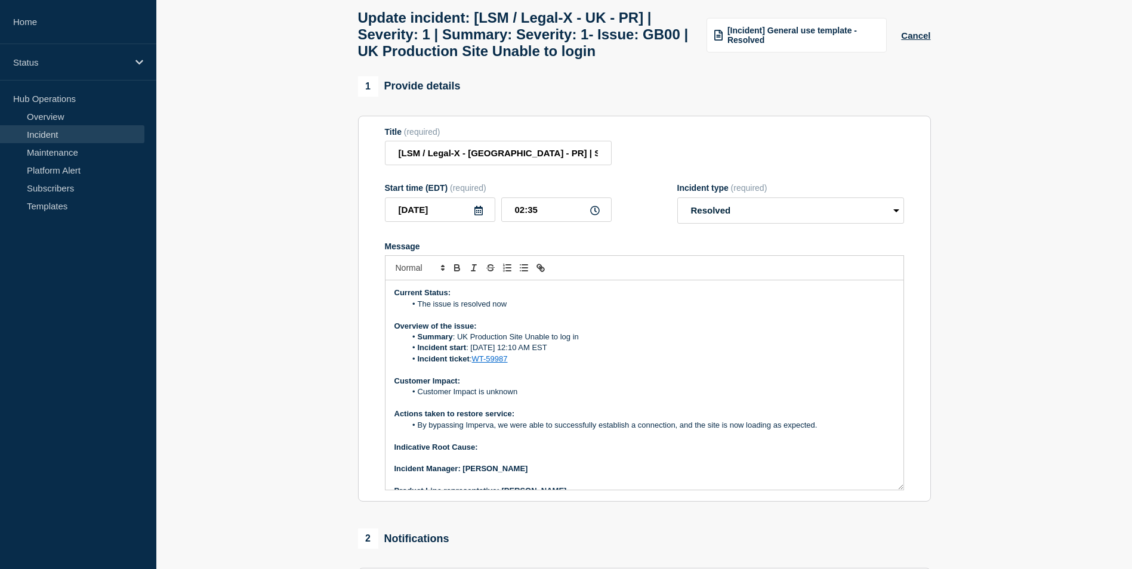
drag, startPoint x: 901, startPoint y: 425, endPoint x: 905, endPoint y: 492, distance: 67.6
click at [905, 492] on section "Title (required) [LSM / Legal-X - UK - PR] | Severity: 1 | Summary: Severity: 1…" at bounding box center [644, 309] width 573 height 387
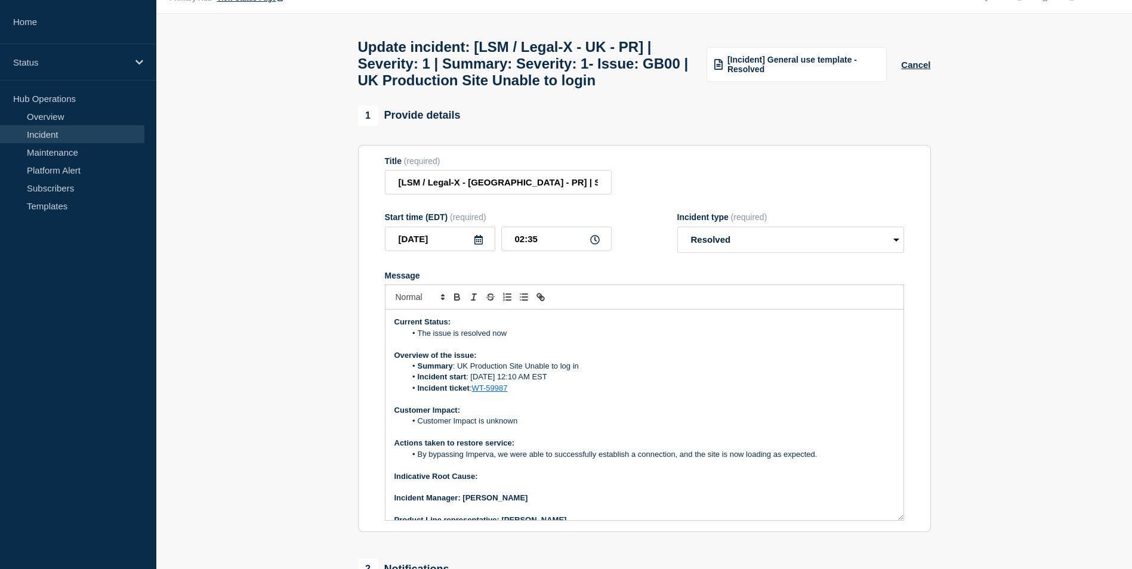
scroll to position [13, 0]
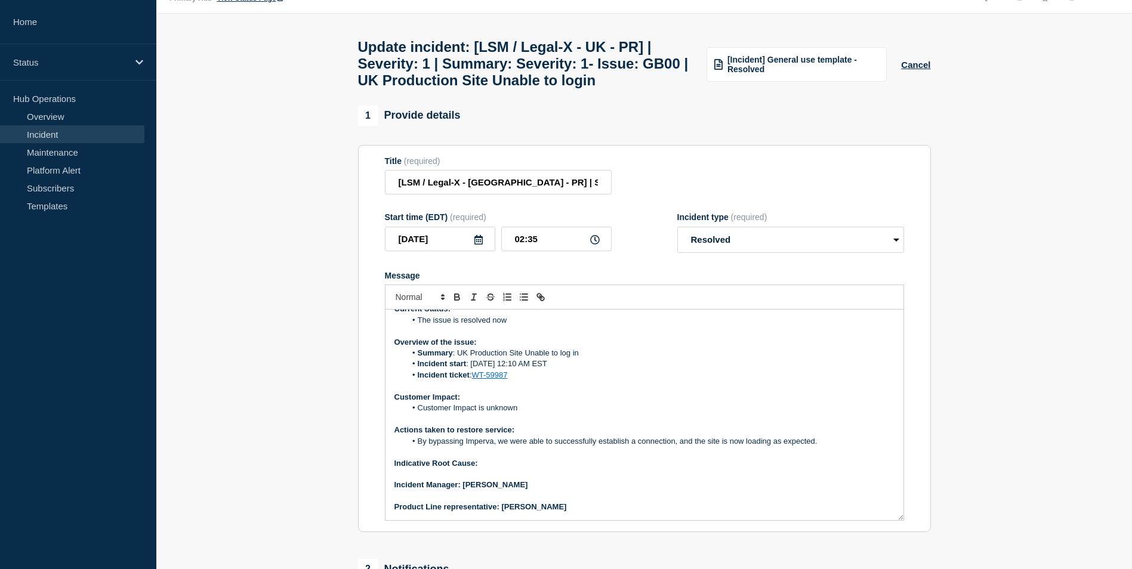
click at [509, 447] on li "By bypassing Imperva, we were able to successfully establish a connection, and …" at bounding box center [650, 441] width 489 height 11
click at [542, 447] on li "By bypassing Imperva, the team were able to successfully establish a connection…" at bounding box center [650, 441] width 489 height 11
click at [581, 480] on p "Message" at bounding box center [645, 474] width 500 height 11
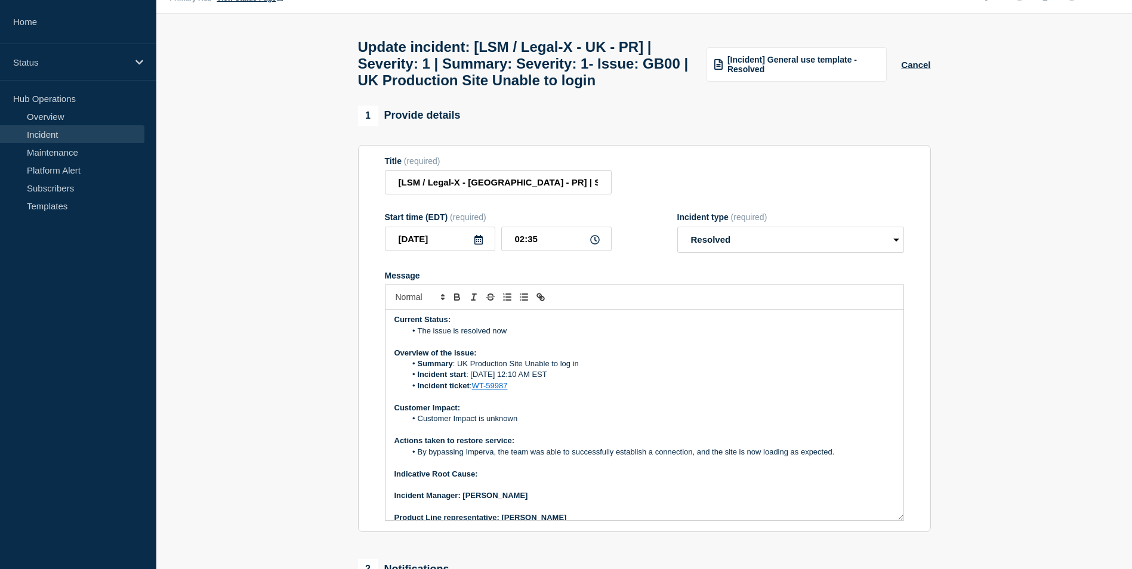
scroll to position [0, 0]
drag, startPoint x: 900, startPoint y: 525, endPoint x: 905, endPoint y: 548, distance: 23.3
click at [905, 548] on section "Title (required) [LSM / Legal-X - UK - PR] | Severity: 1 | Summary: Severity: 1…" at bounding box center [644, 350] width 573 height 411
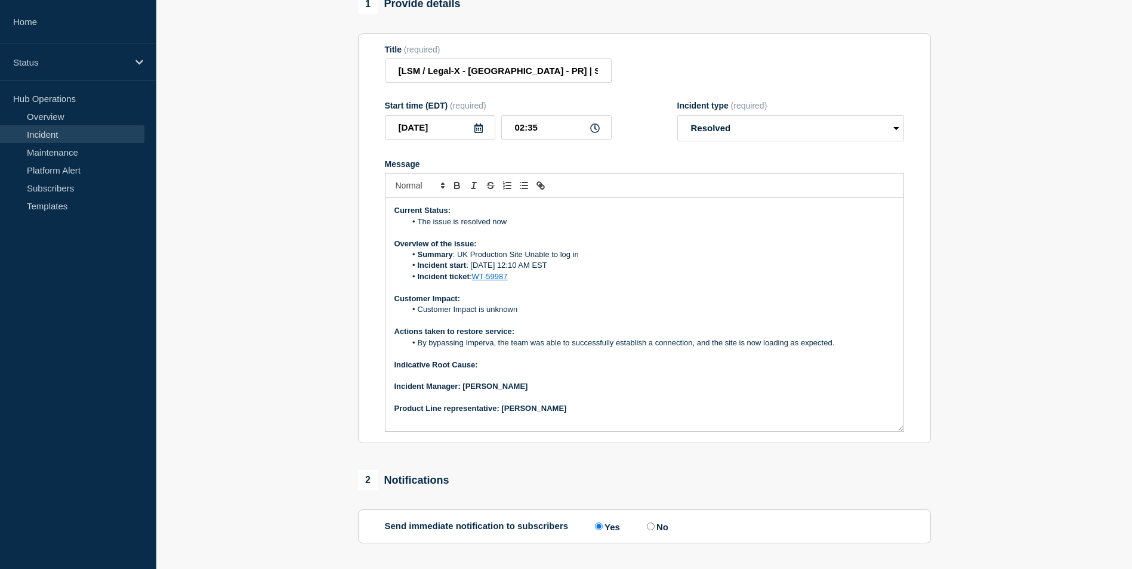
scroll to position [90, 0]
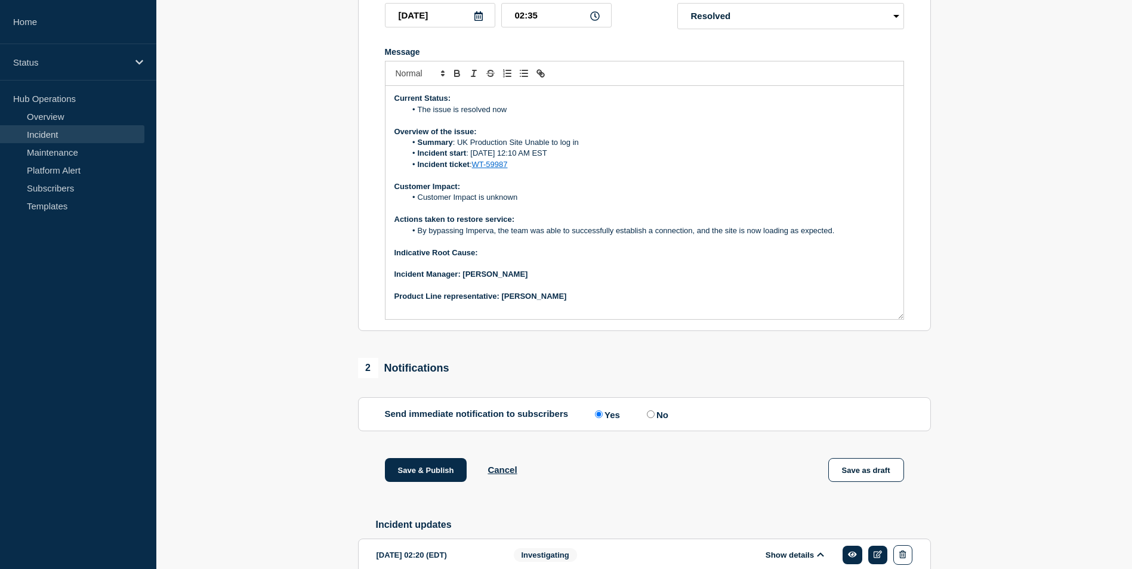
scroll to position [389, 0]
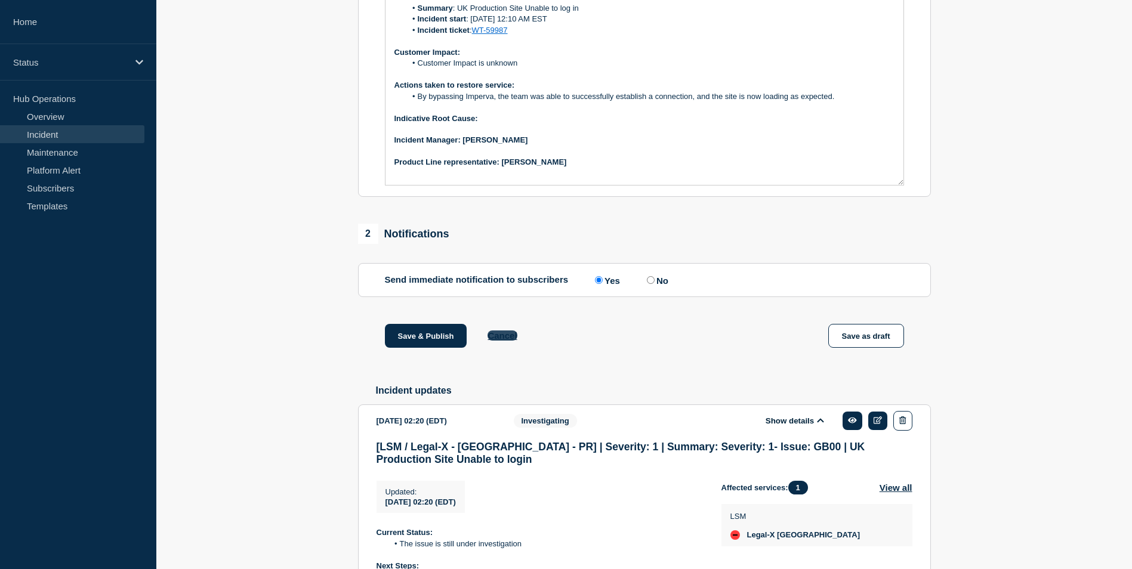
click at [503, 341] on button "Cancel" at bounding box center [502, 336] width 29 height 10
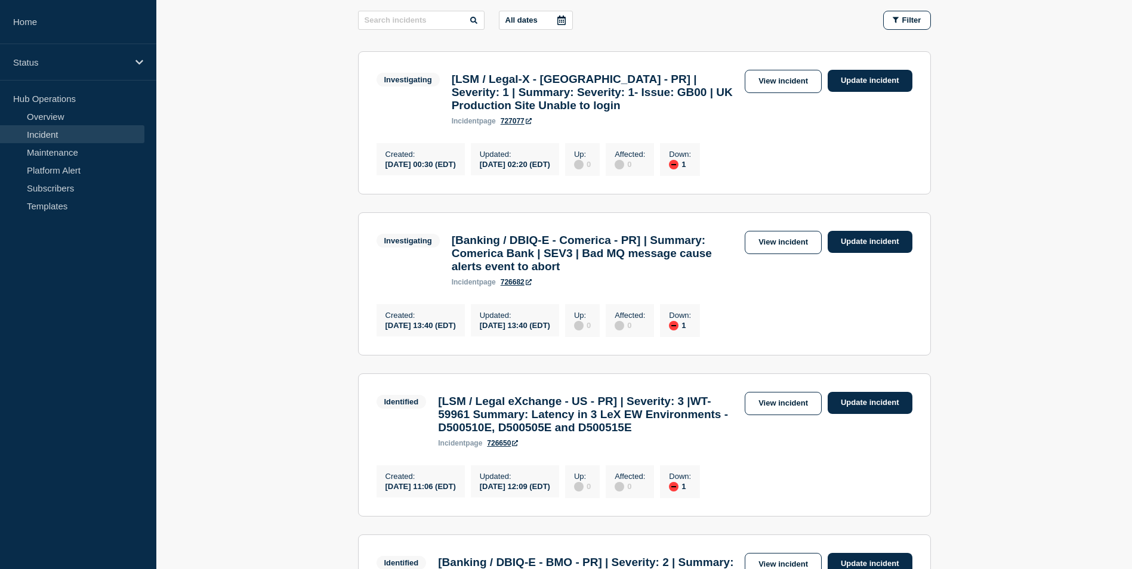
scroll to position [179, 0]
